Goal: Communication & Community: Participate in discussion

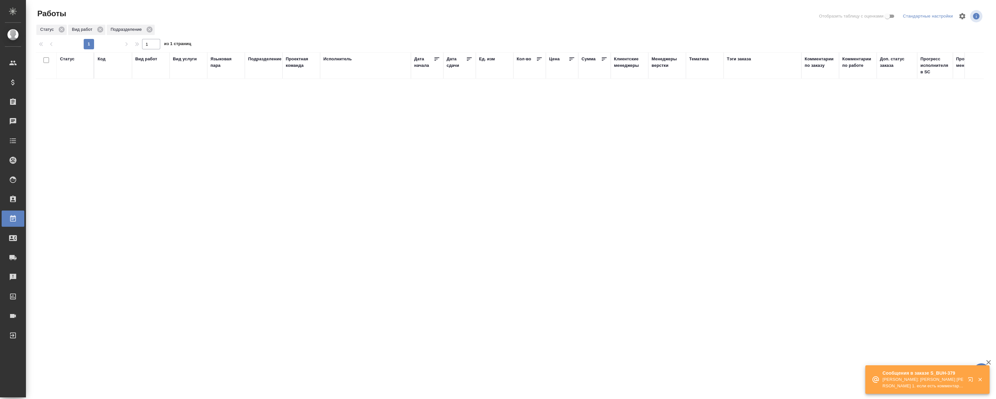
click at [396, 200] on div "Статус Код Вид работ Вид услуги Языковая пара Подразделение Проектная команда И…" at bounding box center [510, 169] width 948 height 234
click at [980, 378] on icon "button" at bounding box center [980, 380] width 6 height 6
drag, startPoint x: 395, startPoint y: 227, endPoint x: 391, endPoint y: 170, distance: 56.9
click at [395, 226] on div "Статус Код Вид работ Вид услуги Языковая пара Подразделение Проектная команда И…" at bounding box center [510, 169] width 948 height 234
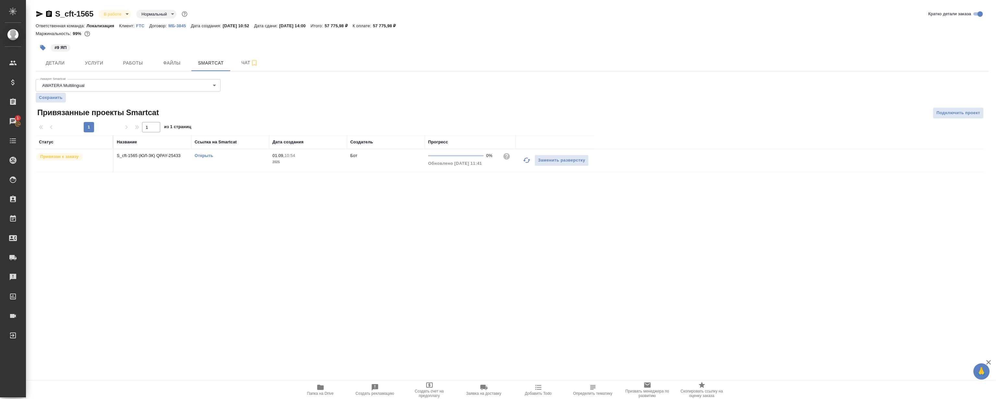
click at [142, 24] on p "FTC" at bounding box center [142, 25] width 13 height 5
click at [130, 58] on button "Работы" at bounding box center [133, 63] width 39 height 16
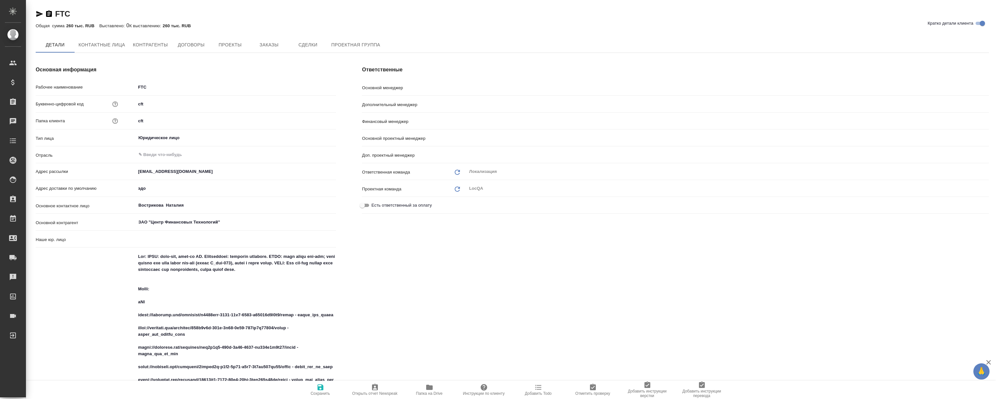
type textarea "x"
type input "Загородних Виктория"
type input "Валяева Анна"
type input "Воробьёва Екатерина"
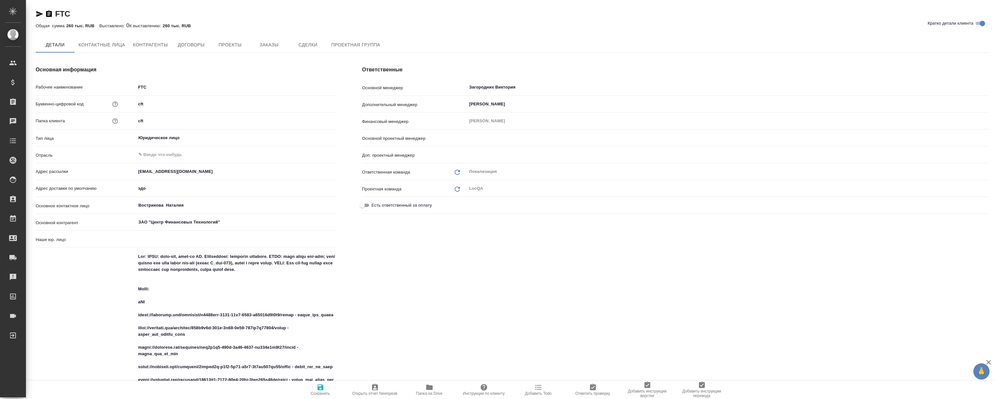
type input "(AU) Общество с ограниченной ответственностью "АЛС""
type textarea "x"
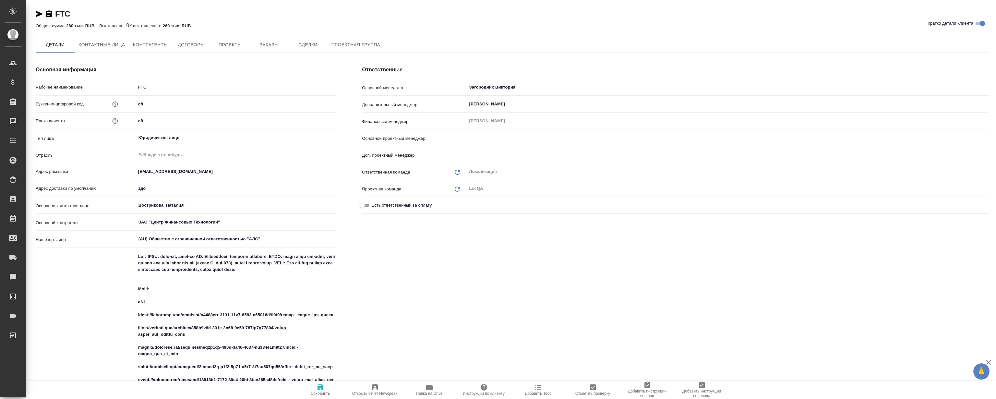
type input "Третьякова Ольга"
type input "[PERSON_NAME]"
type textarea "x"
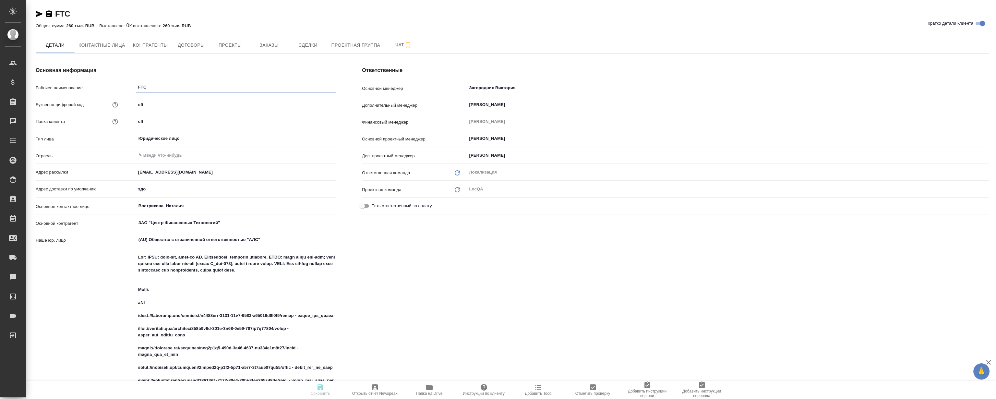
type textarea "x"
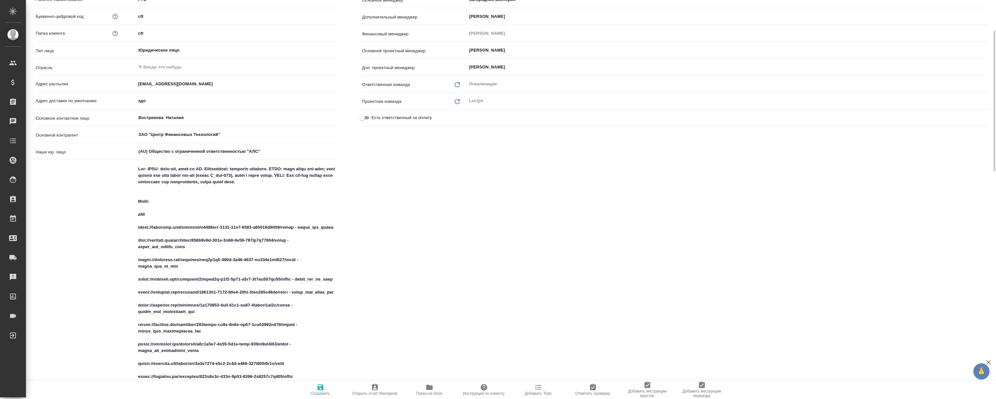
type textarea "x"
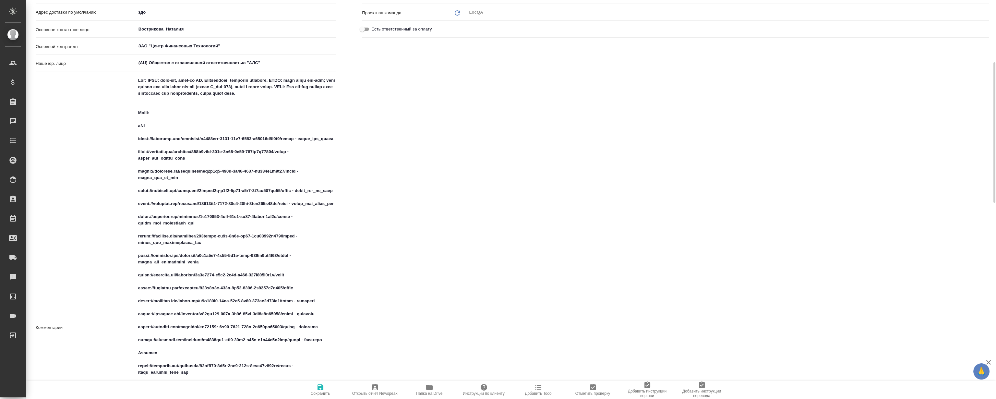
scroll to position [206, 0]
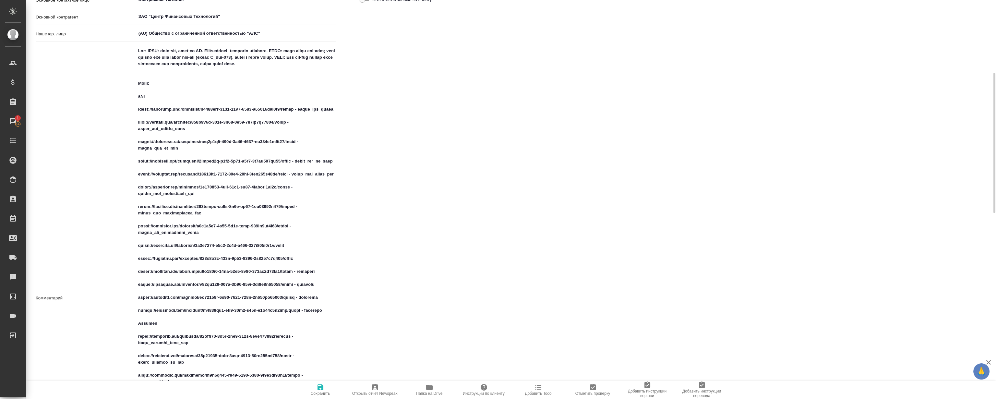
click at [461, 184] on div "Ответственные Основной менеджер Загородних Виктория ​ Дополнительный менеджер В…" at bounding box center [675, 227] width 653 height 760
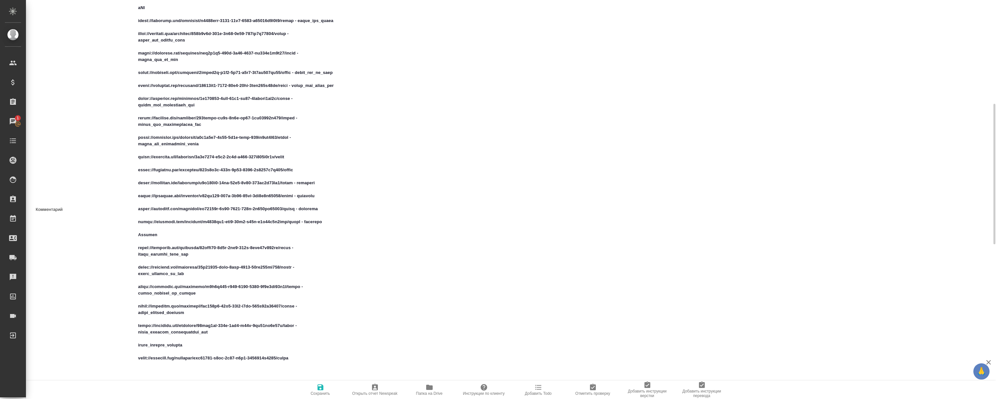
scroll to position [118, 0]
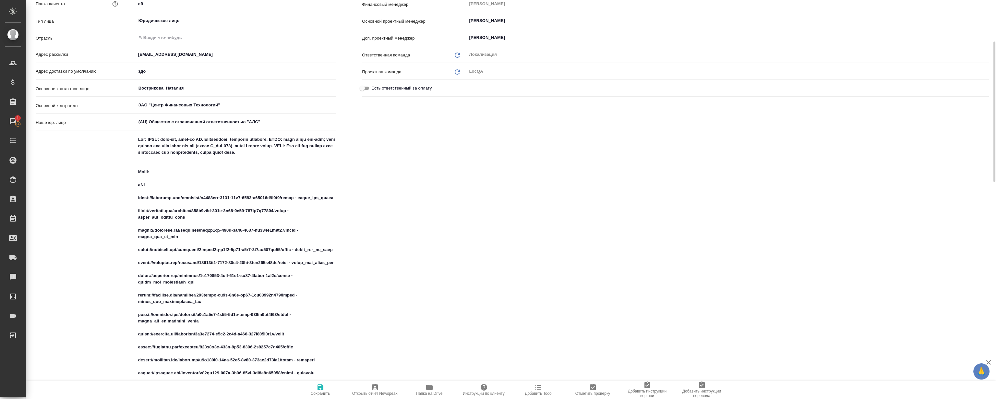
click at [456, 158] on div "Ответственные Основной менеджер Загородних Виктория ​ Дополнительный менеджер В…" at bounding box center [675, 316] width 653 height 760
drag, startPoint x: 456, startPoint y: 157, endPoint x: 454, endPoint y: 154, distance: 4.1
click at [455, 156] on div "Ответственные Основной менеджер Загородних Виктория ​ Дополнительный менеджер В…" at bounding box center [675, 316] width 653 height 760
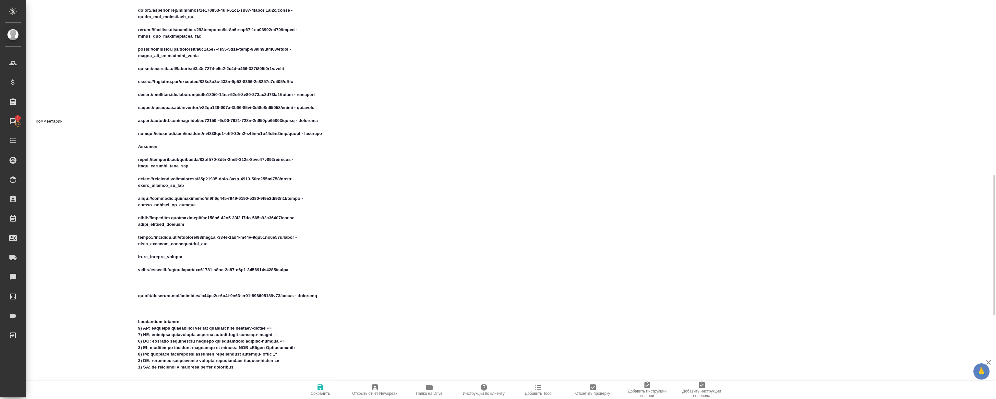
scroll to position [413, 0]
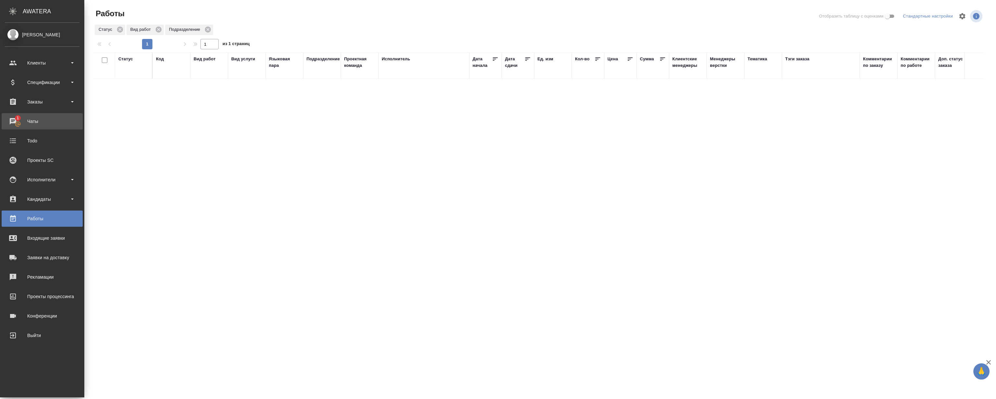
drag, startPoint x: 0, startPoint y: 0, endPoint x: 10, endPoint y: 121, distance: 121.7
click at [10, 121] on div "Чаты" at bounding box center [42, 121] width 75 height 10
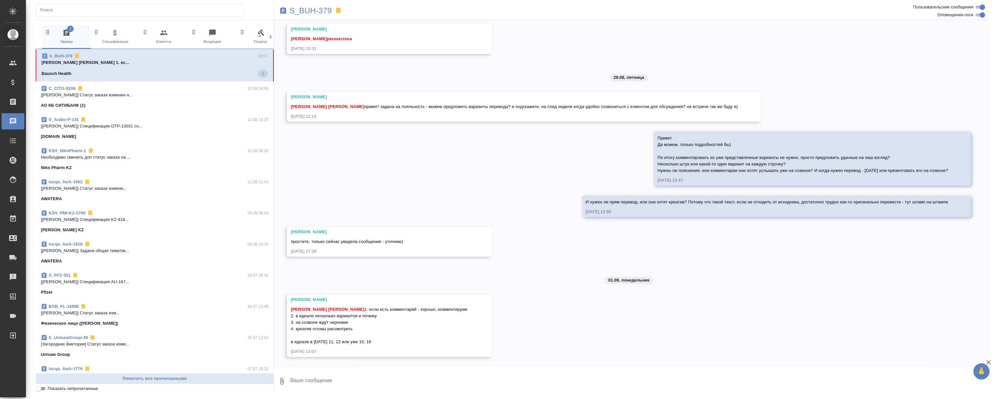
scroll to position [479, 0]
click at [451, 153] on div "27.08, среда [Никифорова Валерия] Клиент оставил комментарий: "Расчет по словам…" at bounding box center [631, 193] width 715 height 346
click at [481, 170] on div "27.08, [DATE] [[PERSON_NAME] оставил комментарий: "Расчет по словам с повторами…" at bounding box center [631, 193] width 715 height 346
click at [467, 165] on div "27.08, [DATE] [[PERSON_NAME] оставил комментарий: "Расчет по словам с повторами…" at bounding box center [631, 193] width 715 height 346
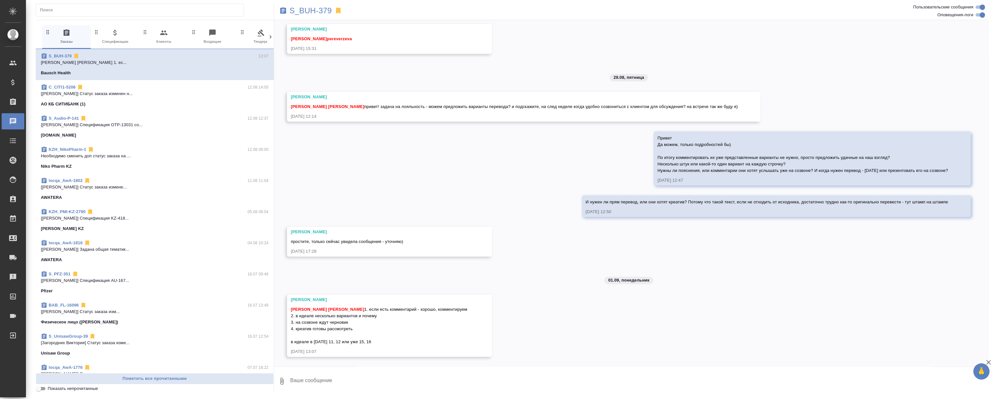
click at [418, 377] on textarea at bounding box center [639, 381] width 699 height 22
click at [483, 162] on div "27.08, [DATE] [[PERSON_NAME] оставил комментарий: "Расчет по словам с повторами…" at bounding box center [631, 193] width 715 height 346
click at [425, 373] on textarea at bounding box center [639, 381] width 699 height 22
click at [450, 175] on div "27.08, [DATE] [[PERSON_NAME] оставил комментарий: "Расчет по словам с повторами…" at bounding box center [631, 193] width 715 height 346
click at [451, 155] on div "27.08, [DATE] [[PERSON_NAME] оставил комментарий: "Расчет по словам с повторами…" at bounding box center [631, 193] width 715 height 346
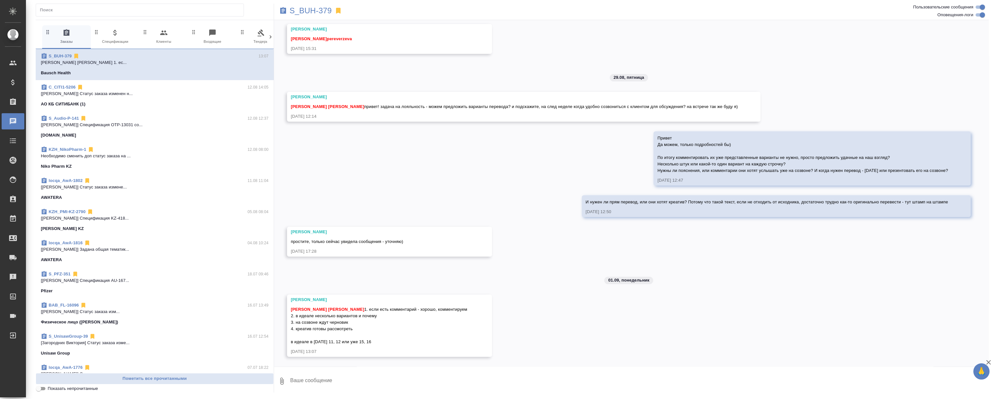
click at [406, 384] on textarea at bounding box center [639, 381] width 699 height 22
click at [405, 380] on textarea at bounding box center [639, 381] width 699 height 22
click at [441, 118] on div "27.08, среда [Никифорова Валерия] Клиент оставил комментарий: "Расчет по словам…" at bounding box center [631, 193] width 715 height 346
click at [389, 381] on textarea at bounding box center [639, 381] width 699 height 22
click at [432, 166] on div "27.08, среда [Никифорова Валерия] Клиент оставил комментарий: "Расчет по словам…" at bounding box center [631, 193] width 715 height 346
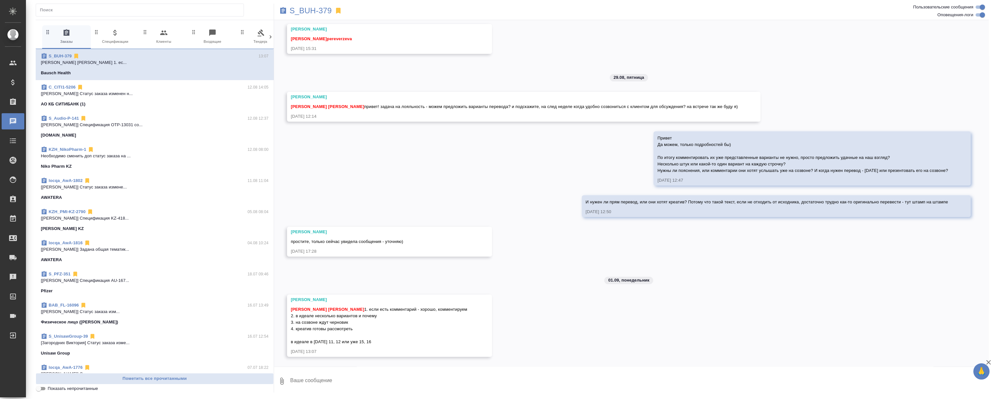
click at [384, 386] on textarea at bounding box center [639, 381] width 699 height 22
click at [383, 378] on textarea at bounding box center [639, 381] width 699 height 22
click at [418, 136] on div "27.08, среда [Никифорова Валерия] Клиент оставил комментарий: "Расчет по словам…" at bounding box center [631, 193] width 715 height 346
click at [483, 172] on div "27.08, среда [Никифорова Валерия] Клиент оставил комментарий: "Расчет по словам…" at bounding box center [631, 193] width 715 height 346
click at [480, 168] on div "27.08, среда [Никифорова Валерия] Клиент оставил комментарий: "Расчет по словам…" at bounding box center [631, 193] width 715 height 346
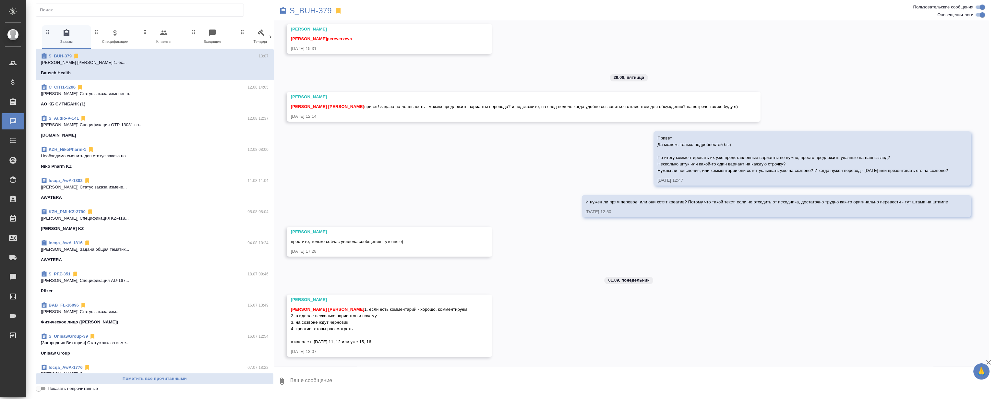
click at [480, 168] on div "27.08, среда [Никифорова Валерия] Клиент оставил комментарий: "Расчет по словам…" at bounding box center [631, 193] width 715 height 346
click at [478, 167] on div "27.08, среда [Никифорова Валерия] Клиент оставил комментарий: "Расчет по словам…" at bounding box center [631, 193] width 715 height 346
click at [467, 169] on div "27.08, среда [Никифорова Валерия] Клиент оставил комментарий: "Расчет по словам…" at bounding box center [631, 193] width 715 height 346
click at [462, 157] on div "27.08, среда [Никифорова Валерия] Клиент оставил комментарий: "Расчет по словам…" at bounding box center [631, 193] width 715 height 346
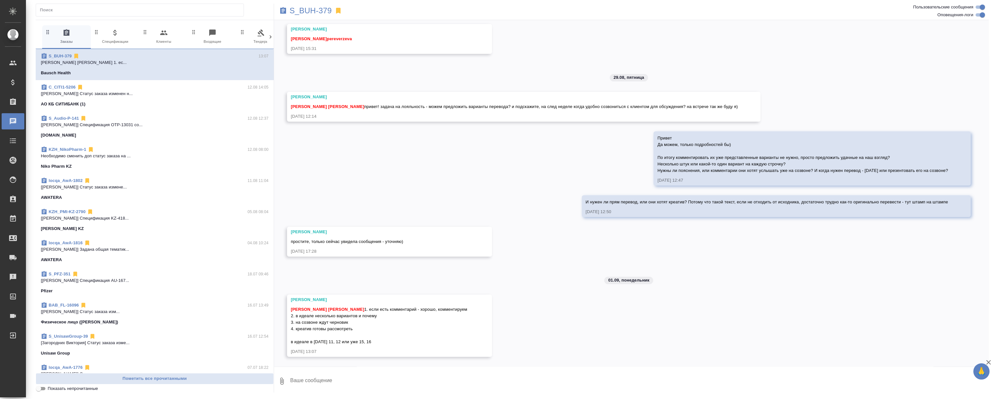
click at [427, 146] on div "27.08, среда [Никифорова Валерия] Клиент оставил комментарий: "Расчет по словам…" at bounding box center [631, 193] width 715 height 346
drag, startPoint x: 389, startPoint y: 181, endPoint x: 332, endPoint y: 168, distance: 58.5
click at [383, 181] on div "27.08, среда [Никифорова Валерия] Клиент оставил комментарий: "Расчет по словам…" at bounding box center [631, 193] width 715 height 346
drag, startPoint x: 386, startPoint y: 164, endPoint x: 364, endPoint y: 145, distance: 29.0
click at [381, 159] on div "27.08, среда [Никифорова Валерия] Клиент оставил комментарий: "Расчет по словам…" at bounding box center [631, 193] width 715 height 346
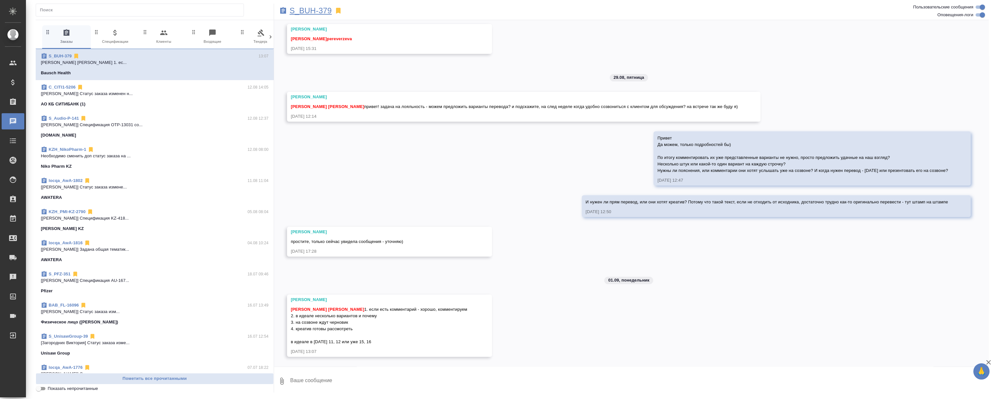
click at [301, 11] on p "S_BUH-379" at bounding box center [311, 10] width 42 height 6
click at [344, 315] on span "Муталимов Марк Магеррамов Руслан 1. если есть комментарий - хорошо, комментируе…" at bounding box center [379, 325] width 176 height 37
click at [342, 319] on div "Муталимов Марк Магеррамов Руслан 1. если есть комментарий - хорошо, комментируе…" at bounding box center [380, 325] width 178 height 41
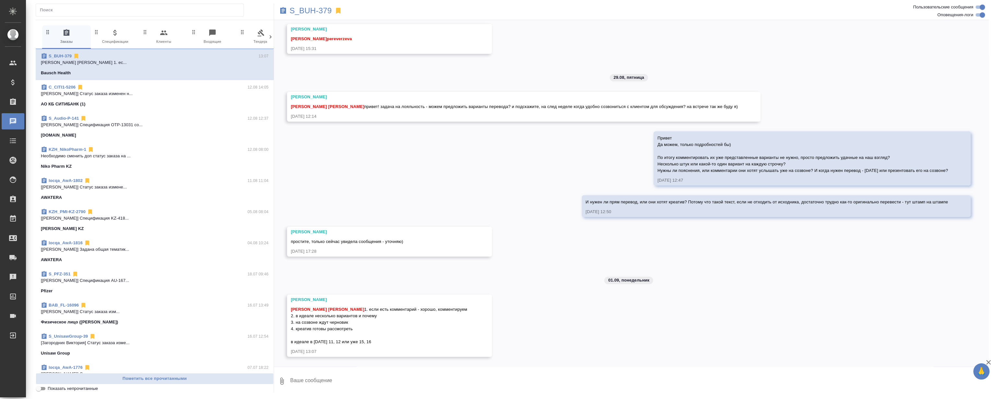
click at [325, 316] on span "Муталимов Марк Магеррамов Руслан 1. если есть комментарий - хорошо, комментируе…" at bounding box center [379, 325] width 176 height 37
click at [323, 321] on span "Муталимов Марк Магеррамов Руслан 1. если есть комментарий - хорошо, комментируе…" at bounding box center [379, 325] width 176 height 37
click at [321, 316] on span "Муталимов Марк Магеррамов Руслан 1. если есть комментарий - хорошо, комментируе…" at bounding box center [379, 325] width 176 height 37
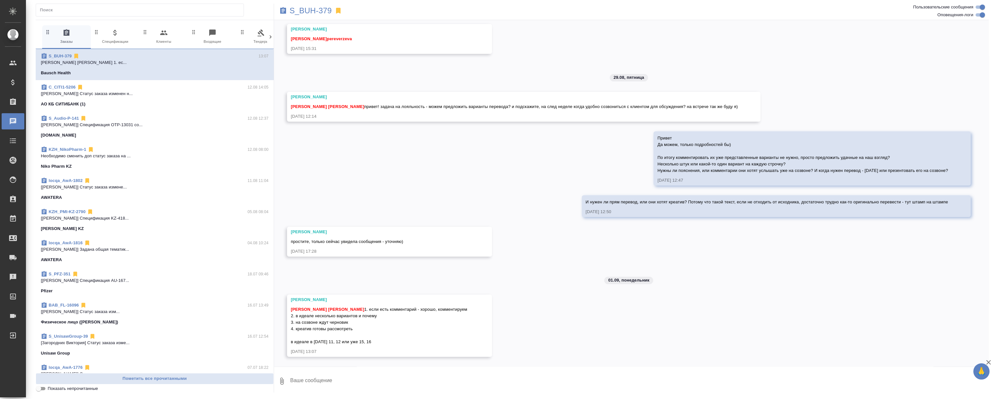
click at [321, 316] on span "Муталимов Марк Магеррамов Руслан 1. если есть комментарий - хорошо, комментируе…" at bounding box center [379, 325] width 176 height 37
drag, startPoint x: 324, startPoint y: 324, endPoint x: 309, endPoint y: 310, distance: 20.6
click at [322, 323] on span "Муталимов Марк Магеррамов Руслан 1. если есть комментарий - хорошо, комментируе…" at bounding box center [379, 325] width 176 height 37
drag, startPoint x: 290, startPoint y: 291, endPoint x: 402, endPoint y: 341, distance: 122.9
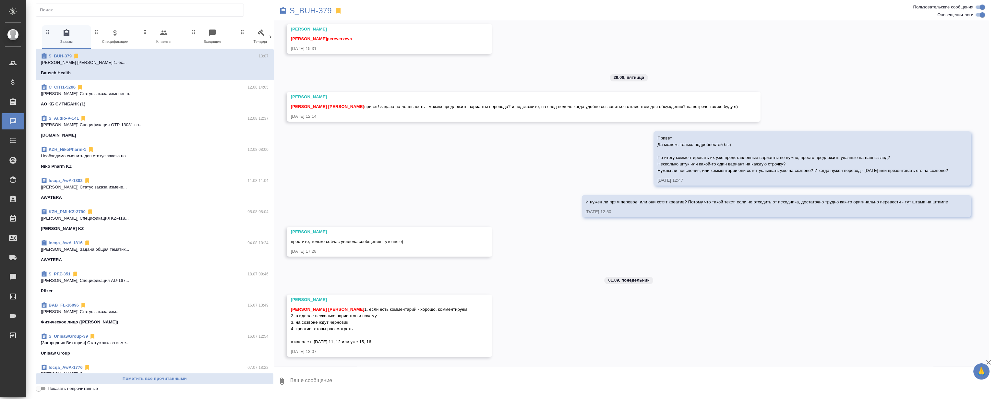
click at [402, 341] on div "Никифорова Валерия Муталимов Марк Магеррамов Руслан 1. если есть комментарий - …" at bounding box center [389, 326] width 205 height 62
click at [327, 307] on span "Муталимов Марк Магеррамов Руслан 1. если есть комментарий - хорошо, комментируе…" at bounding box center [379, 325] width 176 height 37
drag, startPoint x: 340, startPoint y: 321, endPoint x: 419, endPoint y: 382, distance: 100.4
click at [419, 382] on div "27.08, среда [Никифорова Валерия] Клиент оставил комментарий: "Расчет по словам…" at bounding box center [631, 206] width 715 height 372
click at [393, 170] on div "27.08, среда [Никифорова Валерия] Клиент оставил комментарий: "Расчет по словам…" at bounding box center [631, 193] width 715 height 346
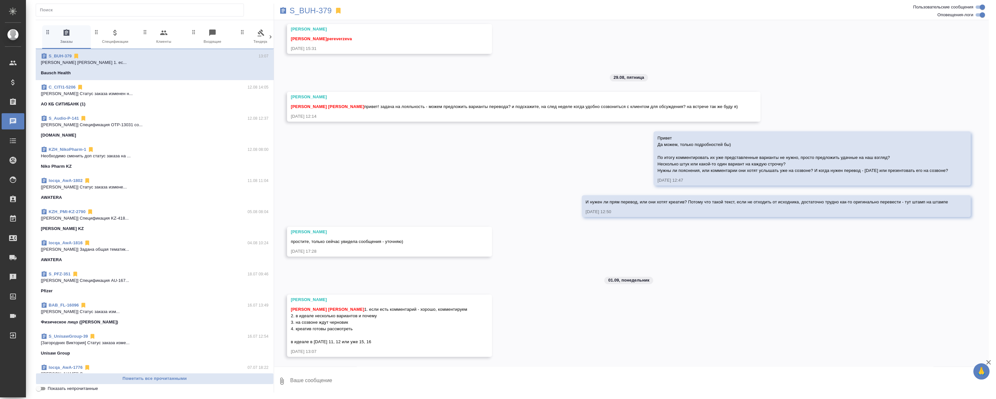
click at [731, 284] on div "27.08, среда [Никифорова Валерия] Клиент оставил комментарий: "Расчет по словам…" at bounding box center [631, 193] width 715 height 346
click at [732, 284] on div "27.08, среда [Никифорова Валерия] Клиент оставил комментарий: "Расчет по словам…" at bounding box center [631, 193] width 715 height 346
click at [474, 152] on div "27.08, среда [Никифорова Валерия] Клиент оставил комментарий: "Расчет по словам…" at bounding box center [631, 193] width 715 height 346
click at [435, 158] on div "27.08, среда [Никифорова Валерия] Клиент оставил комментарий: "Расчет по словам…" at bounding box center [631, 193] width 715 height 346
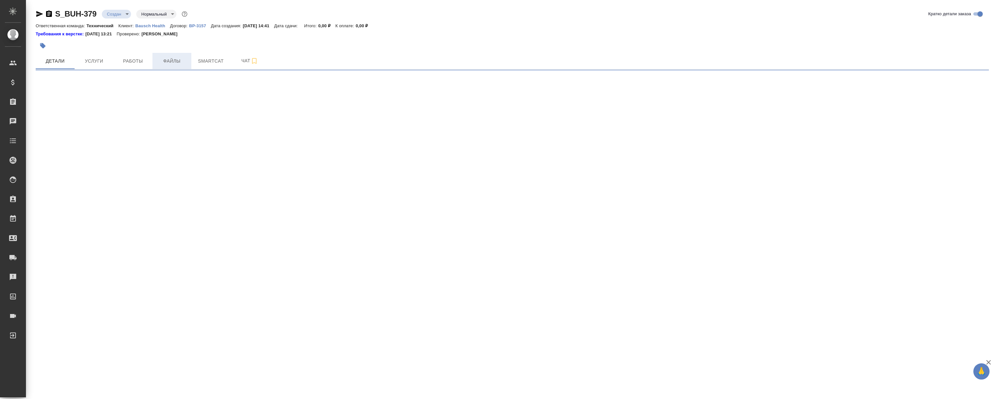
click at [182, 62] on span "Файлы" at bounding box center [171, 61] width 31 height 8
select select "RU"
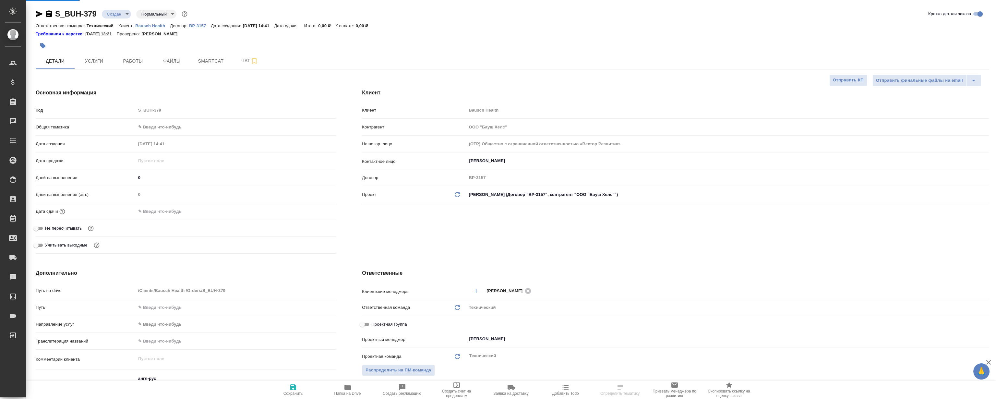
type textarea "x"
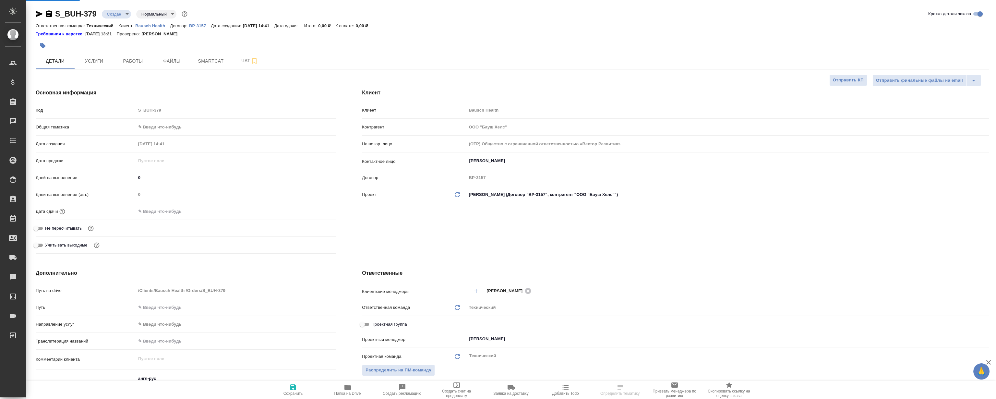
type textarea "x"
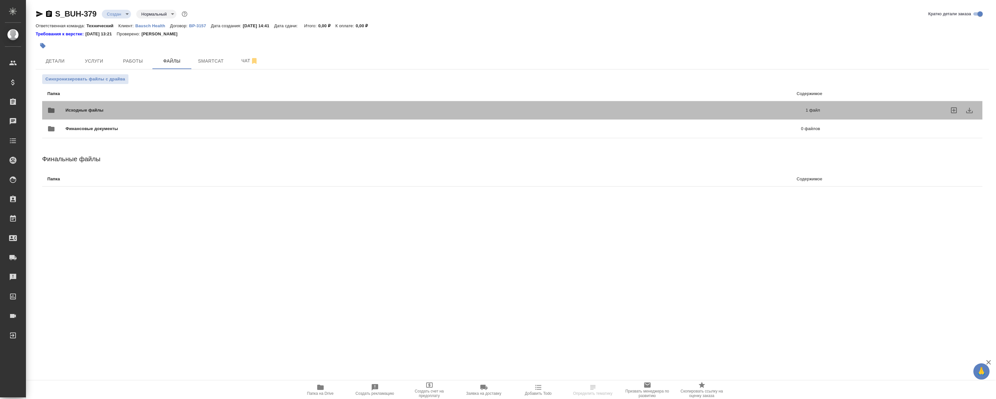
click at [196, 107] on span "Исходные файлы" at bounding box center [260, 110] width 389 height 6
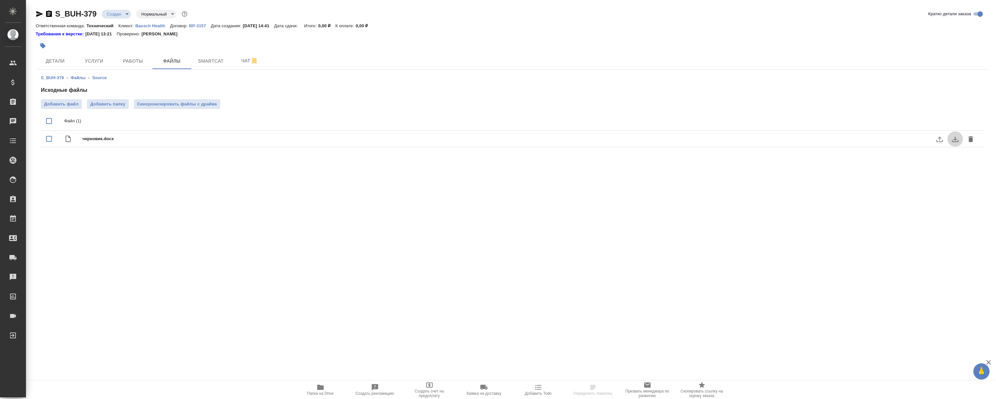
click at [957, 141] on icon "download" at bounding box center [955, 140] width 6 height 6
click at [71, 63] on button "Детали" at bounding box center [55, 61] width 39 height 16
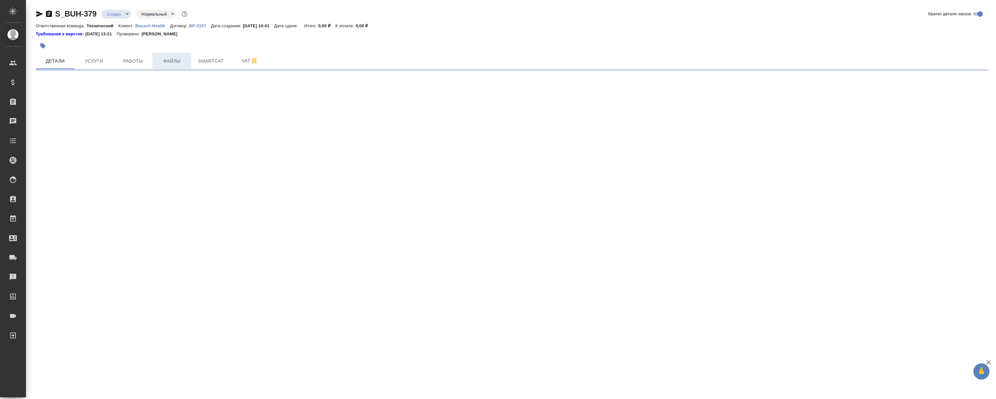
select select "RU"
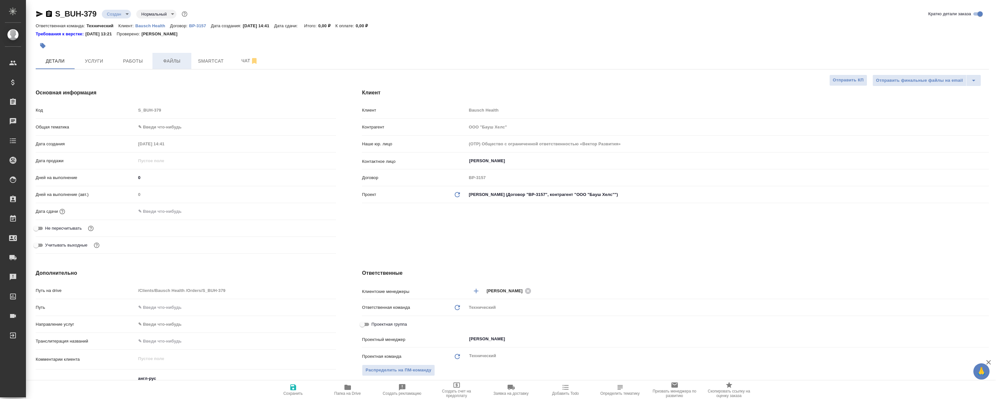
type textarea "x"
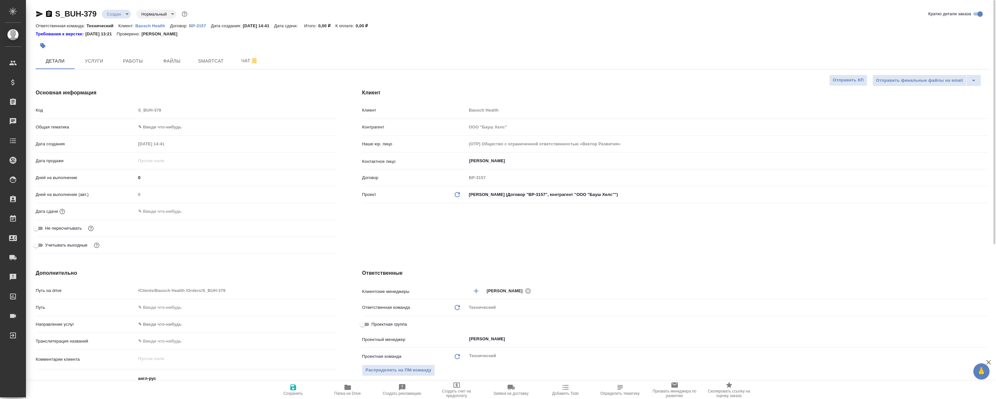
type textarea "x"
click at [214, 52] on div at bounding box center [354, 46] width 636 height 14
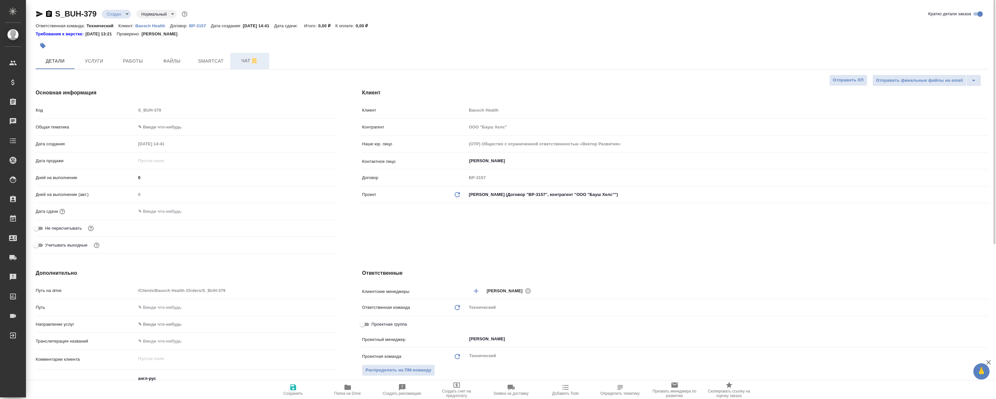
click at [250, 58] on icon "button" at bounding box center [254, 61] width 8 height 8
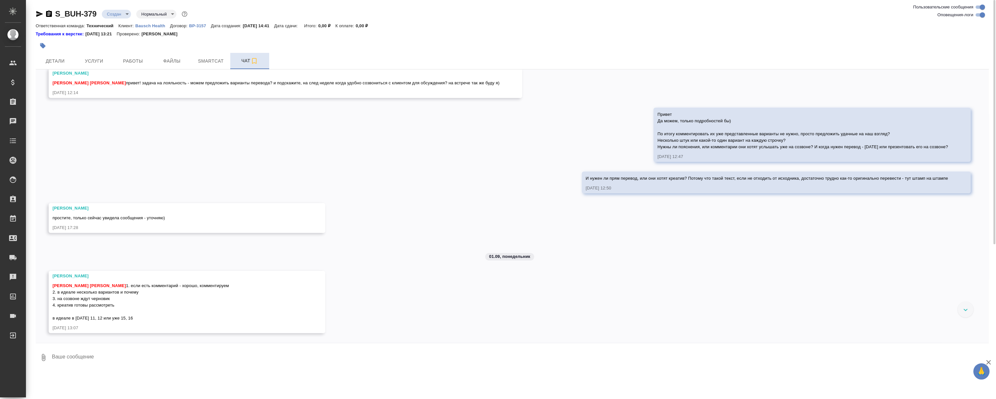
scroll to position [539, 0]
click at [255, 60] on icon "button" at bounding box center [254, 61] width 8 height 8
drag, startPoint x: 418, startPoint y: 160, endPoint x: 136, endPoint y: 20, distance: 314.1
click at [418, 159] on div "27.08, среда [Никифорова Валерия] Клиент оставил комментарий: "Расчет по словам…" at bounding box center [512, 205] width 953 height 273
click at [200, 118] on div "27.08, среда [Никифорова Валерия] Клиент оставил комментарий: "Расчет по словам…" at bounding box center [512, 205] width 953 height 273
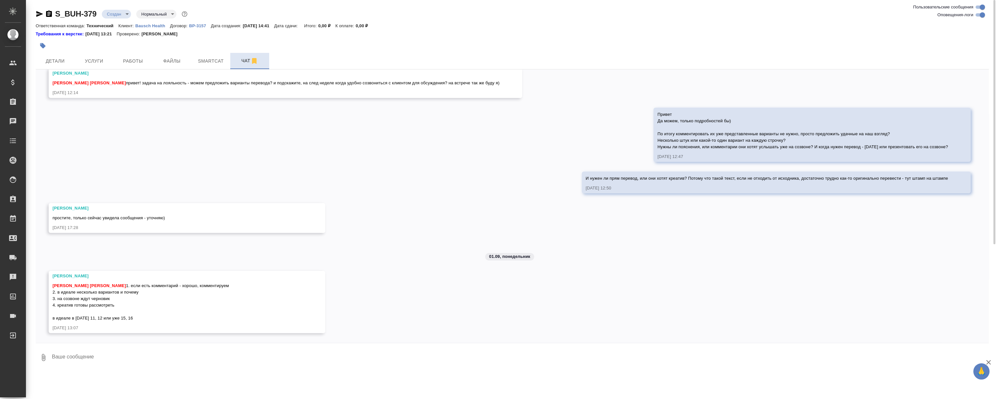
click at [605, 263] on div "27.08, среда [Никифорова Валерия] Клиент оставил комментарий: "Расчет по словам…" at bounding box center [512, 205] width 953 height 273
click at [700, 239] on div "27.08, среда [Никифорова Валерия] Клиент оставил комментарий: "Расчет по словам…" at bounding box center [512, 205] width 953 height 273
click at [426, 173] on div "27.08, среда [Никифорова Валерия] Клиент оставил комментарий: "Расчет по словам…" at bounding box center [512, 205] width 953 height 273
click at [283, 143] on div "27.08, среда [Никифорова Валерия] Клиент оставил комментарий: "Расчет по словам…" at bounding box center [512, 205] width 953 height 273
drag, startPoint x: 128, startPoint y: 25, endPoint x: 378, endPoint y: 26, distance: 249.8
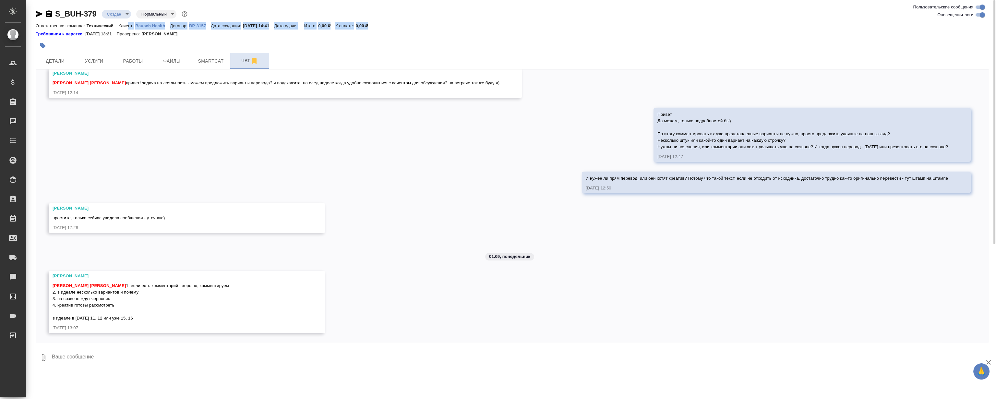
click at [378, 26] on div "Ответственная команда: Технический Клиент: Bausch Health Договор: ВР-3157 Дата …" at bounding box center [512, 26] width 953 height 8
click at [383, 25] on div "Ответственная команда: Технический Клиент: Bausch Health Договор: ВР-3157 Дата …" at bounding box center [512, 26] width 953 height 8
click at [383, 23] on div "Ответственная команда: Технический Клиент: Bausch Health Договор: ВР-3157 Дата …" at bounding box center [512, 26] width 953 height 8
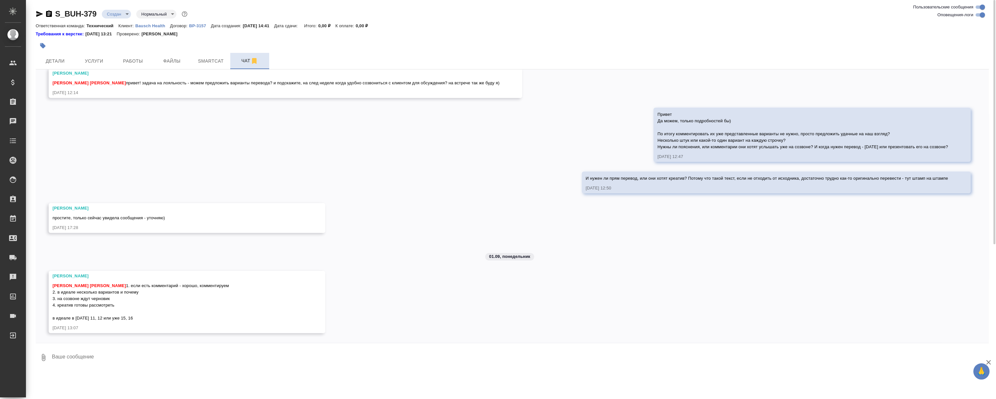
click at [389, 18] on div "S_BUH-379 Создан new Нормальный normal" at bounding box center [512, 14] width 953 height 10
click at [389, 22] on div "Ответственная команда: Технический Клиент: Bausch Health Договор: ВР-3157 Дата …" at bounding box center [512, 26] width 953 height 8
click at [389, 21] on div "S_BUH-379 Создан new Нормальный normal Ответственная команда: Технический Клиен…" at bounding box center [512, 24] width 953 height 30
click at [389, 21] on div "S_BUH-379 Создан new Нормальный normal" at bounding box center [512, 15] width 953 height 13
click at [421, 154] on div "27.08, среда [Никифорова Валерия] Клиент оставил комментарий: "Расчет по словам…" at bounding box center [512, 205] width 953 height 273
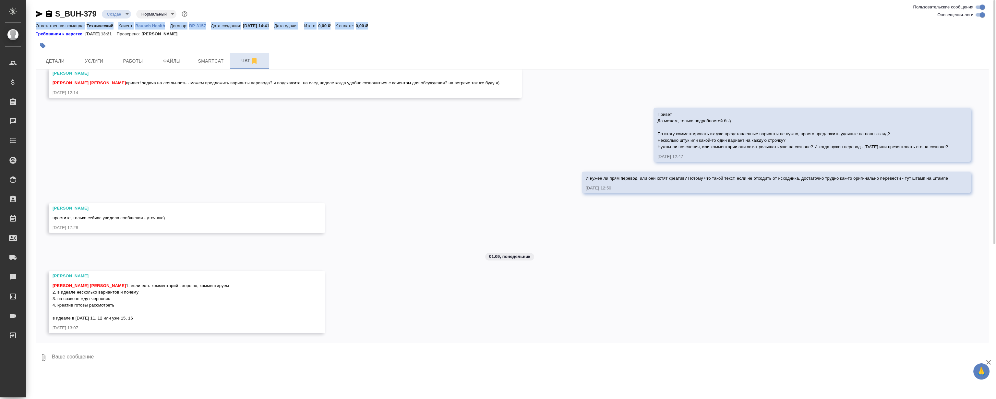
drag, startPoint x: 337, startPoint y: 25, endPoint x: 36, endPoint y: 28, distance: 300.8
click at [36, 28] on div "Ответственная команда: Технический Клиент: Bausch Health Договор: ВР-3157 Дата …" at bounding box center [512, 26] width 953 height 8
click at [39, 26] on p "Ответственная команда:" at bounding box center [61, 25] width 51 height 5
drag, startPoint x: 32, startPoint y: 12, endPoint x: 331, endPoint y: 32, distance: 298.9
click at [331, 32] on div "S_BUH-379 Создан new Нормальный normal Ответственная команда: Технический Клиен…" at bounding box center [512, 186] width 961 height 372
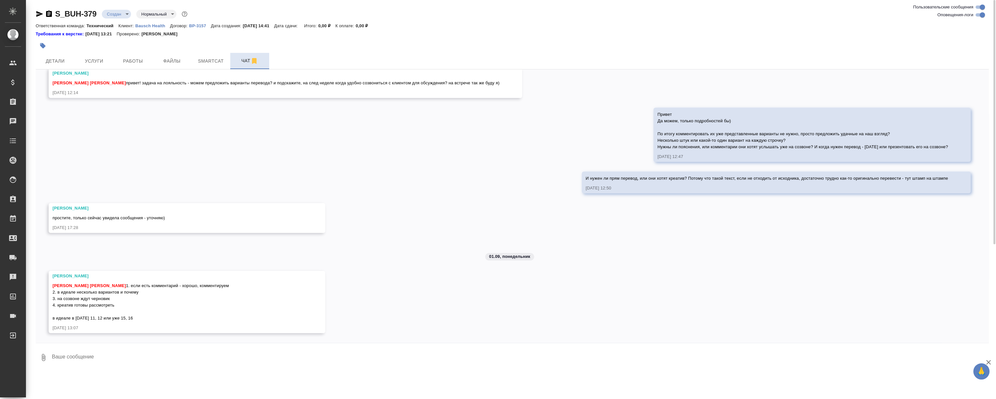
drag, startPoint x: 331, startPoint y: 32, endPoint x: 335, endPoint y: 34, distance: 4.6
click at [331, 32] on div "Требования к верстке: 21.05.2024 13:21 Проверено: Петрова Валерия" at bounding box center [512, 34] width 953 height 6
click at [337, 36] on div "Требования к верстке: 21.05.2024 13:21 Проверено: Петрова Валерия" at bounding box center [512, 34] width 953 height 6
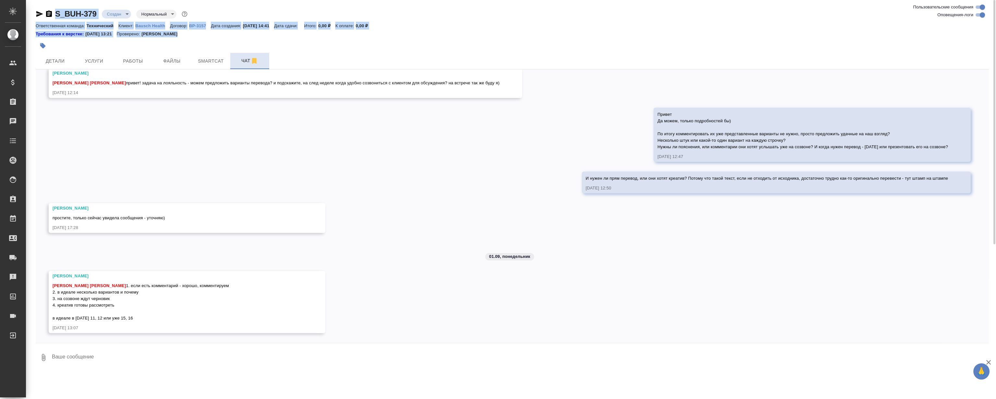
drag, startPoint x: 296, startPoint y: 38, endPoint x: 31, endPoint y: 14, distance: 266.4
click at [31, 14] on div "S_BUH-379 Создан new Нормальный normal Ответственная команда: Технический Клиен…" at bounding box center [512, 186] width 963 height 372
click at [341, 13] on div "S_BUH-379 Создан new Нормальный normal" at bounding box center [512, 14] width 953 height 10
drag, startPoint x: 278, startPoint y: 11, endPoint x: 327, endPoint y: 35, distance: 54.6
click at [320, 41] on div "S_BUH-379 Создан new Нормальный normal Ответственная команда: Технический Клиен…" at bounding box center [512, 31] width 953 height 44
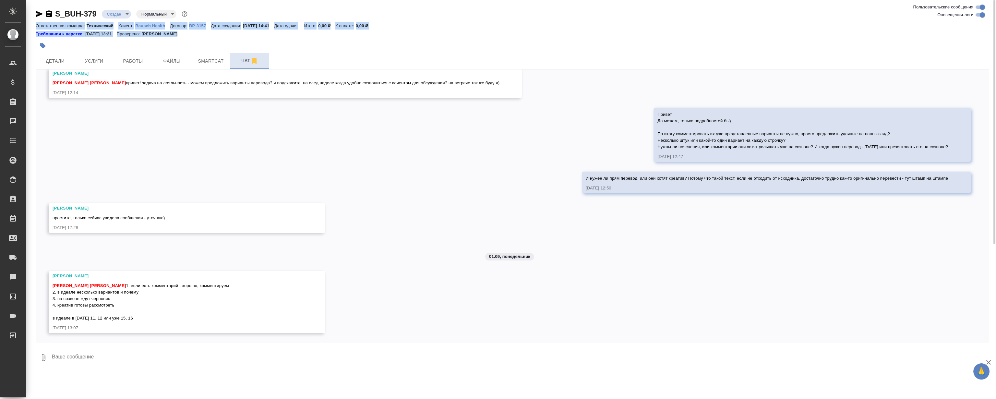
click at [334, 32] on div "Требования к верстке: 21.05.2024 13:21 Проверено: Петрова Валерия" at bounding box center [512, 34] width 953 height 6
drag, startPoint x: 341, startPoint y: 33, endPoint x: 50, endPoint y: 3, distance: 292.2
click at [38, 11] on div "S_BUH-379 Создан new Нормальный normal Ответственная команда: Технический Клиен…" at bounding box center [512, 24] width 953 height 30
click at [50, 3] on div "S_BUH-379 Создан new Нормальный normal Ответственная команда: Технический Клиен…" at bounding box center [512, 186] width 961 height 372
click at [809, 289] on div "27.08, среда [Никифорова Валерия] Клиент оставил комментарий: "Расчет по словам…" at bounding box center [512, 205] width 953 height 273
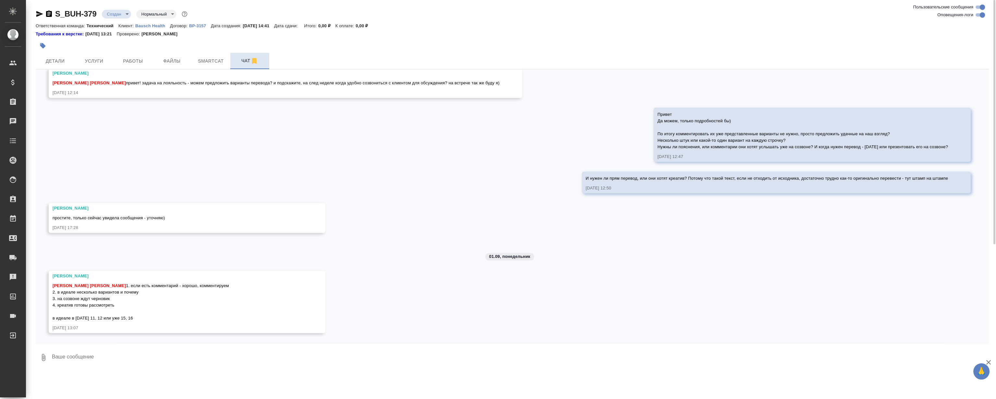
click at [648, 274] on div "27.08, среда [Никифорова Валерия] Клиент оставил комментарий: "Расчет по словам…" at bounding box center [512, 205] width 953 height 273
click at [632, 267] on div "27.08, среда [Никифорова Валерия] Клиент оставил комментарий: "Расчет по словам…" at bounding box center [512, 205] width 953 height 273
click at [763, 285] on div "27.08, среда [Никифорова Валерия] Клиент оставил комментарий: "Расчет по словам…" at bounding box center [512, 205] width 953 height 273
click at [705, 281] on div "27.08, среда [Никифорова Валерия] Клиент оставил комментарий: "Расчет по словам…" at bounding box center [512, 205] width 953 height 273
drag, startPoint x: 702, startPoint y: 286, endPoint x: 339, endPoint y: 293, distance: 362.8
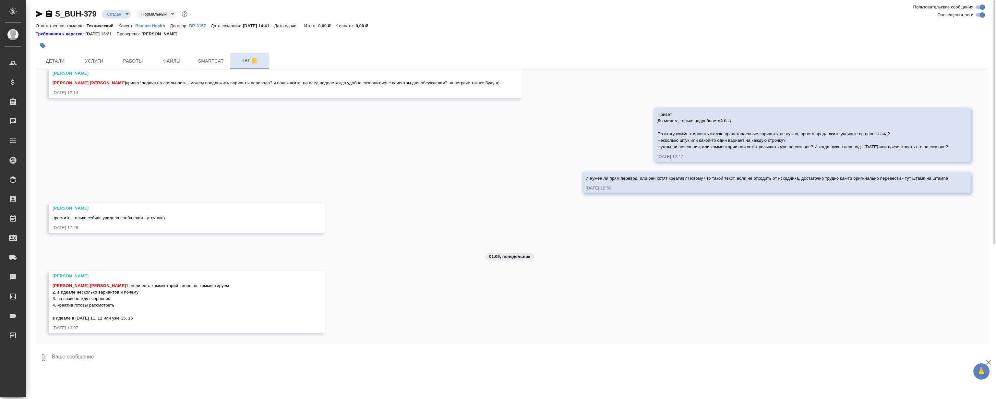
click at [700, 286] on div "27.08, среда [Никифорова Валерия] Клиент оставил комментарий: "Расчет по словам…" at bounding box center [512, 205] width 953 height 273
drag, startPoint x: 88, startPoint y: 319, endPoint x: 139, endPoint y: 323, distance: 50.5
click at [139, 324] on div "Никифорова Валерия Муталимов Марк Магеррамов Руслан 1. если есть комментарий - …" at bounding box center [178, 302] width 250 height 58
click at [130, 317] on span "Муталимов Марк Магеррамов Руслан 1. если есть комментарий - хорошо, комментируе…" at bounding box center [141, 301] width 176 height 37
drag, startPoint x: 128, startPoint y: 318, endPoint x: 84, endPoint y: 314, distance: 44.6
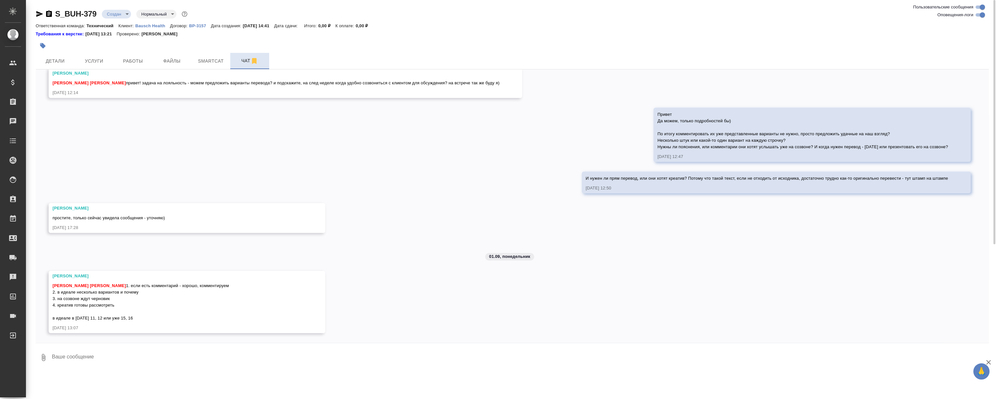
click at [84, 314] on div "Муталимов Марк Магеррамов Руслан 1. если есть комментарий - хорошо, комментируе…" at bounding box center [178, 301] width 250 height 41
click at [79, 302] on span "Муталимов Марк Магеррамов Руслан 1. если есть комментарий - хорошо, комментируе…" at bounding box center [141, 301] width 176 height 37
click at [758, 284] on div "27.08, среда [Никифорова Валерия] Клиент оставил комментарий: "Расчет по словам…" at bounding box center [512, 205] width 953 height 273
drag, startPoint x: 756, startPoint y: 280, endPoint x: 845, endPoint y: 305, distance: 92.4
click at [757, 279] on div "27.08, среда [Никифорова Валерия] Клиент оставил комментарий: "Расчет по словам…" at bounding box center [512, 205] width 953 height 273
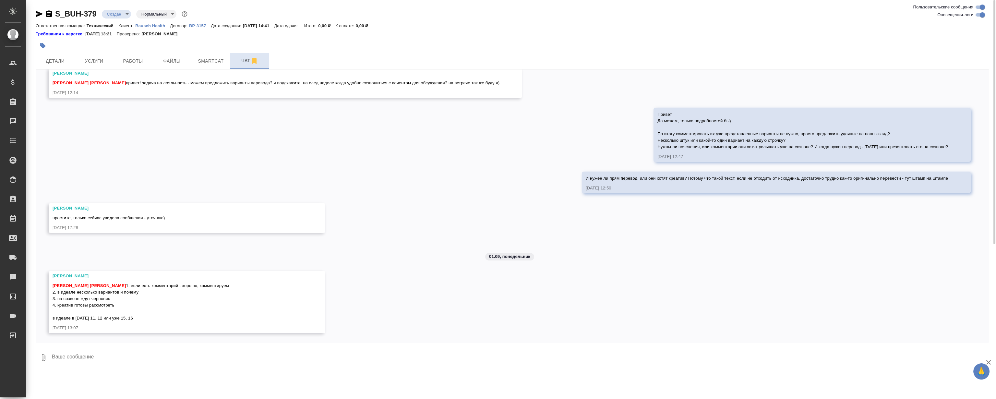
click at [580, 258] on div "27.08, среда [Никифорова Валерия] Клиент оставил комментарий: "Расчет по словам…" at bounding box center [512, 205] width 953 height 273
click at [554, 281] on div "27.08, среда [Никифорова Валерия] Клиент оставил комментарий: "Расчет по словам…" at bounding box center [512, 205] width 953 height 273
drag, startPoint x: 484, startPoint y: 244, endPoint x: 573, endPoint y: 261, distance: 89.9
click at [573, 261] on div "27.08, среда [Никифорова Валерия] Клиент оставил комментарий: "Расчет по словам…" at bounding box center [512, 205] width 953 height 273
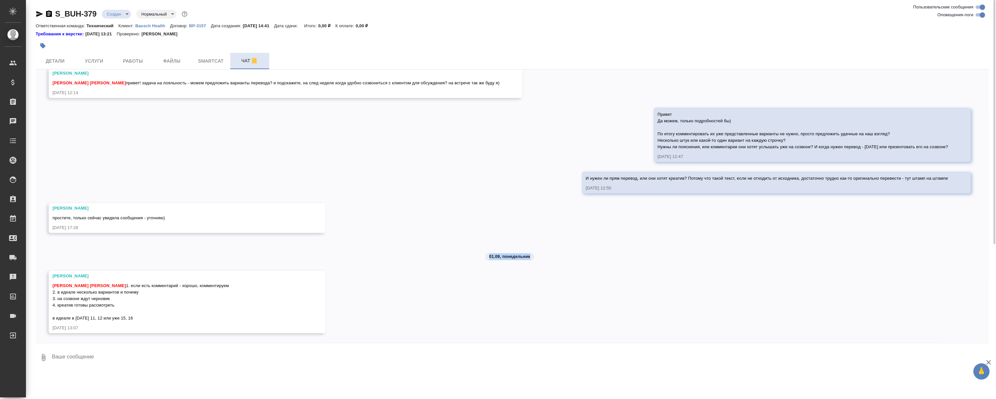
drag, startPoint x: 464, startPoint y: 232, endPoint x: 593, endPoint y: 266, distance: 133.1
click at [593, 266] on div "27.08, среда [Никифорова Валерия] Клиент оставил комментарий: "Расчет по словам…" at bounding box center [512, 205] width 953 height 273
drag, startPoint x: 469, startPoint y: 231, endPoint x: 601, endPoint y: 266, distance: 136.1
click at [601, 266] on div "27.08, среда [Никифорова Валерия] Клиент оставил комментарий: "Расчет по словам…" at bounding box center [512, 205] width 953 height 273
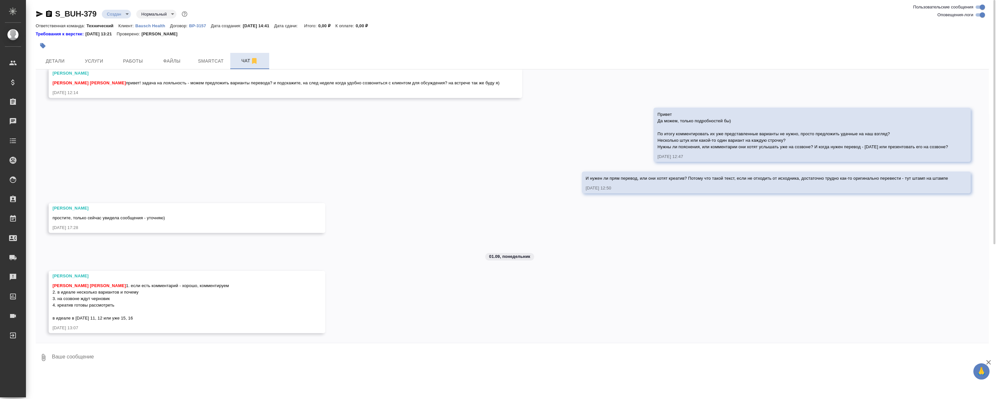
click at [601, 266] on div "27.08, среда [Никифорова Валерия] Клиент оставил комментарий: "Расчет по словам…" at bounding box center [512, 205] width 953 height 273
drag, startPoint x: 486, startPoint y: 238, endPoint x: 583, endPoint y: 262, distance: 99.3
click at [583, 262] on div "27.08, среда [Никифорова Валерия] Клиент оставил комментарий: "Расчет по словам…" at bounding box center [512, 205] width 953 height 273
drag, startPoint x: 518, startPoint y: 250, endPoint x: 587, endPoint y: 267, distance: 70.6
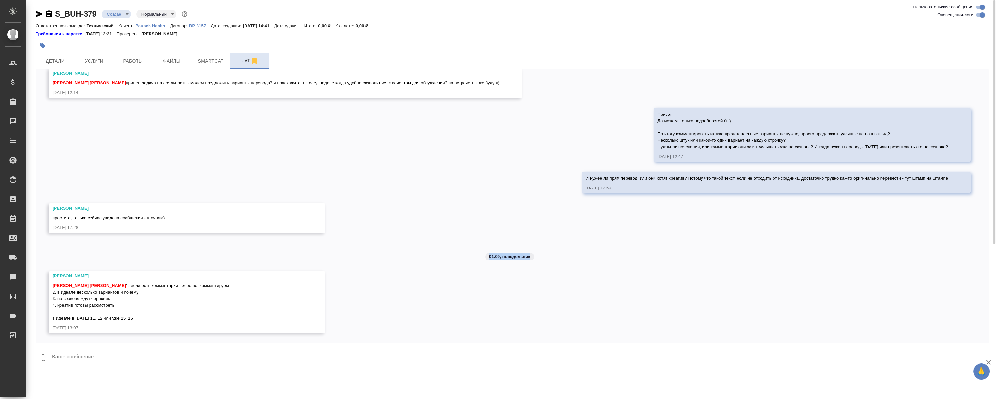
click at [587, 267] on div "27.08, среда [Никифорова Валерия] Клиент оставил комментарий: "Расчет по словам…" at bounding box center [512, 205] width 953 height 273
drag, startPoint x: 467, startPoint y: 234, endPoint x: 604, endPoint y: 273, distance: 142.6
click at [604, 273] on div "27.08, среда [Никифорова Валерия] Клиент оставил комментарий: "Расчет по словам…" at bounding box center [512, 205] width 953 height 273
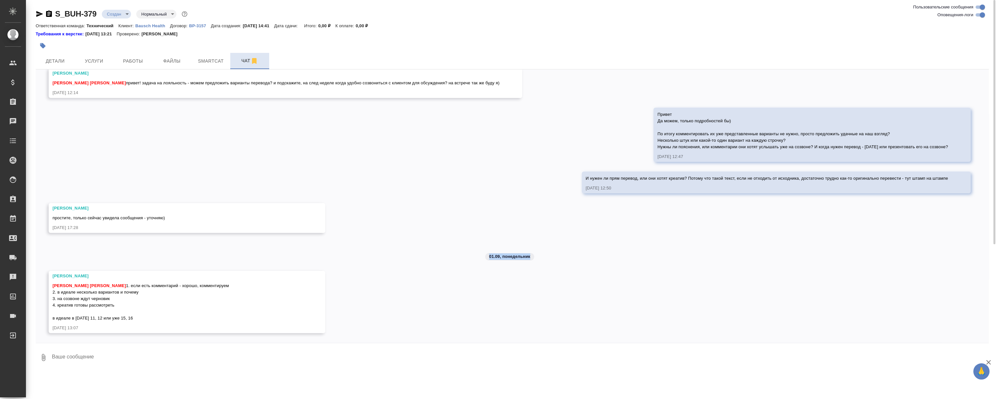
drag, startPoint x: 482, startPoint y: 233, endPoint x: 608, endPoint y: 275, distance: 133.5
click at [608, 275] on div "27.08, среда [Никифорова Валерия] Клиент оставил комментарий: "Расчет по словам…" at bounding box center [512, 205] width 953 height 273
click at [609, 273] on div "27.08, среда [Никифорова Валерия] Клиент оставил комментарий: "Расчет по словам…" at bounding box center [512, 205] width 953 height 273
drag, startPoint x: 425, startPoint y: 218, endPoint x: 419, endPoint y: 217, distance: 6.2
click at [420, 217] on div "27.08, среда [Никифорова Валерия] Клиент оставил комментарий: "Расчет по словам…" at bounding box center [512, 205] width 953 height 273
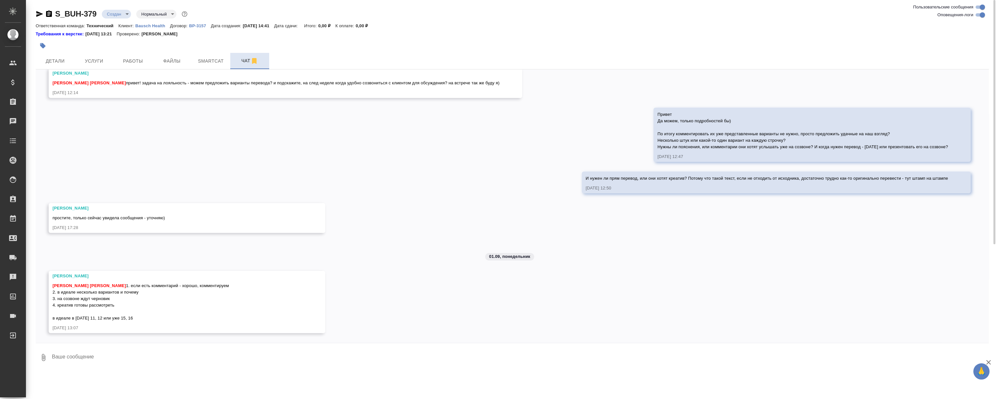
click at [402, 213] on div "27.08, среда [Никифорова Валерия] Клиент оставил комментарий: "Расчет по словам…" at bounding box center [512, 205] width 953 height 273
click at [406, 205] on div "27.08, среда [Никифорова Валерия] Клиент оставил комментарий: "Расчет по словам…" at bounding box center [512, 205] width 953 height 273
click at [448, 182] on div "27.08, среда [Никифорова Валерия] Клиент оставил комментарий: "Расчет по словам…" at bounding box center [512, 205] width 953 height 273
click at [429, 168] on div "27.08, среда [Никифорова Валерия] Клиент оставил комментарий: "Расчет по словам…" at bounding box center [512, 205] width 953 height 273
drag, startPoint x: 351, startPoint y: 163, endPoint x: 357, endPoint y: 175, distance: 12.8
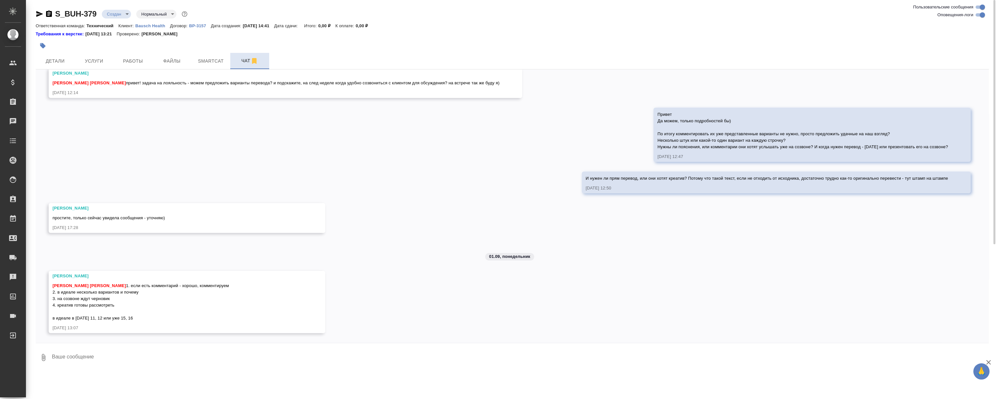
click at [353, 163] on div "27.08, среда [Никифорова Валерия] Клиент оставил комментарий: "Расчет по словам…" at bounding box center [512, 205] width 953 height 273
drag, startPoint x: 357, startPoint y: 176, endPoint x: 375, endPoint y: 170, distance: 19.0
click at [357, 176] on div "27.08, среда [Никифорова Валерия] Клиент оставил комментарий: "Расчет по словам…" at bounding box center [512, 205] width 953 height 273
drag, startPoint x: 451, startPoint y: 186, endPoint x: 453, endPoint y: 182, distance: 4.4
click at [451, 185] on div "27.08, среда [Никифорова Валерия] Клиент оставил комментарий: "Расчет по словам…" at bounding box center [512, 205] width 953 height 273
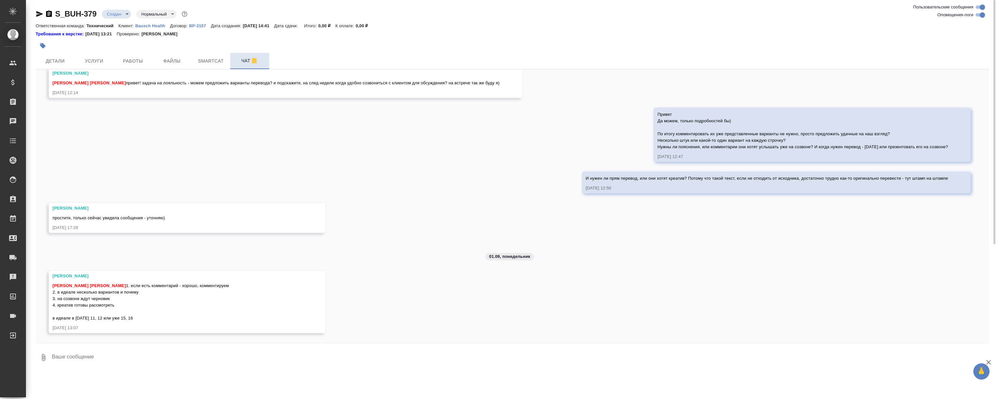
click at [447, 169] on div "27.08, среда [Никифорова Валерия] Клиент оставил комментарий: "Расчет по словам…" at bounding box center [512, 205] width 953 height 273
drag, startPoint x: 757, startPoint y: 265, endPoint x: 708, endPoint y: 220, distance: 66.6
click at [757, 265] on div "27.08, среда [Никифорова Валерия] Клиент оставил комментарий: "Расчет по словам…" at bounding box center [512, 205] width 953 height 273
click at [429, 150] on div "27.08, среда [Никифорова Валерия] Клиент оставил комментарий: "Расчет по словам…" at bounding box center [512, 205] width 953 height 273
drag, startPoint x: 151, startPoint y: 273, endPoint x: 163, endPoint y: 301, distance: 30.1
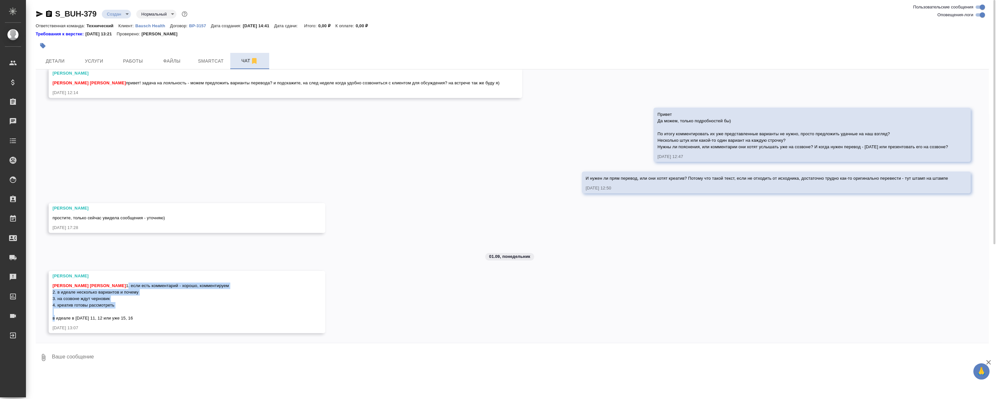
click at [156, 310] on div "Никифорова Валерия Муталимов Марк Магеррамов Руслан 1. если есть комментарий - …" at bounding box center [178, 297] width 250 height 49
drag, startPoint x: 176, startPoint y: 288, endPoint x: 181, endPoint y: 272, distance: 16.8
click at [176, 287] on div "Муталимов Марк Магеррамов Руслан 1. если есть комментарий - хорошо, комментируе…" at bounding box center [178, 301] width 250 height 41
drag, startPoint x: 181, startPoint y: 266, endPoint x: 184, endPoint y: 298, distance: 31.7
click at [185, 298] on div "Никифорова Валерия Муталимов Марк Магеррамов Руслан 1. если есть комментарий - …" at bounding box center [178, 297] width 250 height 49
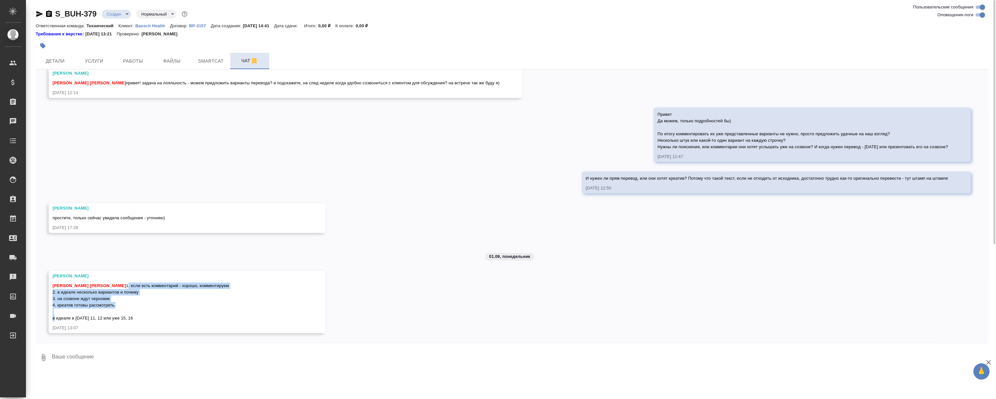
click at [184, 293] on div "Муталимов Марк Магеррамов Руслан 1. если есть комментарий - хорошо, комментируе…" at bounding box center [178, 301] width 250 height 41
drag, startPoint x: 177, startPoint y: 267, endPoint x: 176, endPoint y: 301, distance: 34.1
click at [176, 302] on div "Никифорова Валерия Муталимов Марк Магеррамов Руслан 1. если есть комментарий - …" at bounding box center [178, 297] width 250 height 49
click at [176, 296] on div "Муталимов Марк Магеррамов Руслан 1. если есть комментарий - хорошо, комментируе…" at bounding box center [178, 301] width 250 height 41
drag, startPoint x: 176, startPoint y: 269, endPoint x: 176, endPoint y: 301, distance: 32.1
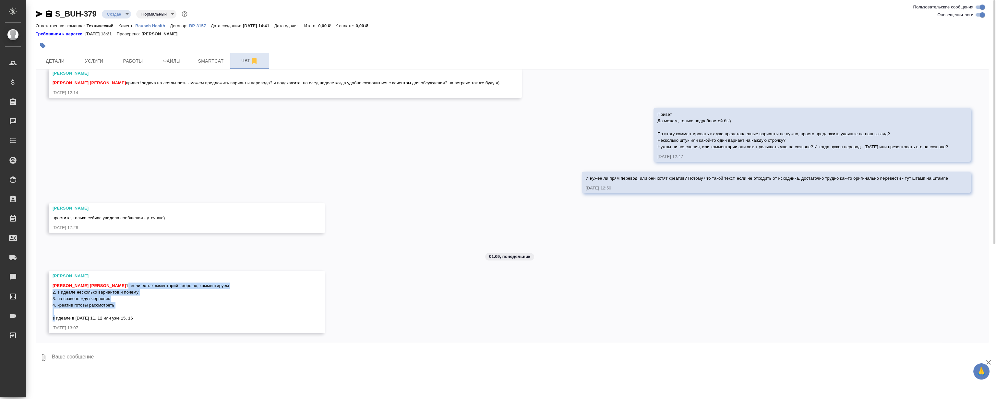
click at [176, 301] on div "Никифорова Валерия Муталимов Марк Магеррамов Руслан 1. если есть комментарий - …" at bounding box center [178, 297] width 250 height 49
click at [175, 289] on div "Муталимов Марк Магеррамов Руслан 1. если есть комментарий - хорошо, комментируе…" at bounding box center [178, 301] width 250 height 41
drag, startPoint x: 175, startPoint y: 265, endPoint x: 174, endPoint y: 303, distance: 38.6
click at [174, 303] on div "Никифорова Валерия Муталимов Марк Магеррамов Руслан 1. если есть комментарий - …" at bounding box center [187, 302] width 277 height 62
click at [173, 288] on div "Муталимов Марк Магеррамов Руслан 1. если есть комментарий - хорошо, комментируе…" at bounding box center [178, 301] width 250 height 41
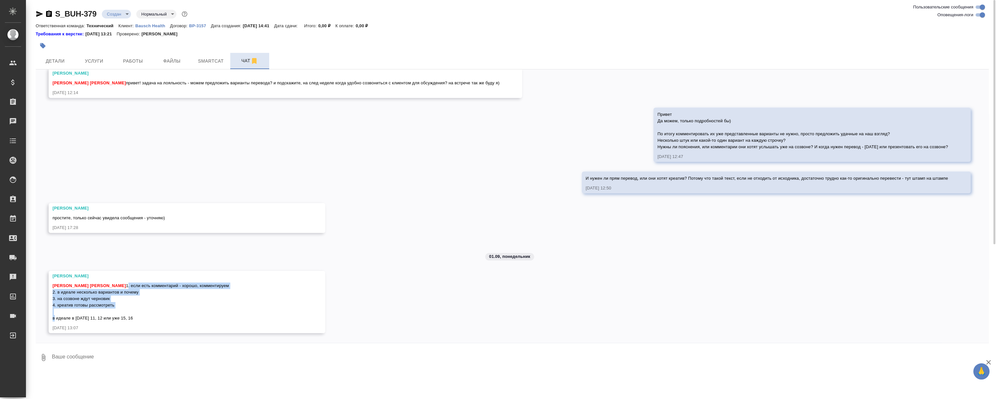
drag, startPoint x: 174, startPoint y: 286, endPoint x: 173, endPoint y: 273, distance: 13.6
click at [174, 286] on div "Муталимов Марк Магеррамов Руслан 1. если есть комментарий - хорошо, комментируе…" at bounding box center [178, 301] width 250 height 41
click at [172, 273] on div "Никифорова Валерия" at bounding box center [178, 276] width 250 height 6
click at [167, 292] on div "Муталимов Марк Магеррамов Руслан 1. если есть комментарий - хорошо, комментируе…" at bounding box center [178, 301] width 250 height 41
click at [143, 285] on span "Муталимов Марк Магеррамов Руслан 1. если есть комментарий - хорошо, комментируе…" at bounding box center [141, 301] width 176 height 37
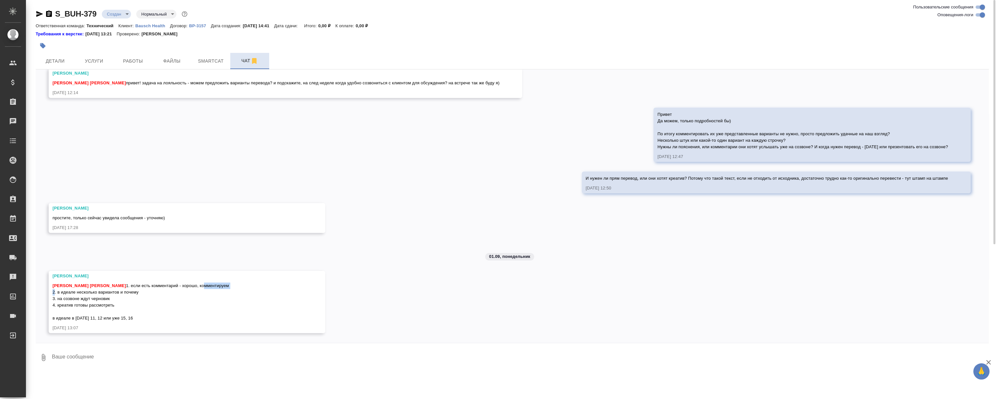
click at [143, 285] on span "Муталимов Марк Магеррамов Руслан 1. если есть комментарий - хорошо, комментируе…" at bounding box center [141, 301] width 176 height 37
click at [136, 290] on span "Муталимов Марк Магеррамов Руслан 1. если есть комментарий - хорошо, комментируе…" at bounding box center [141, 301] width 176 height 37
click at [137, 287] on span "Муталимов Марк Магеррамов Руслан 1. если есть комментарий - хорошо, комментируе…" at bounding box center [141, 301] width 176 height 37
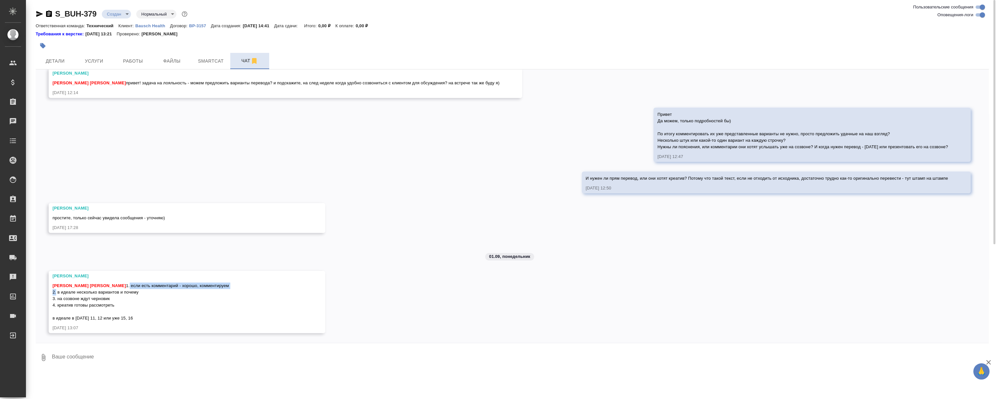
click at [137, 287] on span "Муталимов Марк Магеррамов Руслан 1. если есть комментарий - хорошо, комментируе…" at bounding box center [141, 301] width 176 height 37
click at [128, 296] on div "Муталимов Марк Магеррамов Руслан 1. если есть комментарий - хорошо, комментируе…" at bounding box center [178, 301] width 250 height 41
drag, startPoint x: 135, startPoint y: 284, endPoint x: 135, endPoint y: 306, distance: 22.1
click at [135, 307] on div "Муталимов Марк Магеррамов Руслан 1. если есть комментарий - хорошо, комментируе…" at bounding box center [178, 301] width 250 height 41
click at [132, 292] on span "Муталимов Марк Магеррамов Руслан 1. если есть комментарий - хорошо, комментируе…" at bounding box center [141, 301] width 176 height 37
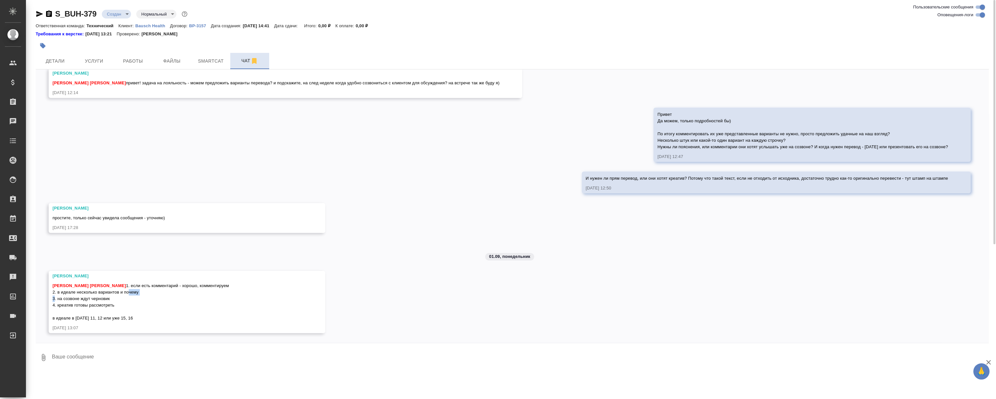
click at [132, 292] on span "Муталимов Марк Магеррамов Руслан 1. если есть комментарий - хорошо, комментируе…" at bounding box center [141, 301] width 176 height 37
click at [111, 294] on span "Муталимов Марк Магеррамов Руслан 1. если есть комментарий - хорошо, комментируе…" at bounding box center [141, 301] width 176 height 37
drag, startPoint x: 116, startPoint y: 307, endPoint x: 63, endPoint y: 273, distance: 63.9
click at [50, 278] on div "Никифорова Валерия Муталимов Марк Магеррамов Руслан 1. если есть комментарий - …" at bounding box center [187, 302] width 277 height 62
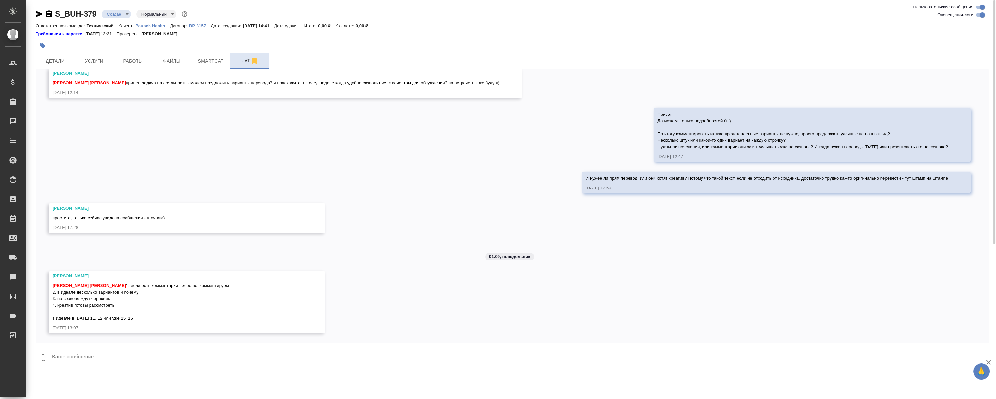
click at [207, 273] on div "Никифорова Валерия" at bounding box center [178, 276] width 250 height 6
drag, startPoint x: 148, startPoint y: 271, endPoint x: 155, endPoint y: 311, distance: 41.0
click at [155, 311] on div "Никифорова Валерия Муталимов Марк Магеррамов Руслан 1. если есть комментарий - …" at bounding box center [178, 297] width 250 height 49
click at [174, 283] on div "Муталимов Марк Магеррамов Руслан 1. если есть комментарий - хорошо, комментируе…" at bounding box center [178, 301] width 250 height 41
drag, startPoint x: 158, startPoint y: 316, endPoint x: 140, endPoint y: 283, distance: 38.2
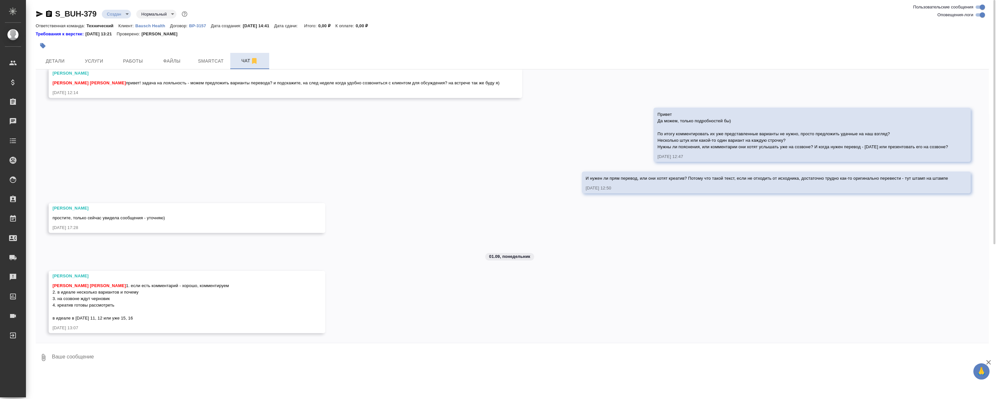
click at [68, 256] on div "27.08, среда [Никифорова Валерия] Клиент оставил комментарий: "Расчет по словам…" at bounding box center [512, 205] width 953 height 273
click at [191, 297] on div "Муталимов Марк Магеррамов Руслан 1. если есть комментарий - хорошо, комментируе…" at bounding box center [178, 301] width 250 height 41
drag, startPoint x: 174, startPoint y: 321, endPoint x: 18, endPoint y: 253, distance: 170.3
click at [18, 253] on div ".cls-1 fill:#fff; AWATERA Magerramov Ruslan Клиенты Спецификации Заказы 0 Чаты …" at bounding box center [498, 199] width 996 height 399
click at [443, 246] on div "27.08, среда [Никифорова Валерия] Клиент оставил комментарий: "Расчет по словам…" at bounding box center [512, 205] width 953 height 273
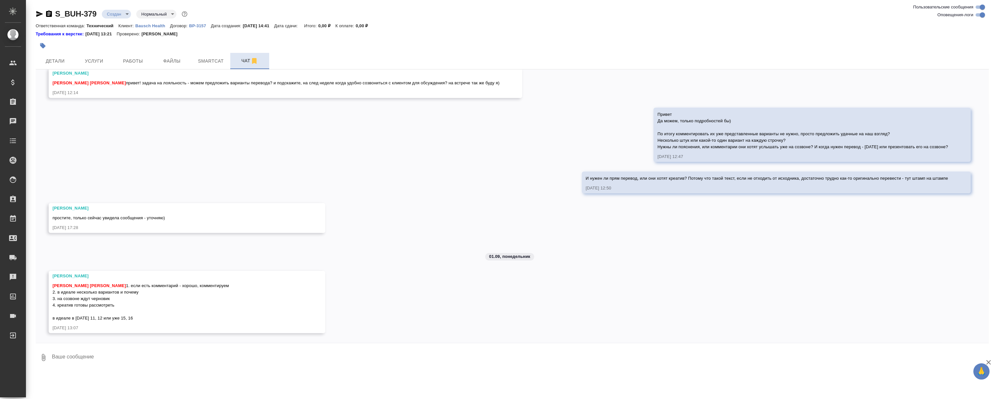
click at [476, 162] on div "27.08, среда [Никифорова Валерия] Клиент оставил комментарий: "Расчет по словам…" at bounding box center [512, 205] width 953 height 273
click at [481, 136] on div "27.08, среда [Никифорова Валерия] Клиент оставил комментарий: "Расчет по словам…" at bounding box center [512, 205] width 953 height 273
click at [201, 137] on div "27.08, среда [Никифорова Валерия] Клиент оставил комментарий: "Расчет по словам…" at bounding box center [512, 205] width 953 height 273
click at [204, 141] on div "27.08, среда [Никифорова Валерия] Клиент оставил комментарий: "Расчет по словам…" at bounding box center [512, 205] width 953 height 273
drag, startPoint x: 194, startPoint y: 144, endPoint x: 135, endPoint y: 48, distance: 112.7
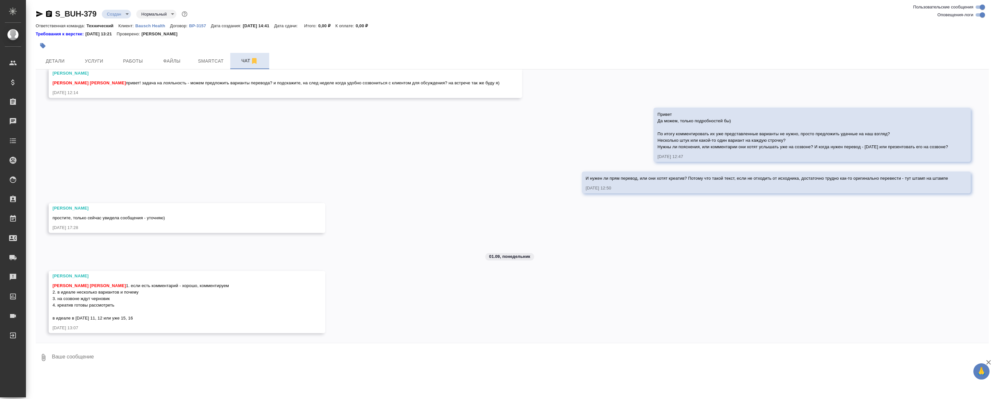
click at [195, 139] on div "27.08, среда [Никифорова Валерия] Клиент оставил комментарий: "Расчет по словам…" at bounding box center [512, 205] width 953 height 273
drag, startPoint x: 159, startPoint y: 98, endPoint x: 110, endPoint y: 0, distance: 109.4
click at [159, 98] on div "27.08, среда [Никифорова Валерия] Клиент оставил комментарий: "Расчет по словам…" at bounding box center [512, 205] width 953 height 273
drag, startPoint x: 195, startPoint y: 132, endPoint x: 192, endPoint y: 119, distance: 13.0
click at [195, 131] on div "27.08, среда [Никифорова Валерия] Клиент оставил комментарий: "Расчет по словам…" at bounding box center [512, 205] width 953 height 273
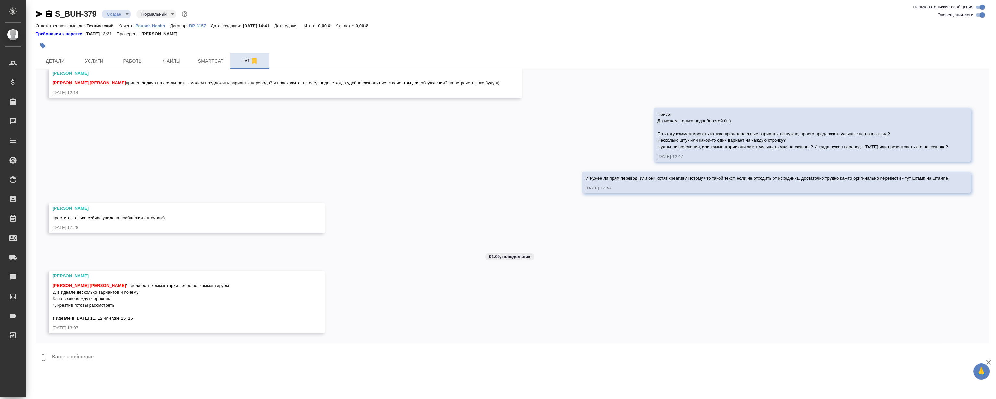
drag, startPoint x: 177, startPoint y: 130, endPoint x: 168, endPoint y: 118, distance: 15.2
click at [177, 130] on div "27.08, среда [Никифорова Валерия] Клиент оставил комментарий: "Расчет по словам…" at bounding box center [512, 205] width 953 height 273
click at [174, 162] on div "27.08, среда [Никифорова Валерия] Клиент оставил комментарий: "Расчет по словам…" at bounding box center [512, 205] width 953 height 273
click at [117, 164] on div "27.08, среда [Никифорова Валерия] Клиент оставил комментарий: "Расчет по словам…" at bounding box center [512, 205] width 953 height 273
drag, startPoint x: 168, startPoint y: 272, endPoint x: 176, endPoint y: 313, distance: 41.8
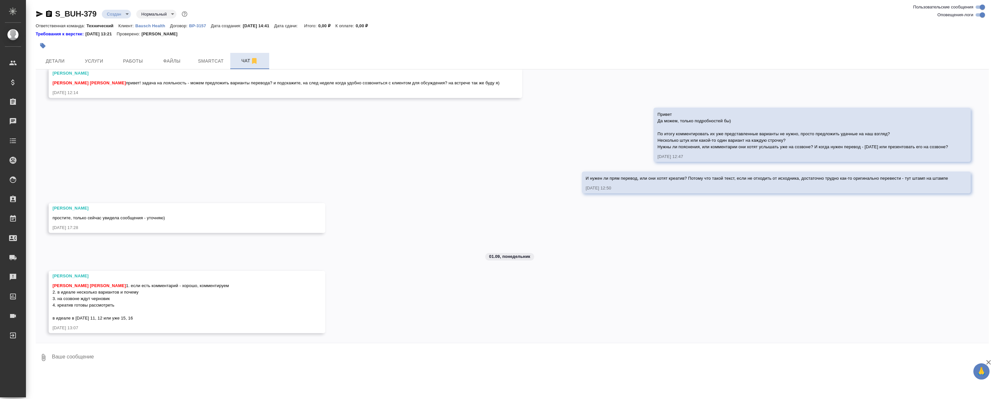
click at [176, 313] on div "Никифорова Валерия Муталимов Марк Магеррамов Руслан 1. если есть комментарий - …" at bounding box center [178, 297] width 250 height 49
drag, startPoint x: 176, startPoint y: 316, endPoint x: 168, endPoint y: 322, distance: 10.0
click at [176, 316] on div "Муталимов Марк Магеррамов Руслан 1. если есть комментарий - хорошо, комментируе…" at bounding box center [178, 301] width 250 height 41
drag, startPoint x: 153, startPoint y: 313, endPoint x: 183, endPoint y: 295, distance: 35.5
click at [81, 239] on div "27.08, среда [Никифорова Валерия] Клиент оставил комментарий: "Расчет по словам…" at bounding box center [512, 205] width 953 height 273
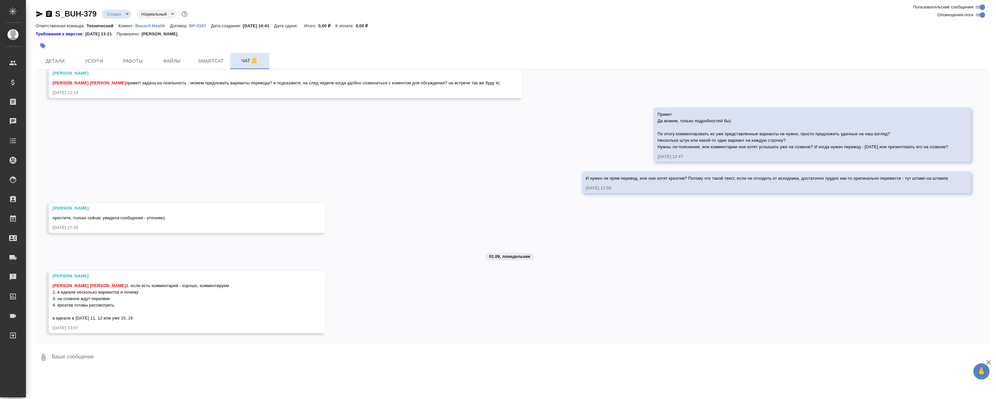
click at [187, 297] on div "Муталимов Марк Магеррамов Руслан 1. если есть комментарий - хорошо, комментируе…" at bounding box center [178, 301] width 250 height 41
click at [166, 318] on div "Муталимов Марк Магеррамов Руслан 1. если есть комментарий - хорошо, комментируе…" at bounding box center [178, 301] width 250 height 41
click at [168, 323] on div "Никифорова Валерия Муталимов Марк Магеррамов Руслан 1. если есть комментарий - …" at bounding box center [178, 302] width 250 height 58
click at [124, 316] on span "Муталимов Марк Магеррамов Руслан 1. если есть комментарий - хорошо, комментируе…" at bounding box center [141, 301] width 176 height 37
click at [126, 291] on span "Муталимов Марк Магеррамов Руслан 1. если есть комментарий - хорошо, комментируе…" at bounding box center [141, 301] width 176 height 37
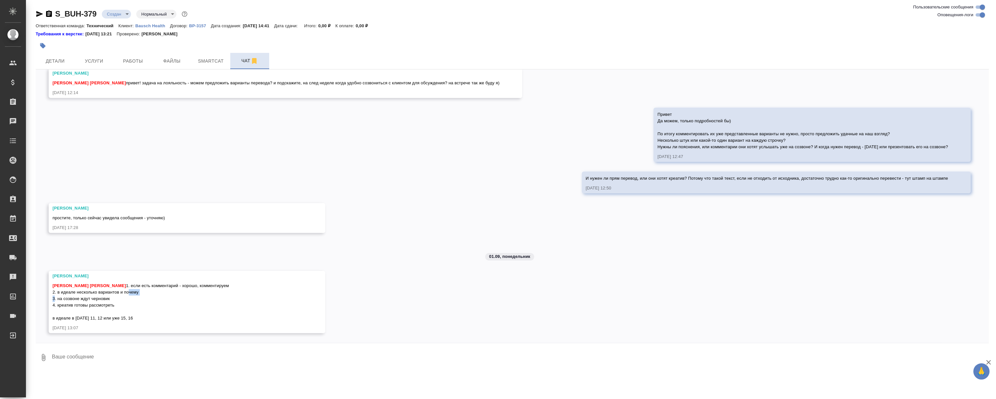
click at [126, 291] on span "Муталимов Марк Магеррамов Руслан 1. если есть комментарий - хорошо, комментируе…" at bounding box center [141, 301] width 176 height 37
click at [112, 291] on span "Муталимов Марк Магеррамов Руслан 1. если есть комментарий - хорошо, комментируе…" at bounding box center [141, 301] width 176 height 37
drag, startPoint x: 53, startPoint y: 270, endPoint x: 136, endPoint y: 322, distance: 98.3
click at [136, 322] on div "Никифорова Валерия Муталимов Марк Магеррамов Руслан 1. если есть комментарий - …" at bounding box center [178, 302] width 250 height 58
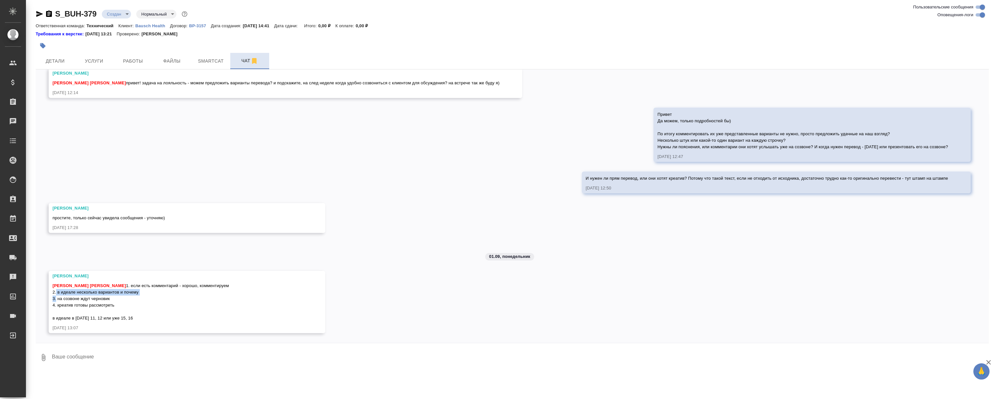
click at [136, 319] on div "Муталимов Марк Магеррамов Руслан 1. если есть комментарий - хорошо, комментируе…" at bounding box center [178, 301] width 250 height 41
drag, startPoint x: 120, startPoint y: 314, endPoint x: 55, endPoint y: 267, distance: 79.9
click at [52, 261] on div "27.08, среда [Никифорова Валерия] Клиент оставил комментарий: "Расчет по словам…" at bounding box center [512, 205] width 953 height 273
click at [55, 273] on div "Никифорова Валерия" at bounding box center [178, 276] width 250 height 6
drag, startPoint x: 50, startPoint y: 264, endPoint x: 51, endPoint y: 269, distance: 4.7
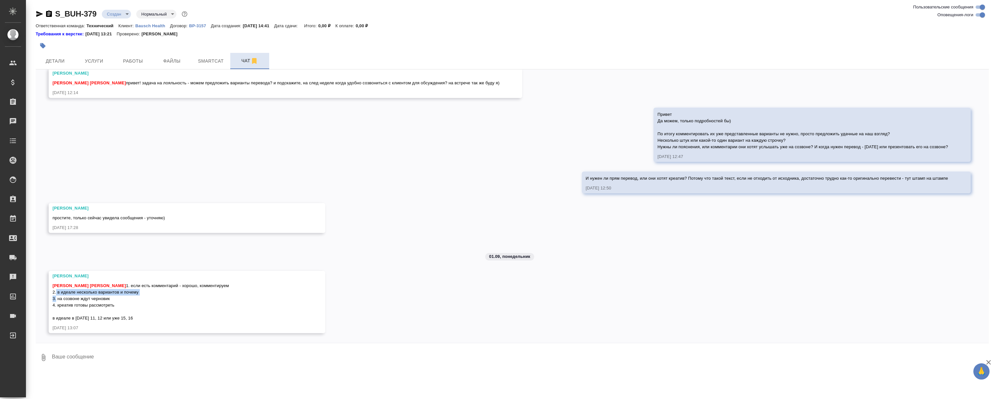
click at [50, 271] on div "Никифорова Валерия Муталимов Марк Магеррамов Руслан 1. если есть комментарий - …" at bounding box center [187, 302] width 277 height 62
click at [51, 271] on div "Никифорова Валерия Муталимов Марк Магеррамов Руслан 1. если есть комментарий - …" at bounding box center [187, 302] width 277 height 62
drag, startPoint x: 53, startPoint y: 269, endPoint x: 144, endPoint y: 322, distance: 105.8
click at [144, 322] on div "Никифорова Валерия Муталимов Марк Магеррамов Руслан 1. если есть комментарий - …" at bounding box center [178, 302] width 250 height 58
click at [142, 321] on div "Никифорова Валерия Муталимов Марк Магеррамов Руслан 1. если есть комментарий - …" at bounding box center [178, 302] width 250 height 58
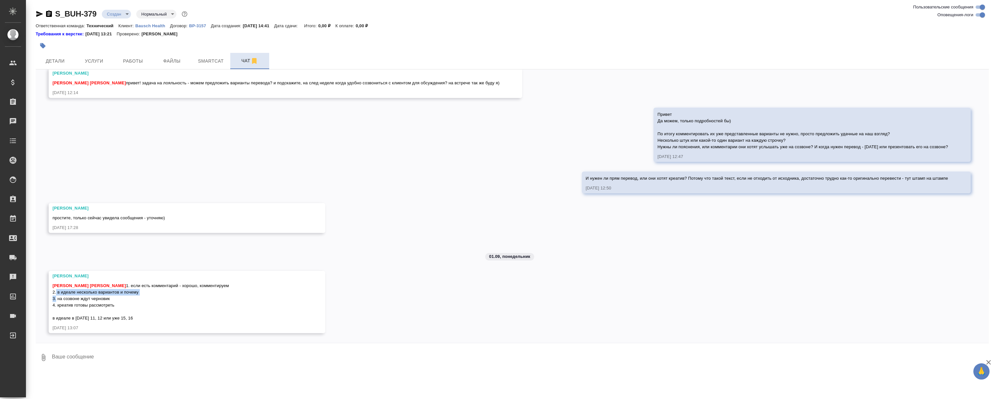
drag, startPoint x: 140, startPoint y: 319, endPoint x: 57, endPoint y: 272, distance: 95.2
click at [54, 273] on div "Никифорова Валерия Муталимов Марк Магеррамов Руслан 1. если есть комментарий - …" at bounding box center [178, 297] width 250 height 49
click at [57, 273] on div "Никифорова Валерия" at bounding box center [178, 276] width 250 height 6
click at [54, 273] on div "Никифорова Валерия" at bounding box center [178, 276] width 250 height 6
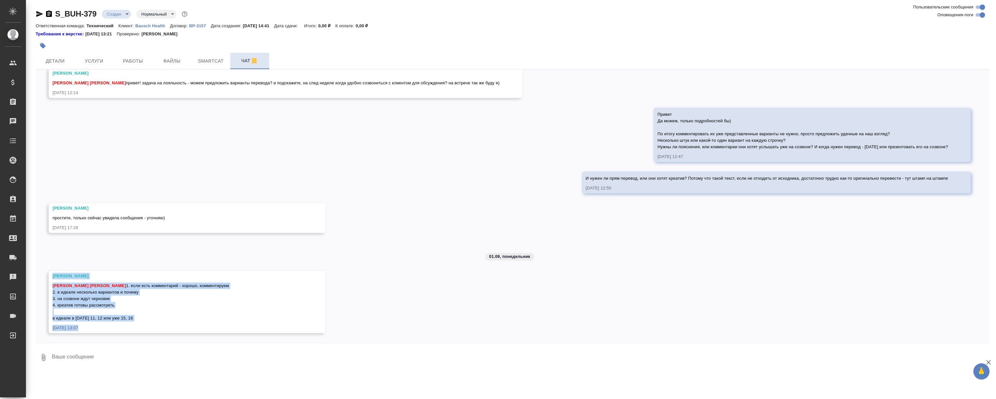
drag, startPoint x: 54, startPoint y: 269, endPoint x: 140, endPoint y: 324, distance: 102.9
click at [148, 325] on div "Никифорова Валерия Муталимов Марк Магеррамов Руслан 1. если есть комментарий - …" at bounding box center [178, 302] width 250 height 58
click at [139, 324] on div "Никифорова Валерия Муталимов Марк Магеррамов Руслан 1. если есть комментарий - …" at bounding box center [178, 302] width 250 height 58
drag, startPoint x: 123, startPoint y: 329, endPoint x: 54, endPoint y: 265, distance: 94.4
click at [54, 271] on div "Никифорова Валерия Муталимов Марк Магеррамов Руслан 1. если есть комментарий - …" at bounding box center [187, 302] width 277 height 62
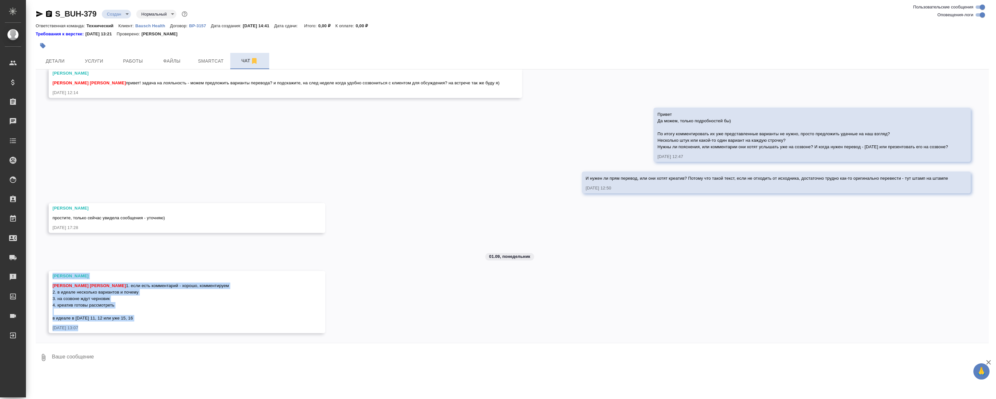
click at [71, 283] on span "Муталимов Марк" at bounding box center [71, 285] width 36 height 5
click at [58, 273] on div "Никифорова Валерия" at bounding box center [178, 276] width 250 height 6
drag, startPoint x: 53, startPoint y: 267, endPoint x: 151, endPoint y: 327, distance: 115.3
click at [151, 327] on div "Никифорова Валерия Муталимов Марк Магеррамов Руслан 1. если есть комментарий - …" at bounding box center [178, 302] width 250 height 58
click at [133, 321] on div "Никифорова Валерия Муталимов Марк Магеррамов Руслан 1. если есть комментарий - …" at bounding box center [178, 302] width 250 height 58
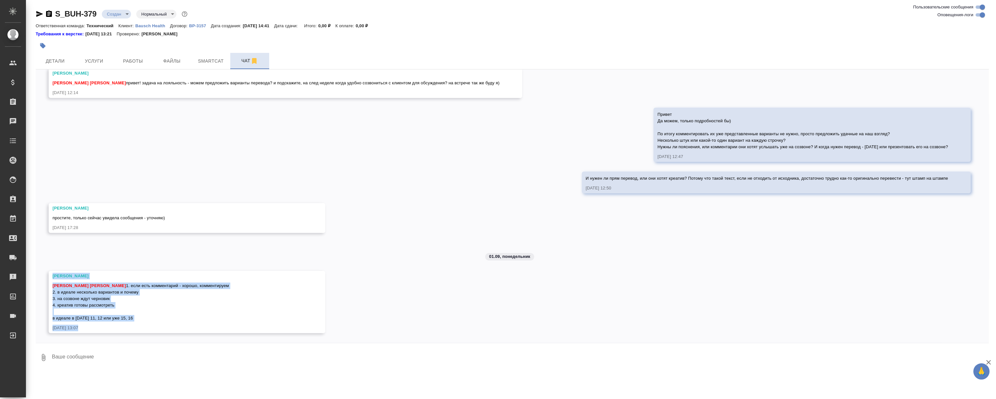
drag, startPoint x: 126, startPoint y: 324, endPoint x: 55, endPoint y: 267, distance: 91.4
click at [55, 273] on div "Никифорова Валерия Муталимов Марк Магеррамов Руслан 1. если есть комментарий - …" at bounding box center [178, 302] width 250 height 58
click at [55, 273] on div "Никифорова Валерия" at bounding box center [178, 276] width 250 height 6
drag, startPoint x: 52, startPoint y: 268, endPoint x: 131, endPoint y: 321, distance: 95.1
click at [135, 327] on div "Никифорова Валерия Муталимов Марк Магеррамов Руслан 1. если есть комментарий - …" at bounding box center [178, 302] width 250 height 58
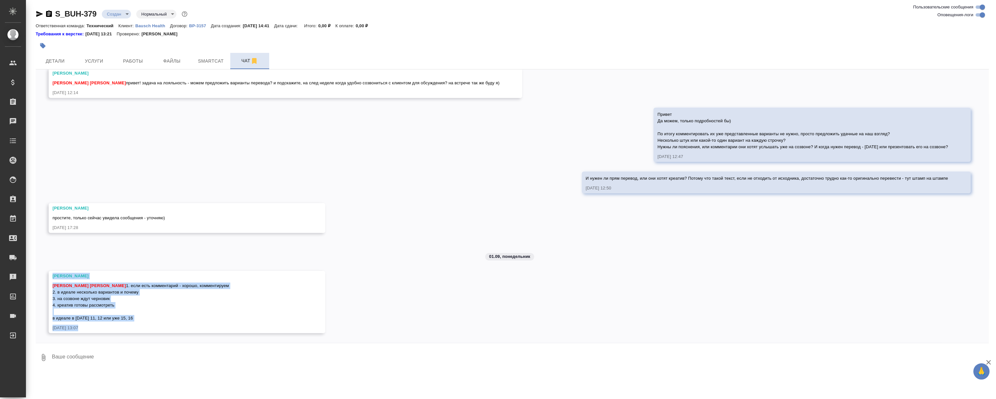
click at [131, 321] on div "Муталимов Марк Магеррамов Руслан 1. если есть комментарий - хорошо, комментируе…" at bounding box center [178, 301] width 250 height 41
drag
click at [50, 260] on div "27.08, среда [Никифорова Валерия] Клиент оставил комментарий: "Расчет по словам…" at bounding box center [512, 205] width 953 height 273
click at [56, 283] on span "Муталимов Марк" at bounding box center [71, 285] width 36 height 5
click at [53, 273] on div "Никифорова Валерия" at bounding box center [178, 276] width 250 height 6
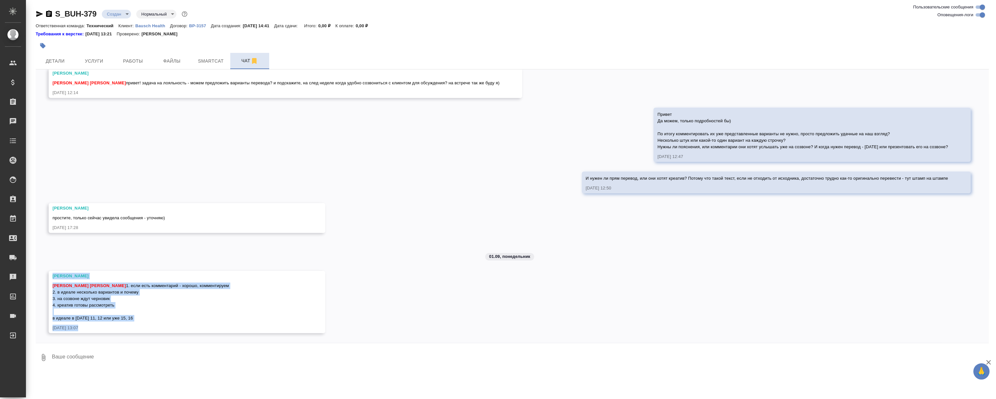
click at [125, 326] on div "Никифорова Валерия Муталимов Марк Магеррамов Руслан 1. если есть комментарий - …" at bounding box center [178, 302] width 250 height 58
click at [126, 317] on span "Муталимов Марк Магеррамов Руслан 1. если есть комментарий - хорошо, комментируе…" at bounding box center [141, 301] width 176 height 37
click at [53, 273] on div "Никифорова Валерия Муталимов Марк Магеррамов Руслан 1. если есть комментарий - …" at bounding box center [178, 302] width 250 height 58
click at [53, 273] on div "Никифорова Валерия" at bounding box center [178, 276] width 250 height 6
click at [127, 329] on div "Никифорова Валерия Муталимов Марк Магеррамов Руслан 1. если есть комментарий - …" at bounding box center [178, 302] width 250 height 58
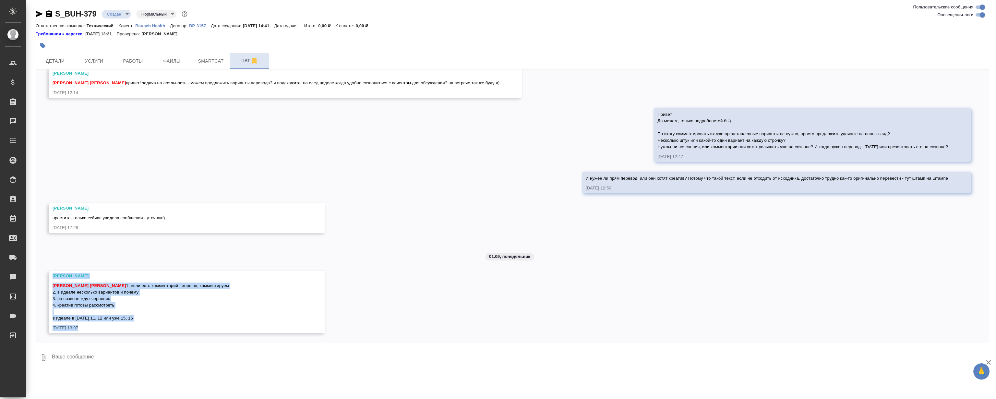
click at [120, 314] on div "Муталимов Марк Магеррамов Руслан 1. если есть комментарий - хорошо, комментируе…" at bounding box center [178, 301] width 250 height 41
click at [53, 273] on div "Никифорова Валерия Муталимов Марк Магеррамов Руслан 1. если есть комментарий - …" at bounding box center [178, 302] width 250 height 58
click at [87, 252] on div "27.08, среда [Никифорова Валерия] Клиент оставил комментарий: "Расчет по словам…" at bounding box center [512, 205] width 953 height 273
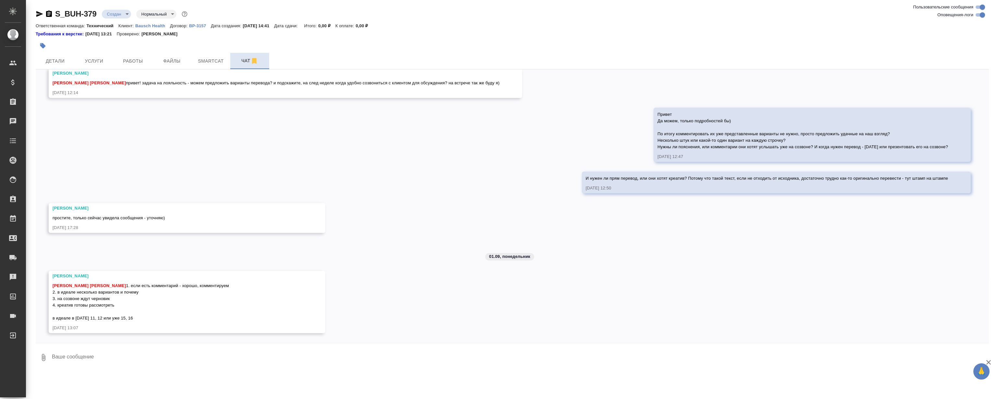
click at [94, 238] on div "27.08, среда [Никифорова Валерия] Клиент оставил комментарий: "Расчет по словам…" at bounding box center [512, 205] width 953 height 273
click at [261, 154] on div "27.08, среда [Никифорова Валерия] Клиент оставил комментарий: "Расчет по словам…" at bounding box center [512, 205] width 953 height 273
click at [249, 154] on div "27.08, среда [Никифорова Валерия] Клиент оставил комментарий: "Расчет по словам…" at bounding box center [512, 205] width 953 height 273
click at [224, 164] on div "27.08, среда [Никифорова Валерия] Клиент оставил комментарий: "Расчет по словам…" at bounding box center [512, 205] width 953 height 273
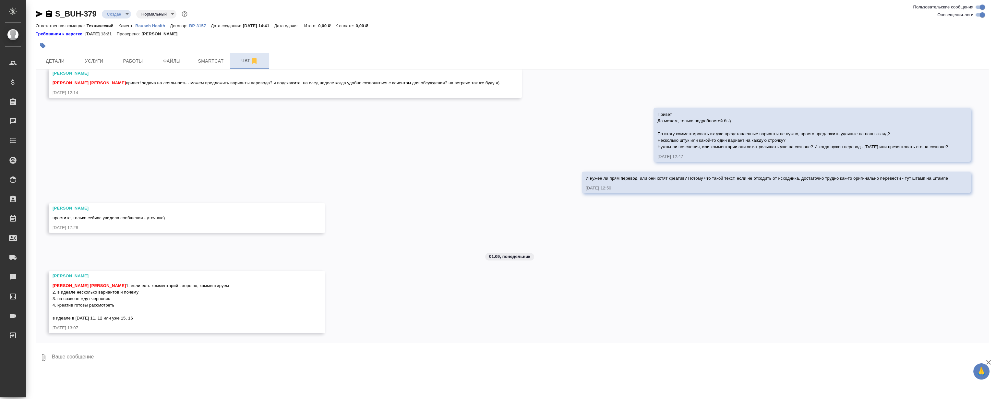
click at [129, 52] on div at bounding box center [354, 46] width 636 height 14
click at [129, 55] on button "Работы" at bounding box center [133, 61] width 39 height 16
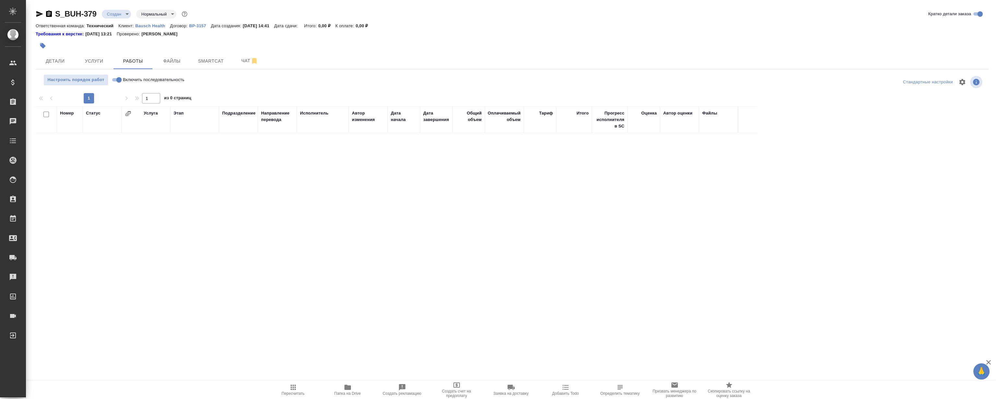
click at [241, 63] on span "Чат" at bounding box center [249, 61] width 31 height 8
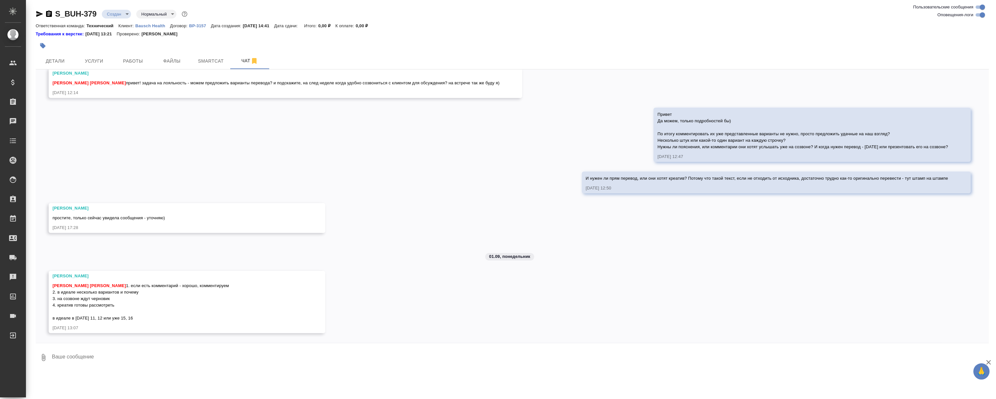
scroll to position [539, 0]
click at [402, 167] on div "27.08, среда [Никифорова Валерия] Клиент оставил комментарий: "Расчет по словам…" at bounding box center [512, 205] width 953 height 273
click at [387, 186] on div "27.08, среда [Никифорова Валерия] Клиент оставил комментарий: "Расчет по словам…" at bounding box center [512, 205] width 953 height 273
drag, startPoint x: 319, startPoint y: 226, endPoint x: 349, endPoint y: 329, distance: 106.5
click at [349, 329] on div "27.08, среда [Никифорова Валерия] Клиент оставил комментарий: "Расчет по словам…" at bounding box center [512, 205] width 953 height 273
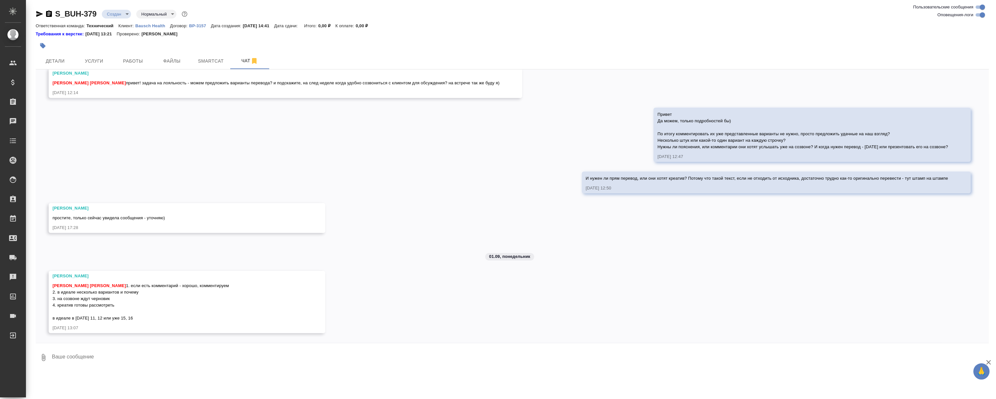
click at [367, 270] on div "27.08, среда [Никифорова Валерия] Клиент оставил комментарий: "Расчет по словам…" at bounding box center [512, 205] width 953 height 273
click at [333, 337] on div "27.08, среда [Никифорова Валерия] Клиент оставил комментарий: "Расчет по словам…" at bounding box center [512, 205] width 953 height 273
click at [377, 257] on div "27.08, среда [Никифорова Валерия] Клиент оставил комментарий: "Расчет по словам…" at bounding box center [512, 205] width 953 height 273
drag, startPoint x: 380, startPoint y: 307, endPoint x: 218, endPoint y: 164, distance: 215.3
click at [218, 164] on div "27.08, среда [Никифорова Валерия] Клиент оставил комментарий: "Расчет по словам…" at bounding box center [512, 205] width 953 height 273
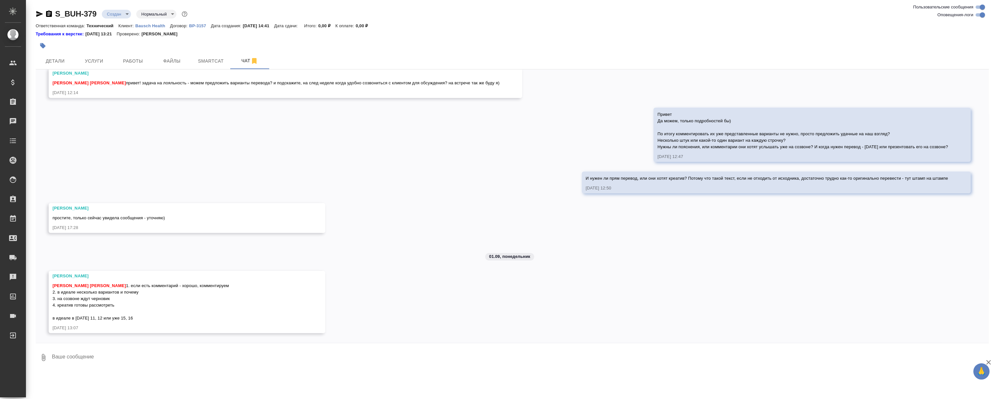
click at [246, 237] on div "27.08, среда [Никифорова Валерия] Клиент оставил комментарий: "Расчет по словам…" at bounding box center [512, 205] width 953 height 273
click at [315, 303] on div "27.08, среда [Никифорова Валерия] Клиент оставил комментарий: "Расчет по словам…" at bounding box center [512, 205] width 953 height 273
click at [359, 247] on div "27.08, среда [Никифорова Валерия] Клиент оставил комментарий: "Расчет по словам…" at bounding box center [512, 205] width 953 height 273
click at [384, 350] on div "27.08, среда [Никифорова Валерия] Клиент оставил комментарий: "Расчет по словам…" at bounding box center [512, 218] width 953 height 299
click at [389, 295] on div "27.08, среда [Никифорова Валерия] Клиент оставил комментарий: "Расчет по словам…" at bounding box center [512, 205] width 953 height 273
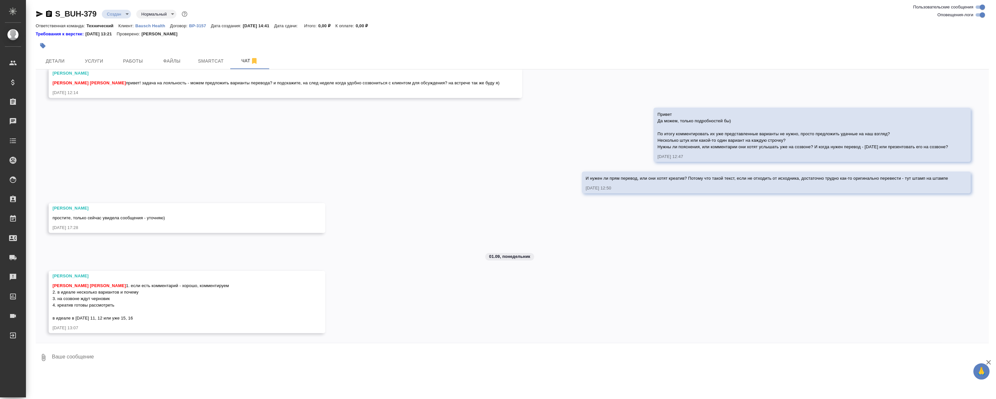
click at [194, 159] on div "27.08, среда [Никифорова Валерия] Клиент оставил комментарий: "Расчет по словам…" at bounding box center [512, 205] width 953 height 273
click at [195, 162] on div "27.08, среда [Никифорова Валерия] Клиент оставил комментарий: "Расчет по словам…" at bounding box center [512, 205] width 953 height 273
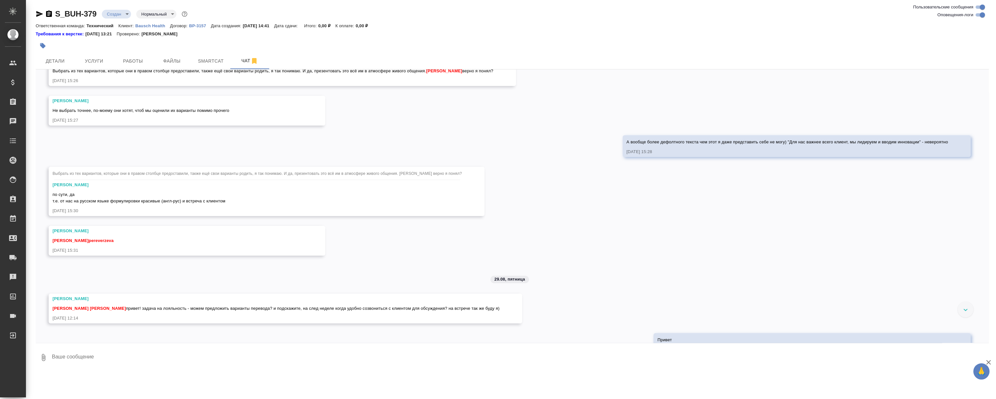
scroll to position [274, 0]
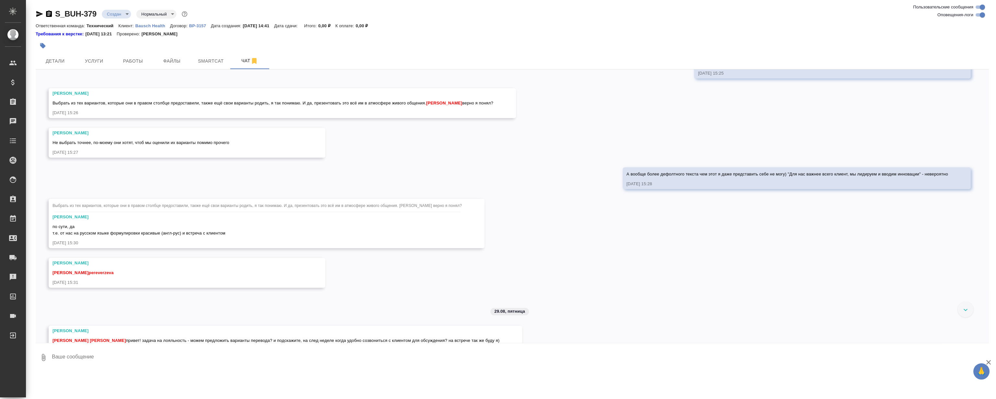
click at [48, 93] on div "27.08, среда [Никифорова Валерия] Клиент оставил комментарий: "Расчет по словам…" at bounding box center [512, 205] width 953 height 273
click at [114, 83] on div "27.08, среда [Никифорова Валерия] Клиент оставил комментарий: "Расчет по словам…" at bounding box center [512, 205] width 953 height 273
click at [515, 292] on div "27.08, среда [Никифорова Валерия] Клиент оставил комментарий: "Расчет по словам…" at bounding box center [512, 205] width 953 height 273
click at [610, 226] on div "27.08, среда [Никифорова Валерия] Клиент оставил комментарий: "Расчет по словам…" at bounding box center [512, 205] width 953 height 273
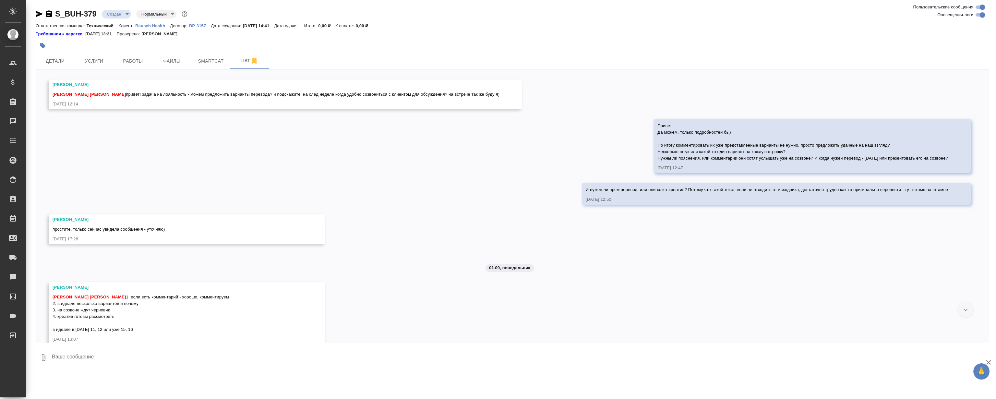
scroll to position [539, 0]
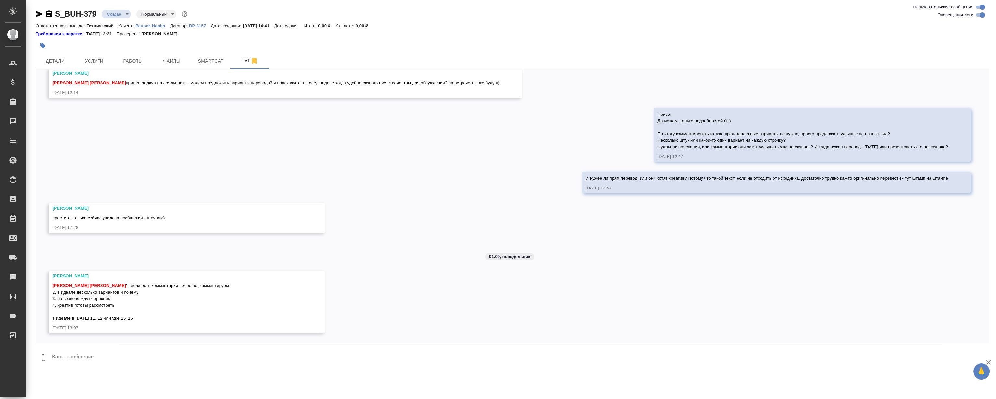
click at [422, 140] on div "27.08, среда [Никифорова Валерия] Клиент оставил комментарий: "Расчет по словам…" at bounding box center [512, 205] width 953 height 273
click at [461, 288] on div "27.08, среда [Никифорова Валерия] Клиент оставил комментарий: "Расчет по словам…" at bounding box center [512, 205] width 953 height 273
click at [421, 177] on div "27.08, среда [Никифорова Валерия] Клиент оставил комментарий: "Расчет по словам…" at bounding box center [512, 205] width 953 height 273
click at [454, 248] on div "27.08, среда [Никифорова Валерия] Клиент оставил комментарий: "Расчет по словам…" at bounding box center [512, 205] width 953 height 273
click at [421, 149] on div "27.08, среда [Никифорова Валерия] Клиент оставил комментарий: "Расчет по словам…" at bounding box center [512, 205] width 953 height 273
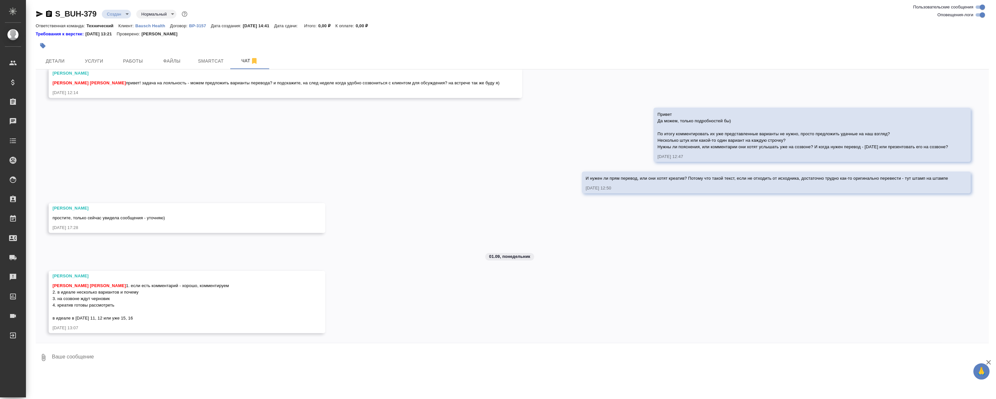
click at [431, 274] on div "27.08, среда [Никифорова Валерия] Клиент оставил комментарий: "Расчет по словам…" at bounding box center [512, 205] width 953 height 273
click at [422, 198] on div "27.08, среда [Никифорова Валерия] Клиент оставил комментарий: "Расчет по словам…" at bounding box center [512, 205] width 953 height 273
click at [419, 263] on div "27.08, среда [Никифорова Валерия] Клиент оставил комментарий: "Расчет по словам…" at bounding box center [512, 205] width 953 height 273
click at [419, 240] on div "27.08, среда [Никифорова Валерия] Клиент оставил комментарий: "Расчет по словам…" at bounding box center [512, 205] width 953 height 273
click at [355, 140] on div "27.08, среда [Никифорова Валерия] Клиент оставил комментарий: "Расчет по словам…" at bounding box center [512, 205] width 953 height 273
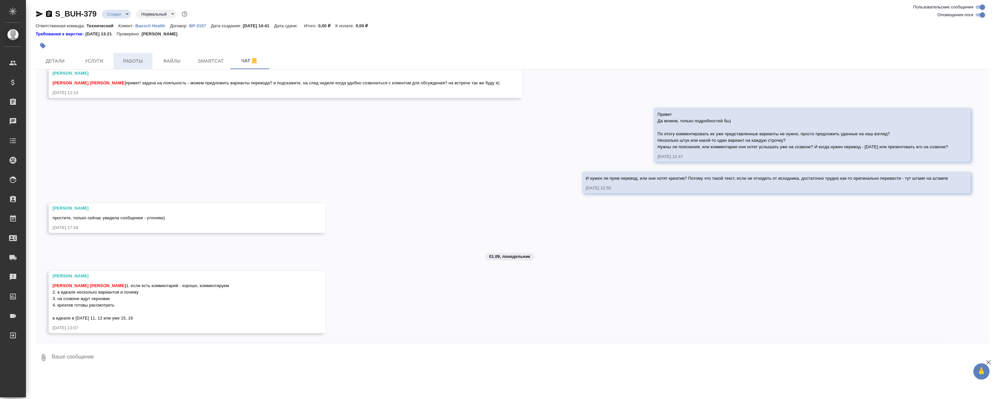
click at [140, 56] on button "Работы" at bounding box center [133, 61] width 39 height 16
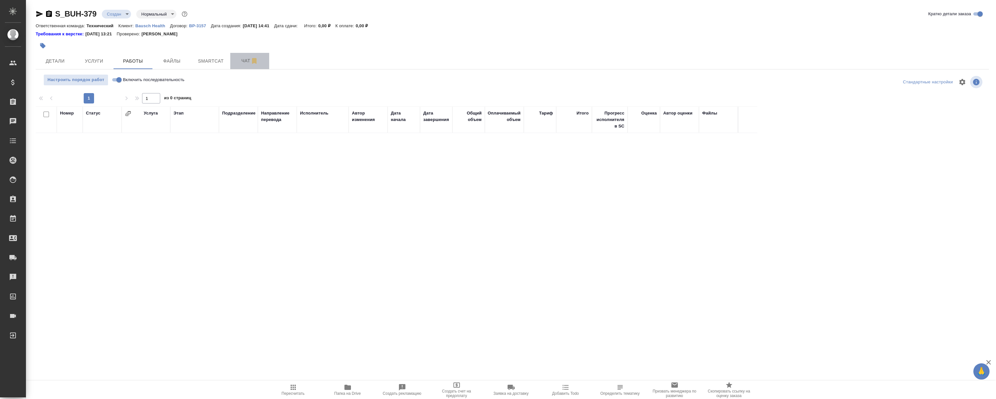
click at [241, 62] on span "Чат" at bounding box center [249, 61] width 31 height 8
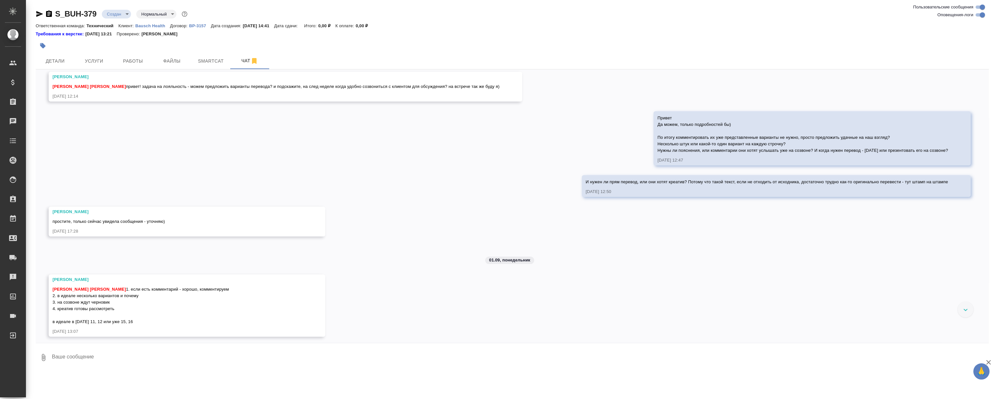
scroll to position [539, 0]
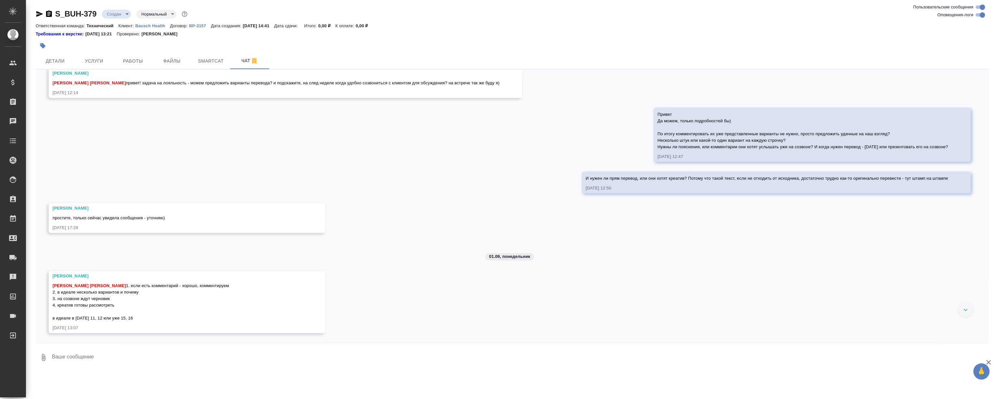
click at [423, 171] on div "27.08, среда [Никифорова Валерия] Клиент оставил комментарий: "Расчет по словам…" at bounding box center [512, 205] width 953 height 273
click at [415, 324] on div "27.08, среда [Никифорова Валерия] Клиент оставил комментарий: "Расчет по словам…" at bounding box center [512, 205] width 953 height 273
click at [405, 252] on div "27.08, среда [Никифорова Валерия] Клиент оставил комментарий: "Расчет по словам…" at bounding box center [512, 205] width 953 height 273
click at [381, 197] on div "27.08, среда [Никифорова Валерия] Клиент оставил комментарий: "Расчет по словам…" at bounding box center [512, 205] width 953 height 273
click at [383, 149] on div "27.08, среда [Никифорова Валерия] Клиент оставил комментарий: "Расчет по словам…" at bounding box center [512, 205] width 953 height 273
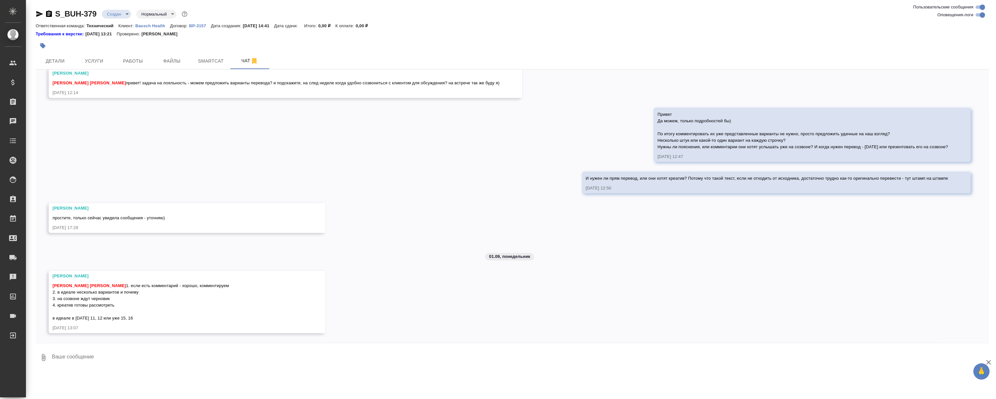
click at [409, 321] on div "27.08, среда [Никифорова Валерия] Клиент оставил комментарий: "Расчет по словам…" at bounding box center [512, 205] width 953 height 273
click at [392, 279] on div "27.08, среда [Никифорова Валерия] Клиент оставил комментарий: "Расчет по словам…" at bounding box center [512, 205] width 953 height 273
click at [349, 298] on div "27.08, среда [Никифорова Валерия] Клиент оставил комментарий: "Расчет по словам…" at bounding box center [512, 205] width 953 height 273
click at [154, 281] on div "Муталимов Марк Магеррамов Руслан 1. если есть комментарий - хорошо, комментируе…" at bounding box center [178, 301] width 250 height 41
click at [125, 284] on span "Муталимов Марк Магеррамов Руслан 1. если есть комментарий - хорошо, комментируе…" at bounding box center [141, 301] width 176 height 37
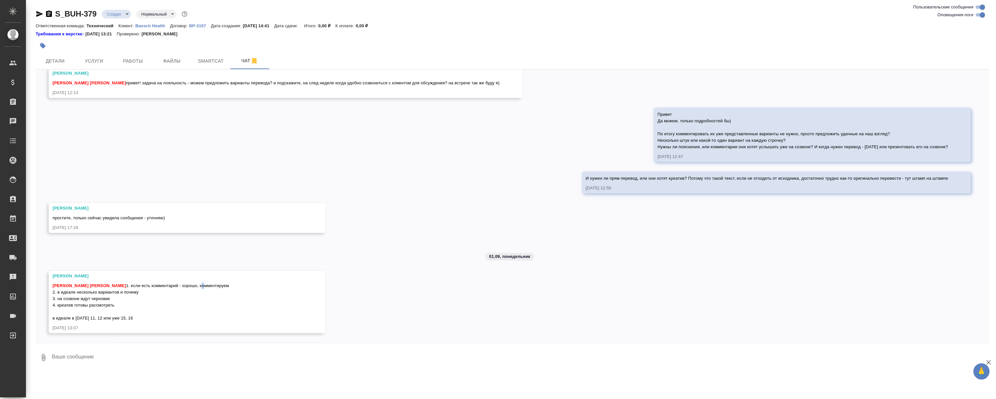
click at [125, 284] on span "Муталимов Марк Магеррамов Руслан 1. если есть комментарий - хорошо, комментируе…" at bounding box center [141, 301] width 176 height 37
click at [126, 284] on span "Муталимов Марк Магеррамов Руслан 1. если есть комментарий - хорошо, комментируе…" at bounding box center [141, 301] width 176 height 37
click at [106, 288] on div "Муталимов Марк Магеррамов Руслан 1. если есть комментарий - хорошо, комментируе…" at bounding box center [178, 301] width 250 height 41
click at [264, 183] on div "27.08, среда [Никифорова Валерия] Клиент оставил комментарий: "Расчет по словам…" at bounding box center [512, 205] width 953 height 273
click at [269, 155] on div "27.08, среда [Никифорова Валерия] Клиент оставил комментарий: "Расчет по словам…" at bounding box center [512, 205] width 953 height 273
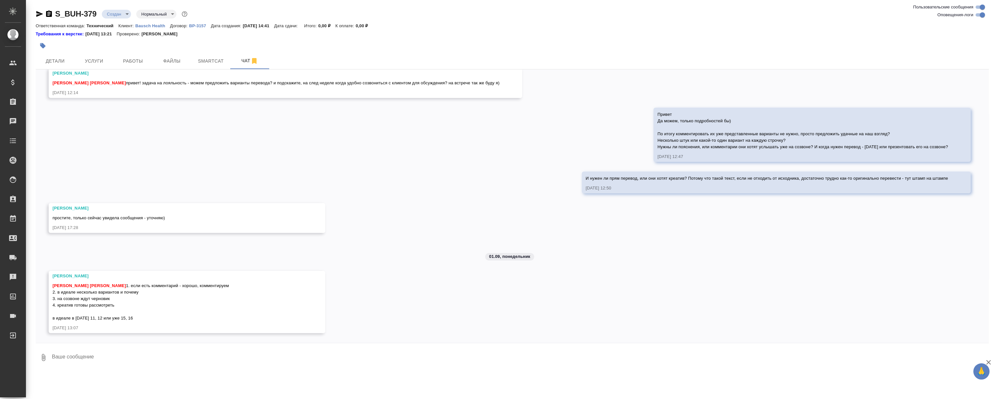
click at [269, 155] on div "27.08, среда [Никифорова Валерия] Клиент оставил комментарий: "Расчет по словам…" at bounding box center [512, 205] width 953 height 273
click at [496, 175] on div "27.08, среда [Никифорова Валерия] Клиент оставил комментарий: "Расчет по словам…" at bounding box center [512, 205] width 953 height 273
drag, startPoint x: 379, startPoint y: 216, endPoint x: 413, endPoint y: 267, distance: 60.6
click at [449, 335] on div "27.08, среда [Никифорова Валерия] Клиент оставил комментарий: "Расчет по словам…" at bounding box center [512, 205] width 953 height 273
click at [368, 205] on div "27.08, среда [Никифорова Валерия] Клиент оставил комментарий: "Расчет по словам…" at bounding box center [512, 205] width 953 height 273
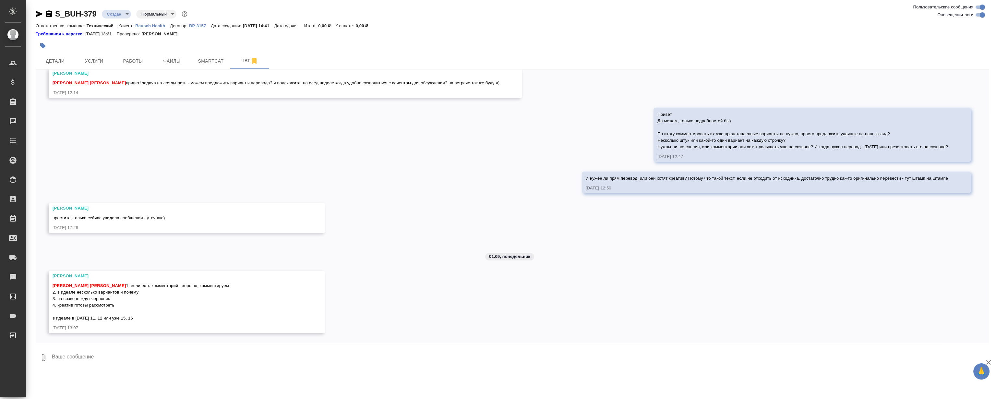
drag, startPoint x: 340, startPoint y: 219, endPoint x: 423, endPoint y: 326, distance: 135.6
click at [423, 326] on div "27.08, среда [Никифорова Валерия] Клиент оставил комментарий: "Расчет по словам…" at bounding box center [512, 205] width 953 height 273
click at [371, 212] on div "27.08, среда [Никифорова Валерия] Клиент оставил комментарий: "Расчет по словам…" at bounding box center [512, 205] width 953 height 273
drag, startPoint x: 368, startPoint y: 263, endPoint x: 423, endPoint y: 331, distance: 87.6
click at [423, 331] on div "27.08, среда [Никифорова Валерия] Клиент оставил комментарий: "Расчет по словам…" at bounding box center [512, 205] width 953 height 273
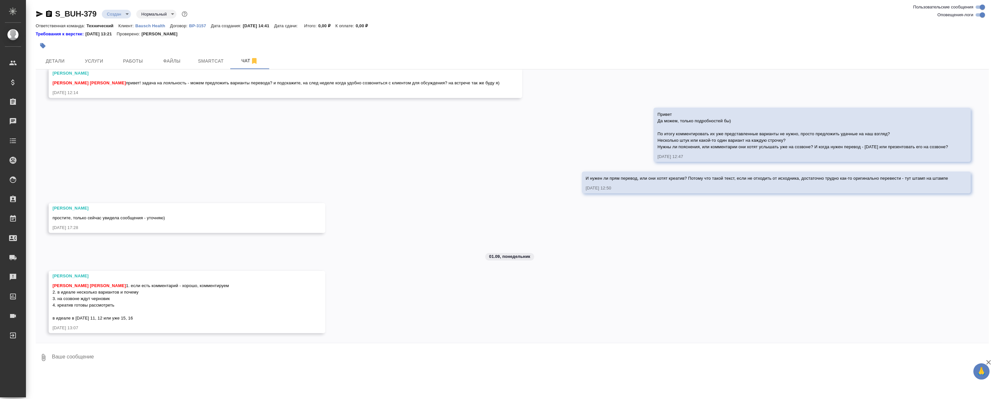
click at [384, 250] on div "27.08, среда [Никифорова Валерия] Клиент оставил комментарий: "Расчет по словам…" at bounding box center [512, 205] width 953 height 273
drag, startPoint x: 256, startPoint y: 165, endPoint x: 321, endPoint y: 304, distance: 152.7
click at [321, 305] on div "27.08, среда [Никифорова Валерия] Клиент оставил комментарий: "Расчет по словам…" at bounding box center [512, 205] width 953 height 273
click at [366, 207] on div "27.08, среда [Никифорова Валерия] Клиент оставил комментарий: "Расчет по словам…" at bounding box center [512, 205] width 953 height 273
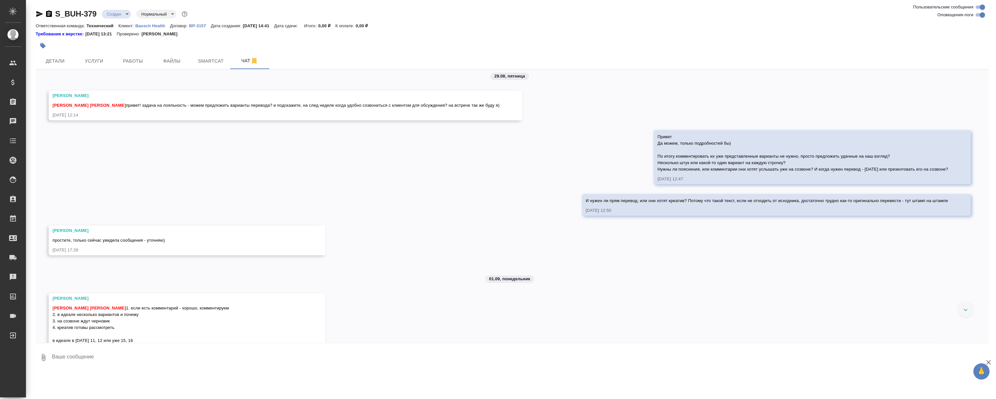
scroll to position [509, 0]
click at [299, 335] on div "27.08, среда [Никифорова Валерия] Клиент оставил комментарий: "Расчет по словам…" at bounding box center [512, 205] width 953 height 273
click at [354, 235] on div "27.08, среда [Никифорова Валерия] Клиент оставил комментарий: "Расчет по словам…" at bounding box center [512, 205] width 953 height 273
click at [81, 232] on div "Никифорова Валерия" at bounding box center [178, 231] width 250 height 6
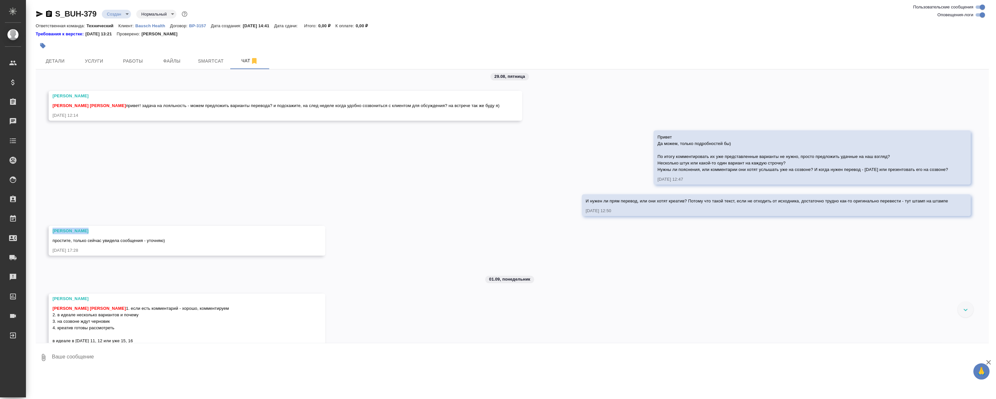
drag, startPoint x: 81, startPoint y: 232, endPoint x: 209, endPoint y: 198, distance: 132.3
click at [81, 232] on div "Никифорова Валерия" at bounding box center [178, 231] width 250 height 6
click at [234, 193] on div "27.08, среда [Никифорова Валерия] Клиент оставил комментарий: "Расчет по словам…" at bounding box center [512, 205] width 953 height 273
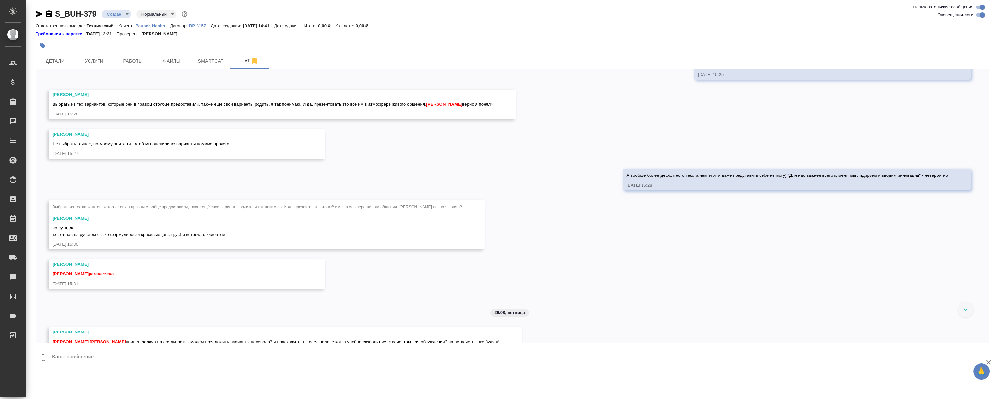
click at [338, 324] on div "27.08, среда [Никифорова Валерия] Клиент оставил комментарий: "Расчет по словам…" at bounding box center [512, 205] width 953 height 273
click at [356, 261] on div "27.08, среда [Никифорова Валерия] Клиент оставил комментарий: "Расчет по словам…" at bounding box center [512, 205] width 953 height 273
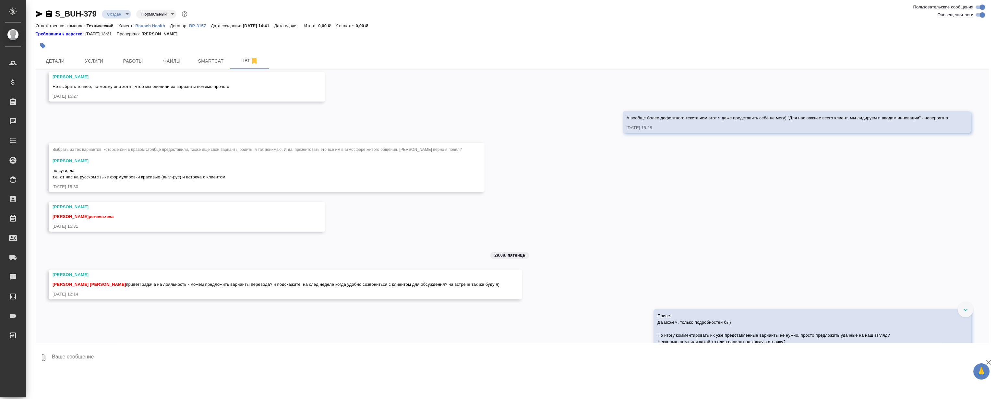
scroll to position [332, 0]
click at [383, 256] on div "27.08, среда [Никифорова Валерия] Клиент оставил комментарий: "Расчет по словам…" at bounding box center [512, 205] width 953 height 273
click at [392, 321] on div "27.08, среда [Никифорова Валерия] Клиент оставил комментарий: "Расчет по словам…" at bounding box center [512, 205] width 953 height 273
click at [393, 237] on div "27.08, среда [Никифорова Валерия] Клиент оставил комментарий: "Расчет по словам…" at bounding box center [512, 205] width 953 height 273
click at [404, 318] on div "27.08, среда [Никифорова Валерия] Клиент оставил комментарий: "Расчет по словам…" at bounding box center [512, 205] width 953 height 273
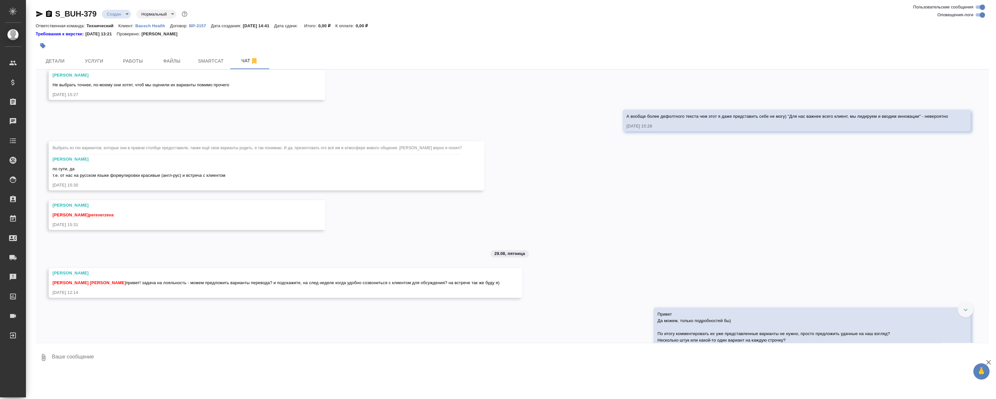
click at [398, 242] on div "27.08, среда [Никифорова Валерия] Клиент оставил комментарий: "Расчет по словам…" at bounding box center [512, 205] width 953 height 273
click at [405, 322] on div "27.08, среда [Никифорова Валерия] Клиент оставил комментарий: "Расчет по словам…" at bounding box center [512, 205] width 953 height 273
click at [402, 223] on div "27.08, среда [Никифорова Валерия] Клиент оставил комментарий: "Расчет по словам…" at bounding box center [512, 205] width 953 height 273
click at [419, 329] on div "27.08, среда [Никифорова Валерия] Клиент оставил комментарий: "Расчет по словам…" at bounding box center [512, 205] width 953 height 273
click at [408, 230] on div "27.08, среда [Никифорова Валерия] Клиент оставил комментарий: "Расчет по словам…" at bounding box center [512, 205] width 953 height 273
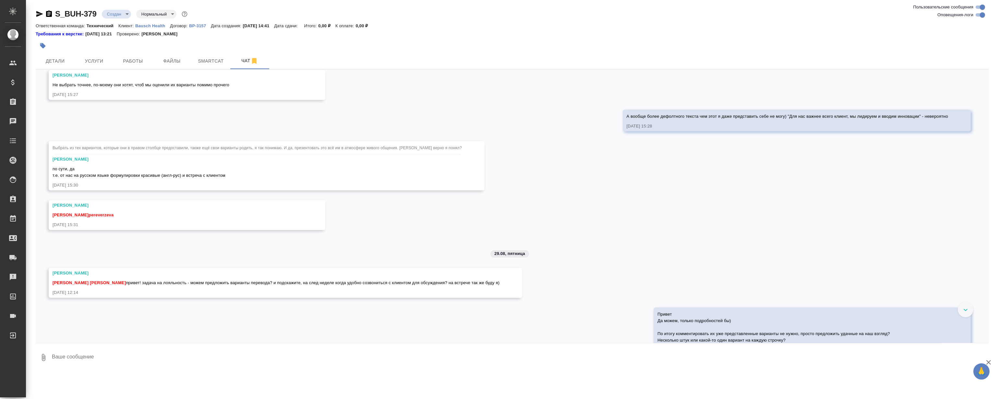
click at [439, 323] on div "27.08, среда [Никифорова Валерия] Клиент оставил комментарий: "Расчет по словам…" at bounding box center [512, 205] width 953 height 273
click at [412, 225] on div "27.08, среда [Никифорова Валерия] Клиент оставил комментарий: "Расчет по словам…" at bounding box center [512, 205] width 953 height 273
click at [419, 327] on div "27.08, среда [Никифорова Валерия] Клиент оставил комментарий: "Расчет по словам…" at bounding box center [512, 205] width 953 height 273
click at [377, 214] on div "27.08, среда [Никифорова Валерия] Клиент оставил комментарий: "Расчет по словам…" at bounding box center [512, 205] width 953 height 273
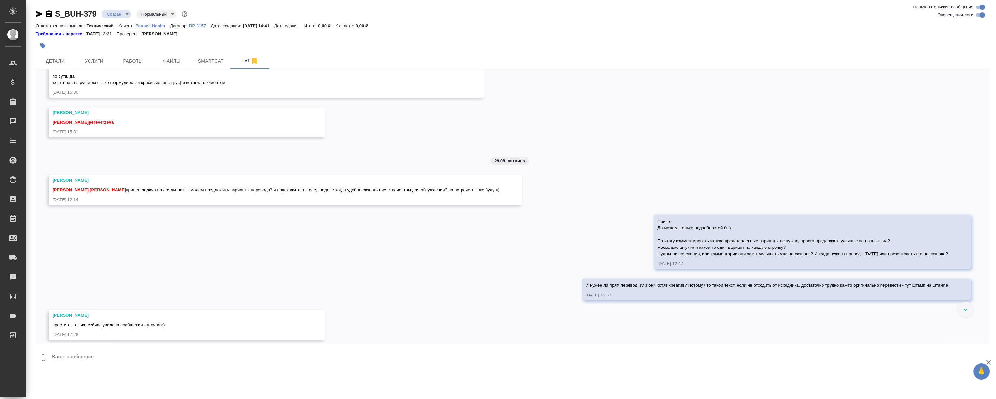
scroll to position [539, 0]
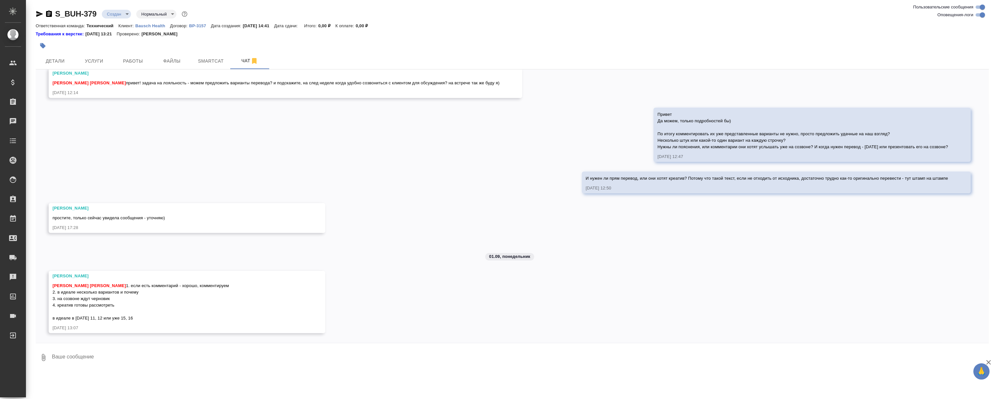
click at [451, 341] on div "27.08, среда [Никифорова Валерия] Клиент оставил комментарий: "Расчет по словам…" at bounding box center [512, 205] width 953 height 273
click at [433, 204] on div "27.08, среда [Никифорова Валерия] Клиент оставил комментарий: "Расчет по словам…" at bounding box center [512, 205] width 953 height 273
click at [389, 184] on div "27.08, среда [Никифорова Валерия] Клиент оставил комментарий: "Расчет по словам…" at bounding box center [512, 205] width 953 height 273
click at [393, 345] on div "27.08, среда [Никифорова Валерия] Клиент оставил комментарий: "Расчет по словам…" at bounding box center [512, 218] width 953 height 299
click at [367, 185] on div "27.08, среда [Никифорова Валерия] Клиент оставил комментарий: "Расчет по словам…" at bounding box center [512, 205] width 953 height 273
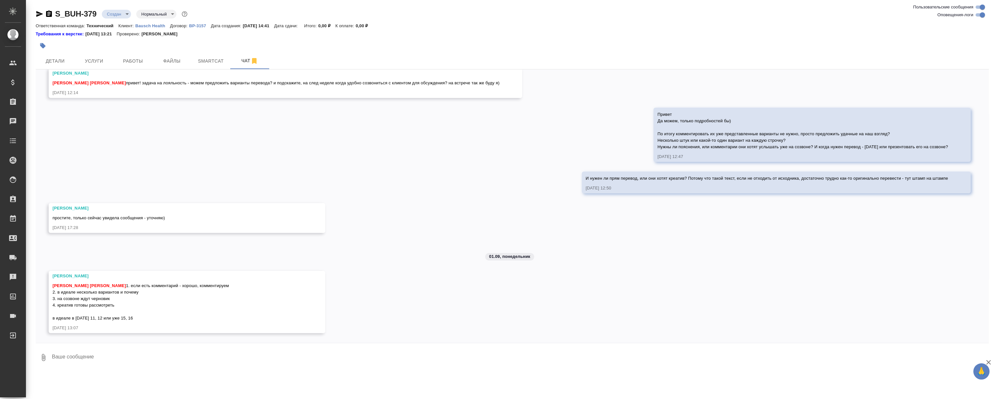
click at [414, 201] on div "27.08, среда [Никифорова Валерия] Клиент оставил комментарий: "Расчет по словам…" at bounding box center [512, 205] width 953 height 273
click at [296, 94] on div "27.08, среда [Никифорова Валерия] Клиент оставил комментарий: "Расчет по словам…" at bounding box center [512, 205] width 953 height 273
click at [319, 178] on div "27.08, среда [Никифорова Валерия] Клиент оставил комментарий: "Расчет по словам…" at bounding box center [512, 205] width 953 height 273
click at [323, 144] on div "27.08, среда [Никифорова Валерия] Клиент оставил комментарий: "Расчет по словам…" at bounding box center [512, 205] width 953 height 273
click at [305, 144] on div "27.08, среда [Никифорова Валерия] Клиент оставил комментарий: "Расчет по словам…" at bounding box center [512, 205] width 953 height 273
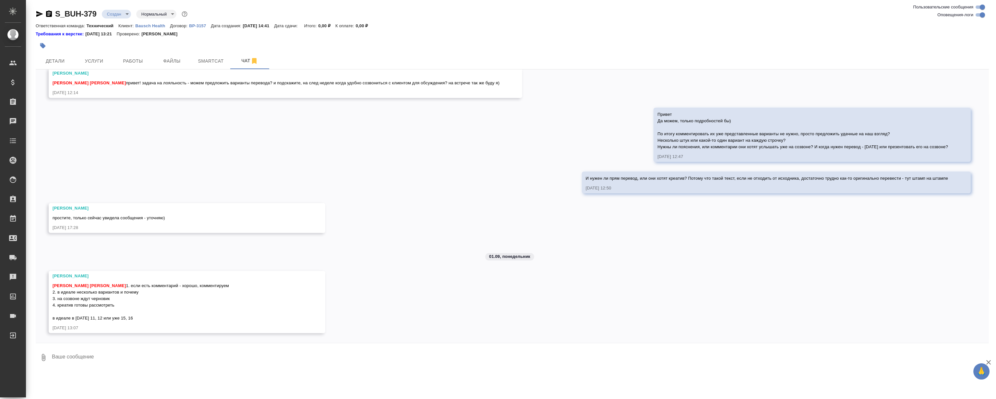
click at [172, 350] on textarea at bounding box center [520, 357] width 938 height 22
click at [530, 287] on div "27.08, среда [Никифорова Валерия] Клиент оставил комментарий: "Расчет по словам…" at bounding box center [512, 205] width 953 height 273
click at [501, 253] on p "01.09, понедельник" at bounding box center [509, 256] width 41 height 6
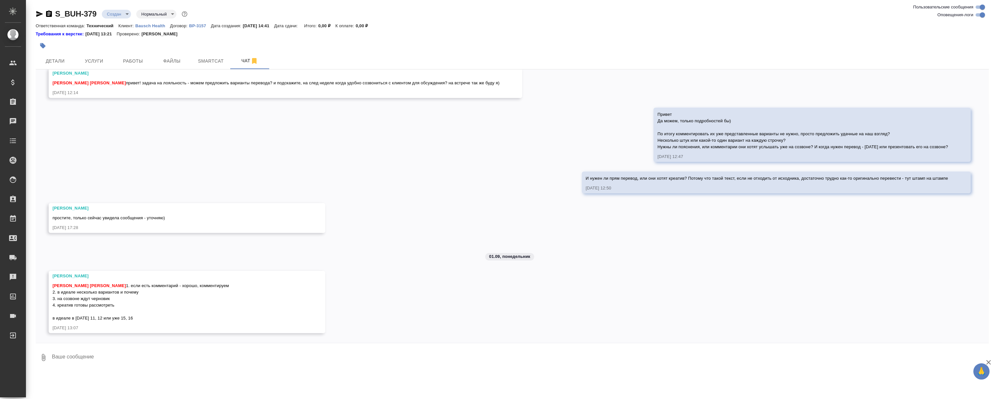
click at [467, 255] on div "27.08, среда [Никифорова Валерия] Клиент оставил комментарий: "Расчет по словам…" at bounding box center [512, 205] width 953 height 273
click at [542, 268] on div "27.08, среда [Никифорова Валерия] Клиент оставил комментарий: "Расчет по словам…" at bounding box center [512, 205] width 953 height 273
click at [538, 260] on div "27.08, среда [Никифорова Валерия] Клиент оставил комментарий: "Расчет по словам…" at bounding box center [512, 205] width 953 height 273
click at [559, 315] on div "27.08, среда [Никифорова Валерия] Клиент оставил комментарий: "Расчет по словам…" at bounding box center [512, 205] width 953 height 273
click at [451, 256] on div "27.08, среда [Никифорова Валерия] Клиент оставил комментарий: "Расчет по словам…" at bounding box center [512, 205] width 953 height 273
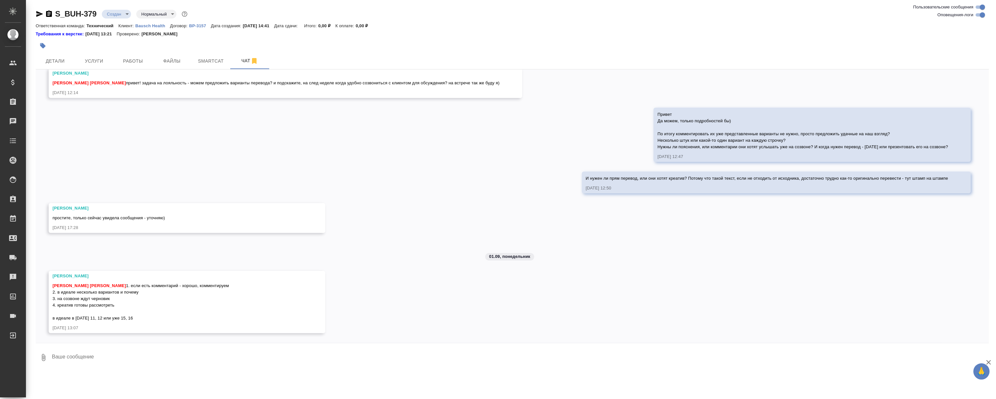
click at [574, 314] on div "27.08, среда [Никифорова Валерия] Клиент оставил комментарий: "Расчет по словам…" at bounding box center [512, 205] width 953 height 273
click at [471, 210] on div "27.08, среда [Никифорова Валерия] Клиент оставил комментарий: "Расчет по словам…" at bounding box center [512, 205] width 953 height 273
drag, startPoint x: 227, startPoint y: 345, endPoint x: 232, endPoint y: 343, distance: 5.1
click at [228, 345] on div at bounding box center [512, 344] width 953 height 3
click at [305, 362] on textarea at bounding box center [520, 357] width 938 height 22
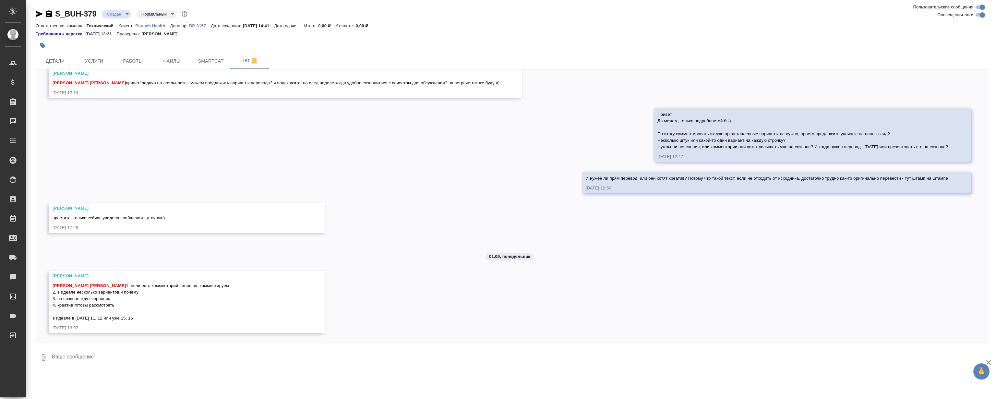
type textarea """
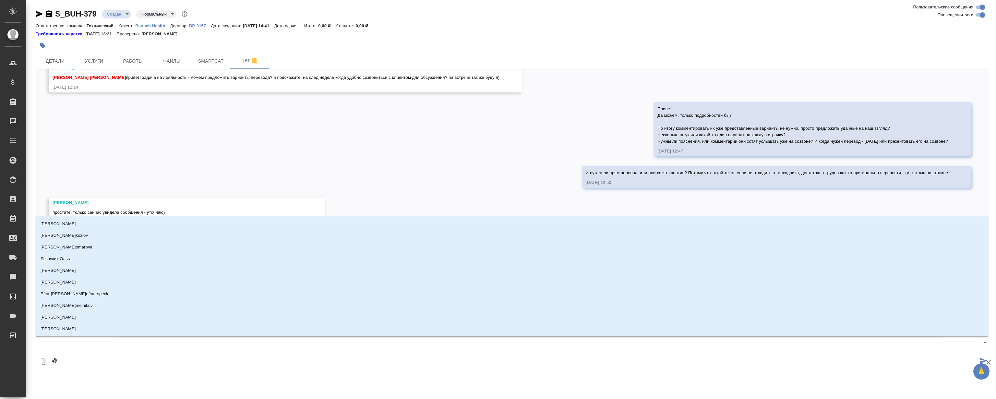
type textarea "@Н"
type input "Н"
type textarea "@Ни"
type input "Ни"
type textarea "@Ник"
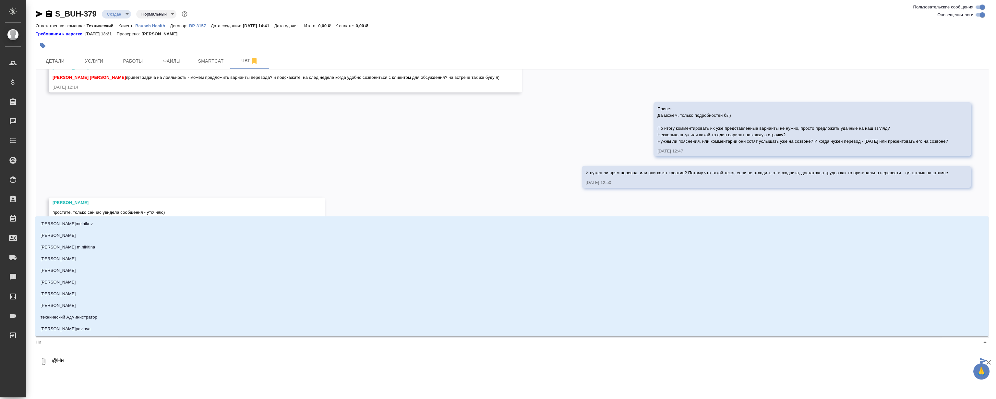
type input "Ник"
type textarea "@Ники"
type input "Ники"
type textarea "@Никиф"
type input "Никиф"
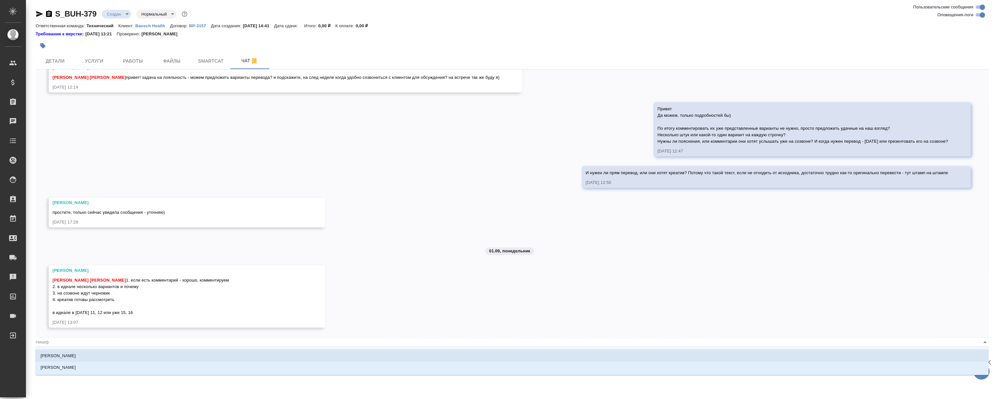
click at [368, 358] on li "Никифорова Валерия" at bounding box center [511, 356] width 953 height 12
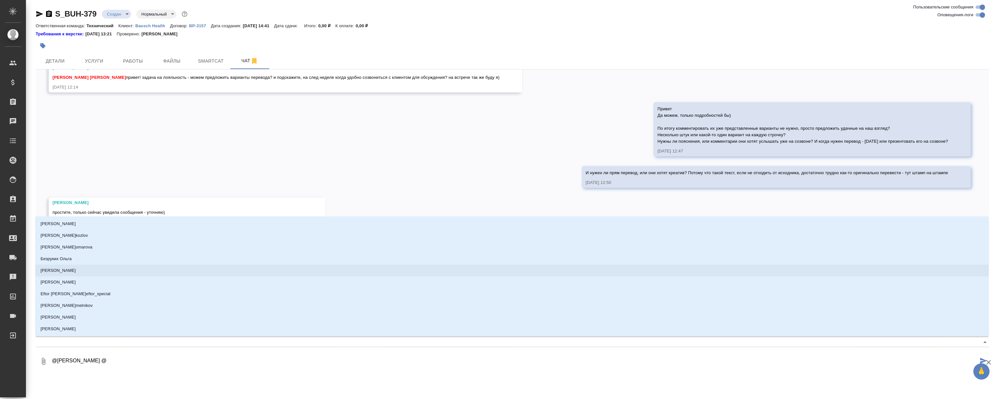
type textarea "@Никифорова Валерия @М"
type input "М"
type textarea "@Никифорова Валерия @Му"
type input "Му"
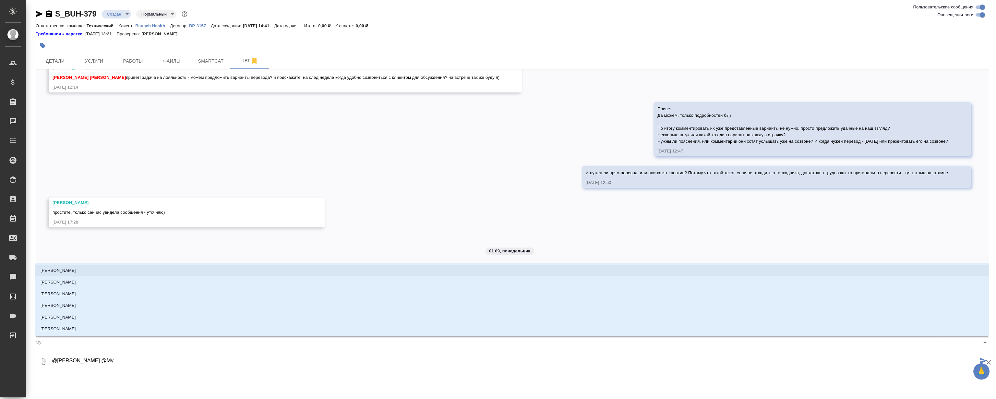
type textarea "@Никифорова Валерия @Мут"
type input "Мут"
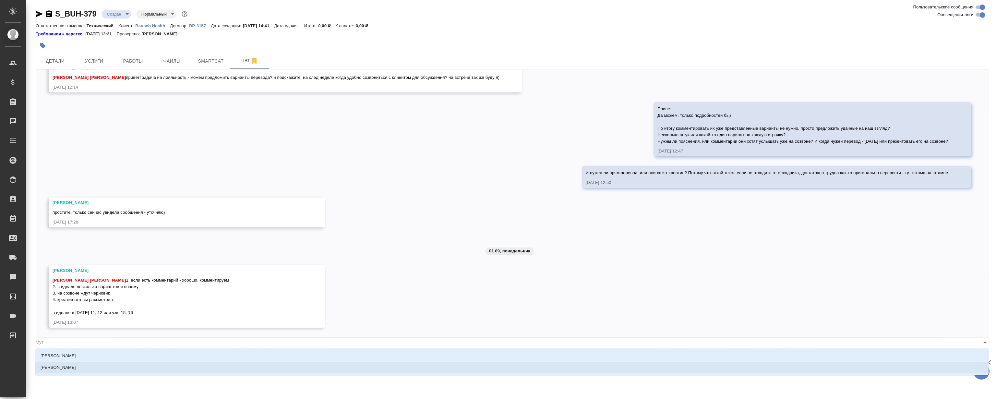
click at [239, 369] on li "Муталимов Марк" at bounding box center [511, 368] width 953 height 12
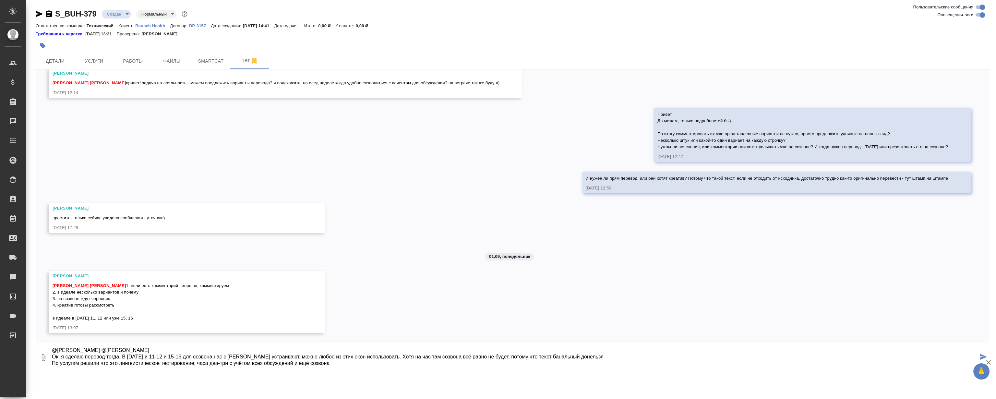
scroll to position [6, 0]
type textarea "@Никифорова Валерия @Муталимов Марк Привет Ок, я сделаю перевод тогда. В среду …"
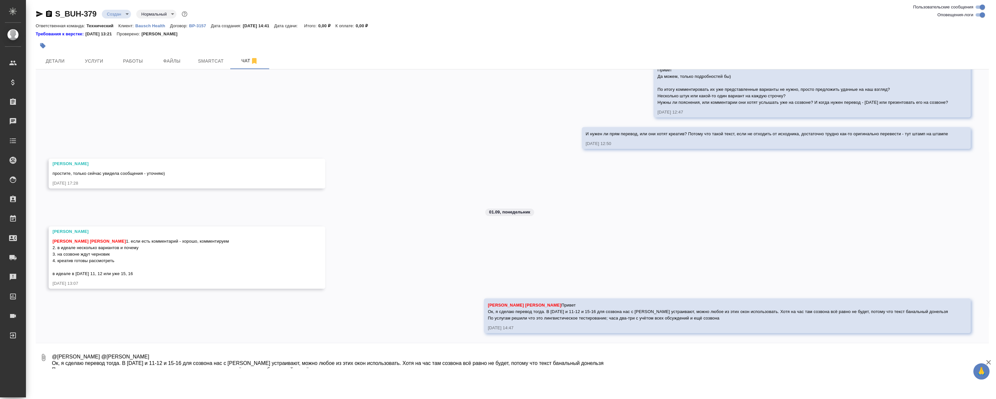
scroll to position [583, 0]
click at [139, 59] on span "Работы" at bounding box center [132, 61] width 31 height 8
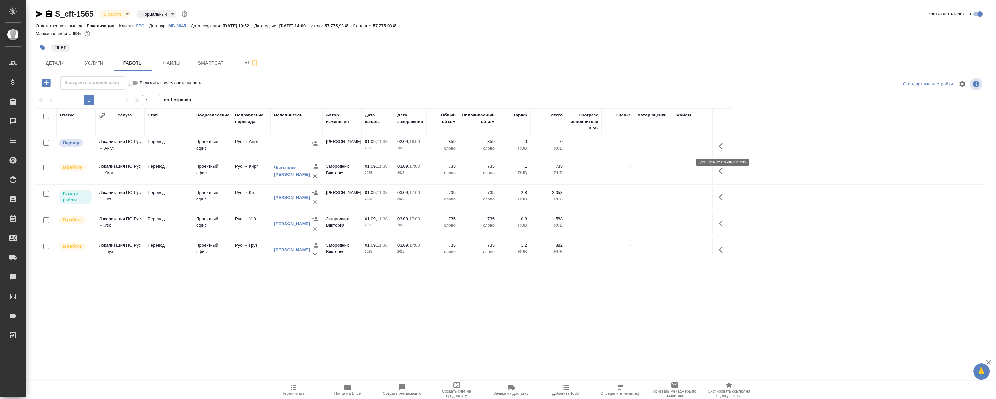
click at [722, 145] on icon "button" at bounding box center [723, 146] width 8 height 8
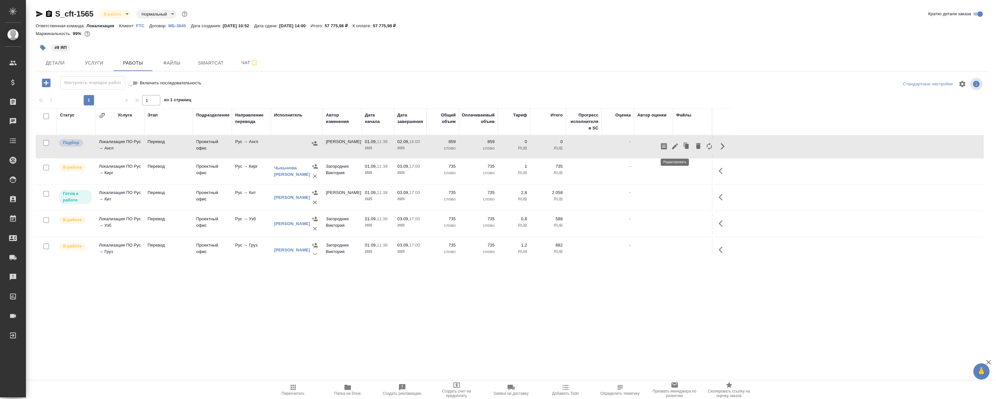
click at [674, 146] on icon "button" at bounding box center [675, 146] width 6 height 6
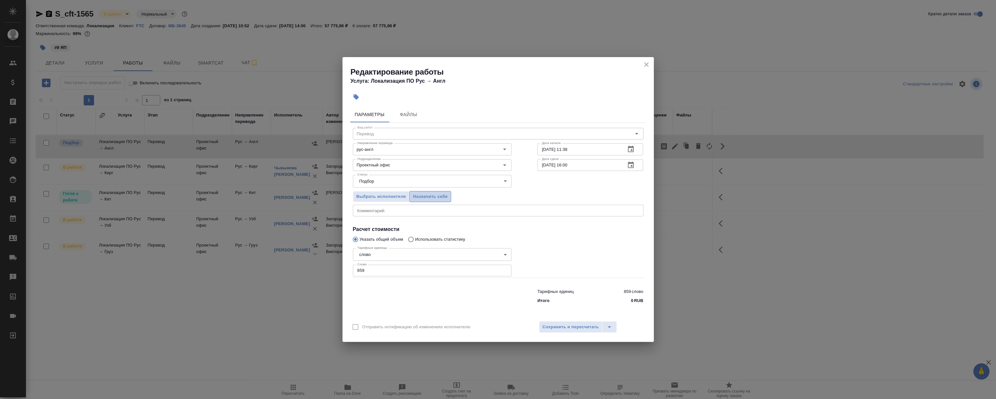
click at [432, 196] on span "Назначить себя" at bounding box center [430, 196] width 34 height 7
click at [646, 65] on icon "close" at bounding box center [646, 64] width 5 height 5
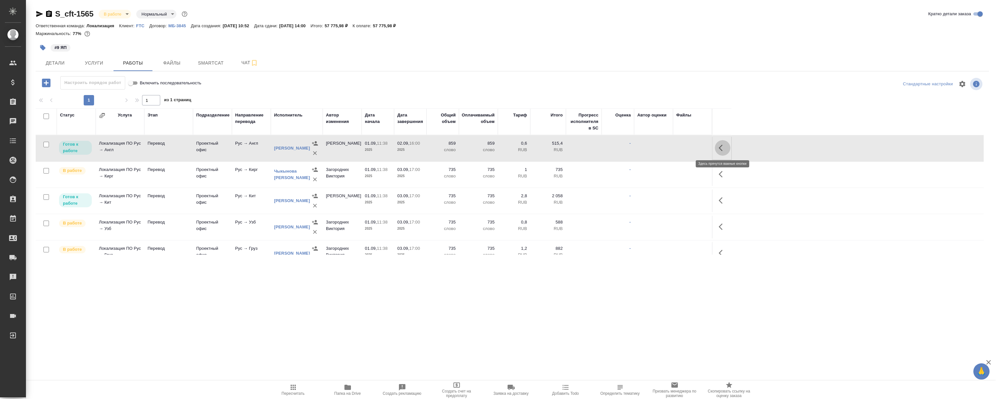
click at [721, 142] on button "button" at bounding box center [723, 148] width 16 height 16
click at [673, 146] on icon "button" at bounding box center [675, 148] width 8 height 8
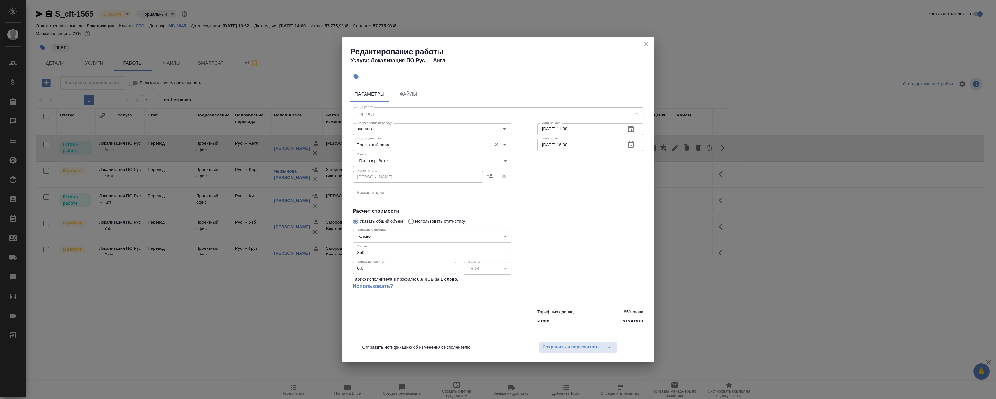
click at [410, 146] on input "Проектный офис" at bounding box center [421, 145] width 133 height 8
drag, startPoint x: 386, startPoint y: 149, endPoint x: 148, endPoint y: 151, distance: 238.1
click at [177, 154] on div "Редактирование работы Услуга: Локализация ПО Рус → Англ Параметры Файлы Вид раб…" at bounding box center [498, 199] width 996 height 399
click at [382, 159] on li "LocQA" at bounding box center [432, 160] width 159 height 12
type input "LocQA"
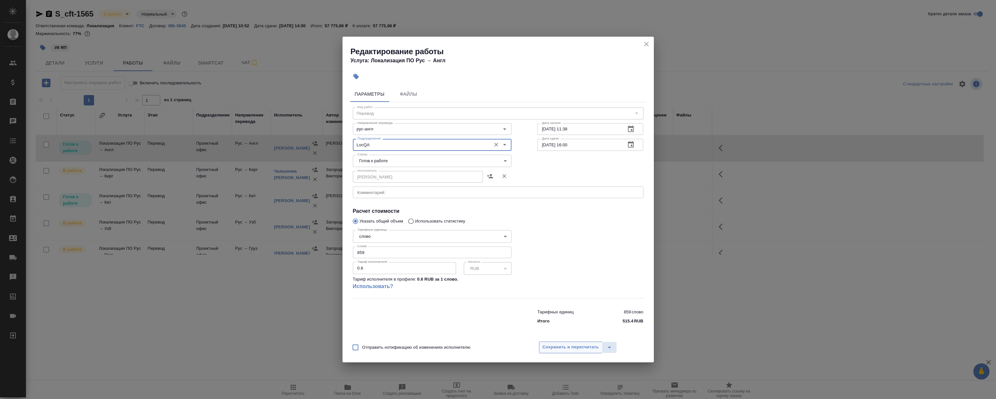
click at [563, 347] on span "Сохранить и пересчитать" at bounding box center [571, 347] width 56 height 7
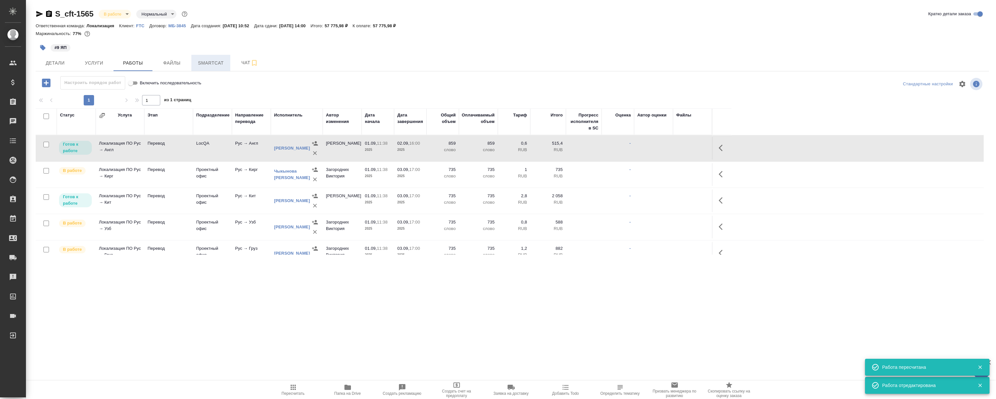
click at [220, 61] on span "Smartcat" at bounding box center [210, 63] width 31 height 8
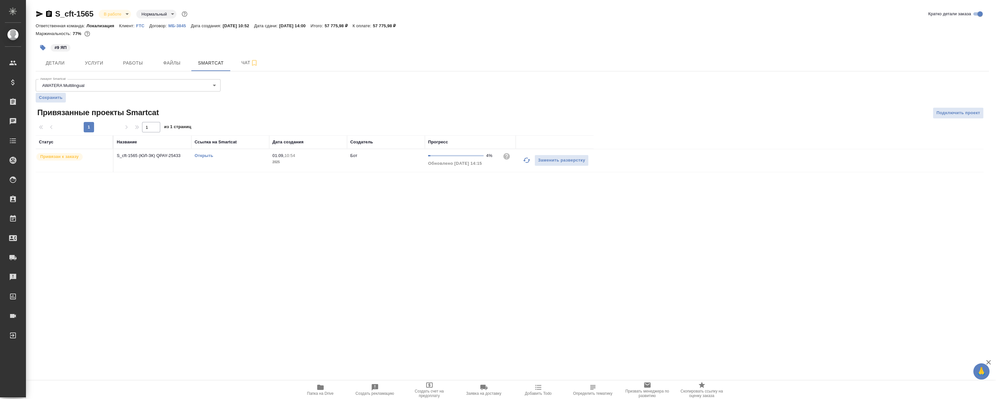
click at [202, 156] on link "Открыть" at bounding box center [204, 155] width 18 height 5
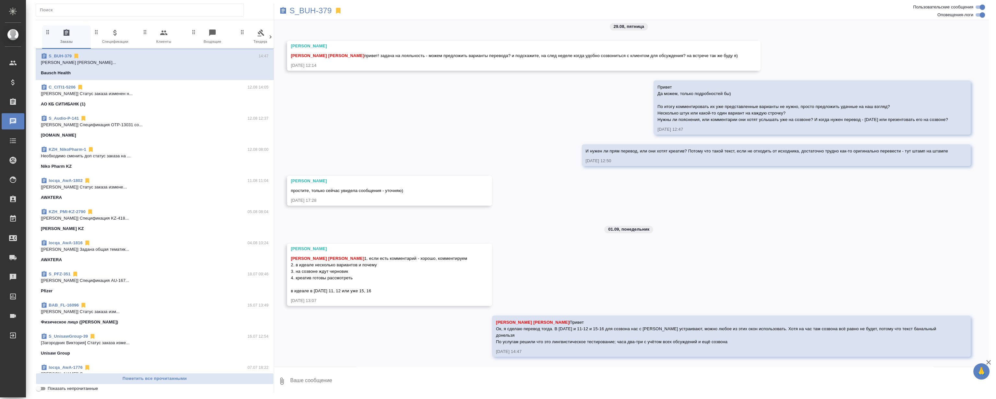
scroll to position [523, 0]
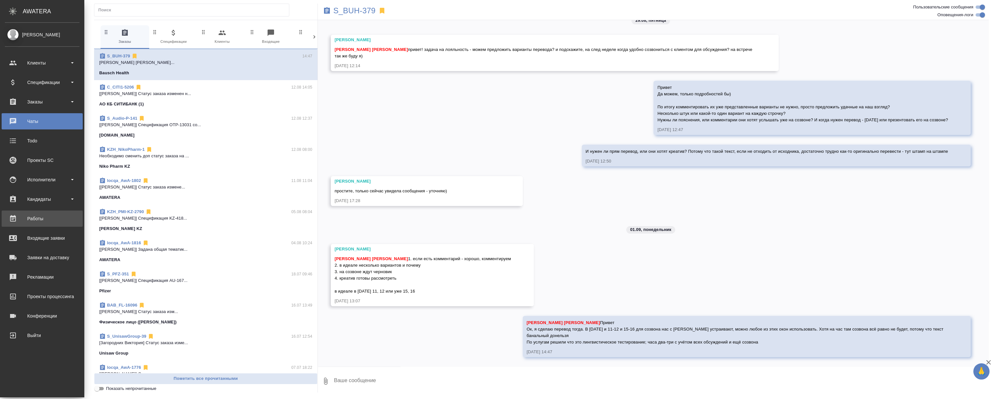
click at [41, 212] on link "Работы" at bounding box center [42, 219] width 81 height 16
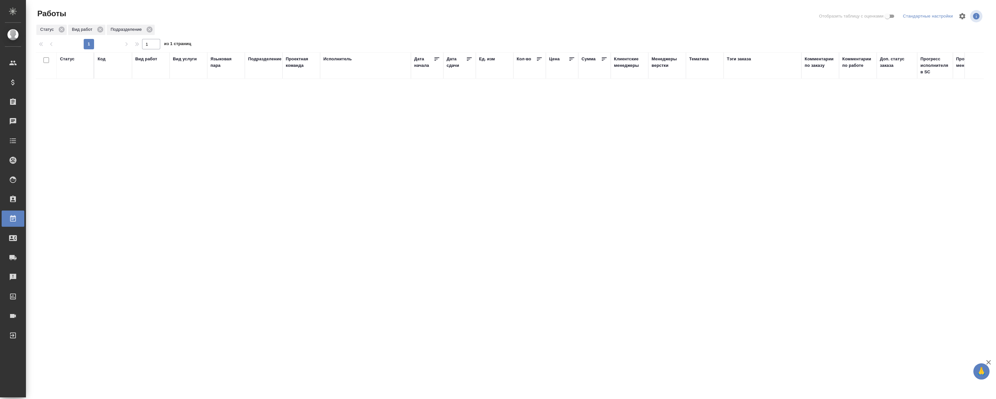
click at [135, 151] on div "Статус Код Вид работ Вид услуги Языковая пара Подразделение Проектная команда И…" at bounding box center [510, 169] width 948 height 234
click at [147, 178] on div "Статус Код Вид работ Вид услуги Языковая пара Подразделение Проектная команда И…" at bounding box center [510, 169] width 948 height 234
